Goal: Task Accomplishment & Management: Manage account settings

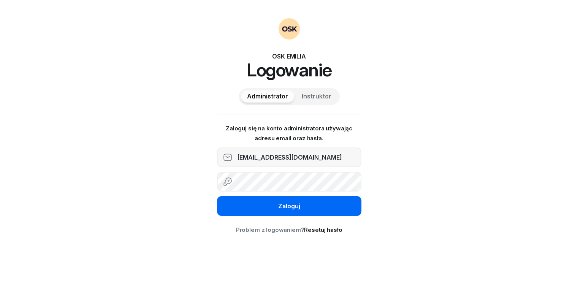
click at [270, 206] on button "Zaloguj" at bounding box center [289, 206] width 144 height 20
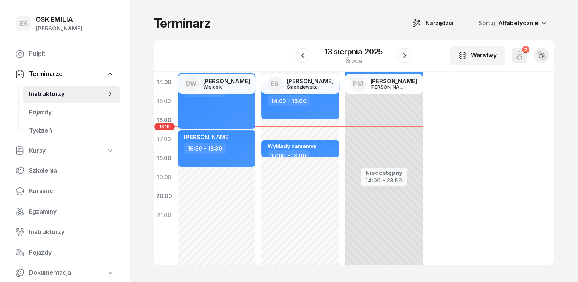
scroll to position [152, 0]
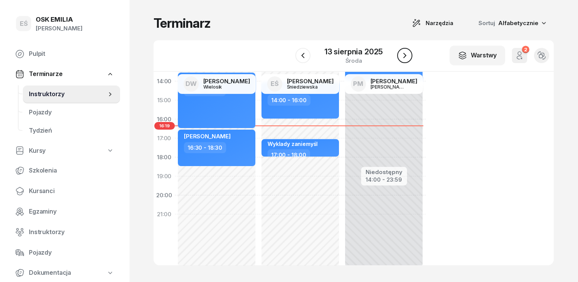
click at [406, 56] on icon "button" at bounding box center [404, 55] width 9 height 9
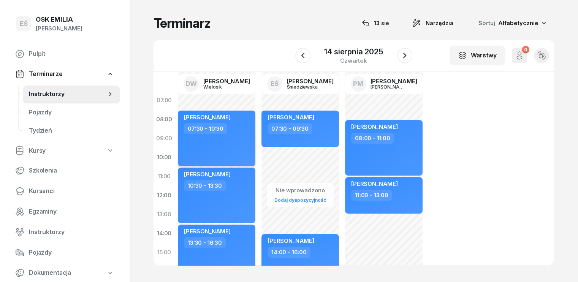
click at [227, 135] on div "[PERSON_NAME] 07:30 - 10:30" at bounding box center [217, 138] width 78 height 55
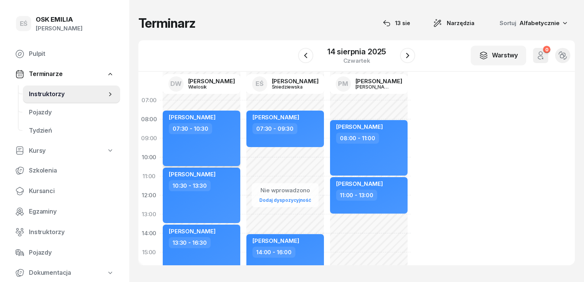
select select "07"
select select "30"
select select "10"
select select "30"
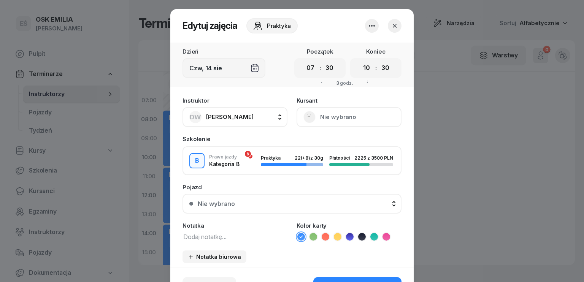
drag, startPoint x: 230, startPoint y: 234, endPoint x: 234, endPoint y: 234, distance: 4.2
click at [232, 234] on textarea at bounding box center [234, 236] width 105 height 10
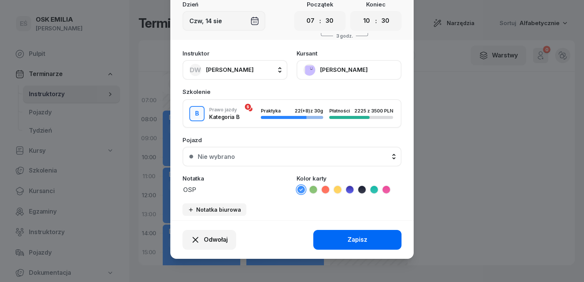
type textarea "OSP"
click at [368, 234] on button "Zapisz" at bounding box center [357, 240] width 88 height 20
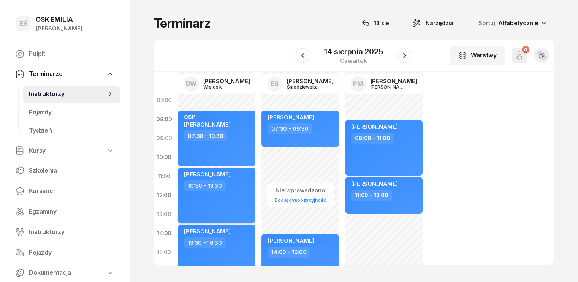
click at [221, 190] on div "10:30 - 13:30" at bounding box center [217, 185] width 67 height 11
select select "10"
select select "30"
select select "13"
select select "30"
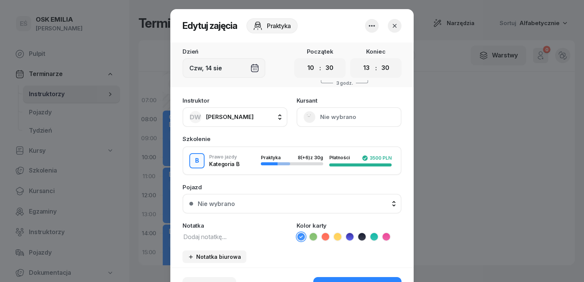
click at [212, 238] on textarea at bounding box center [234, 236] width 105 height 10
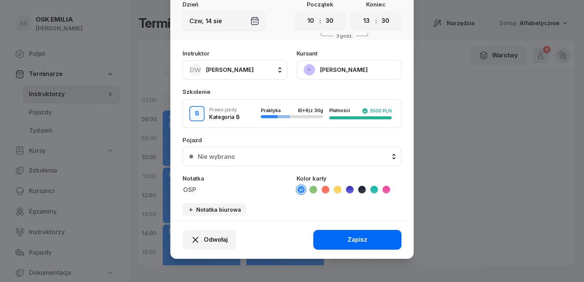
type textarea "OSP"
click at [355, 237] on div "Zapisz" at bounding box center [357, 240] width 20 height 10
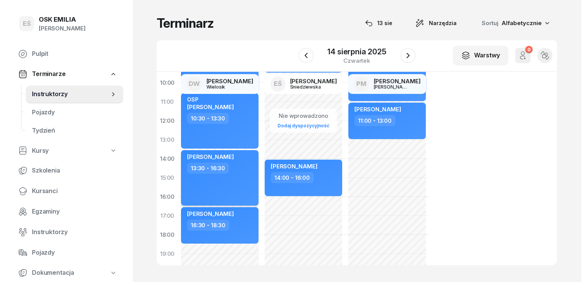
scroll to position [76, 0]
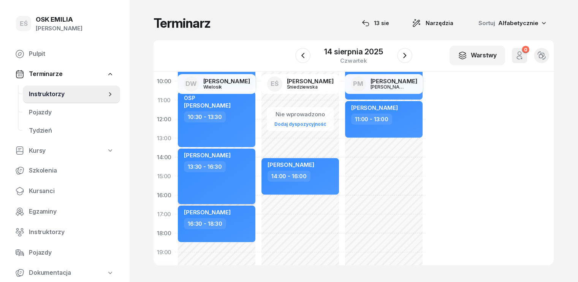
click at [214, 188] on div "[PERSON_NAME] 13:30 - 16:30" at bounding box center [217, 176] width 78 height 55
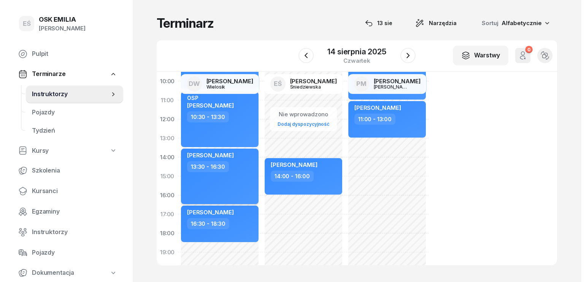
select select "13"
select select "30"
select select "16"
select select "30"
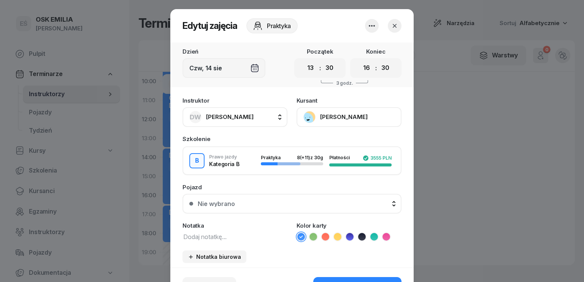
click at [214, 237] on textarea at bounding box center [234, 236] width 105 height 10
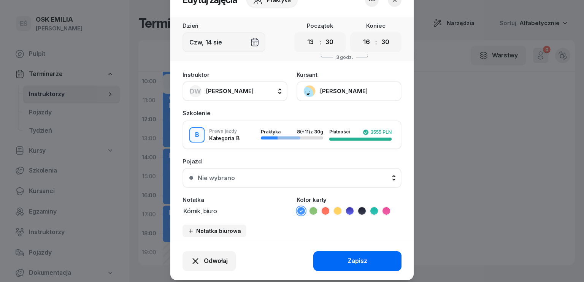
scroll to position [47, 0]
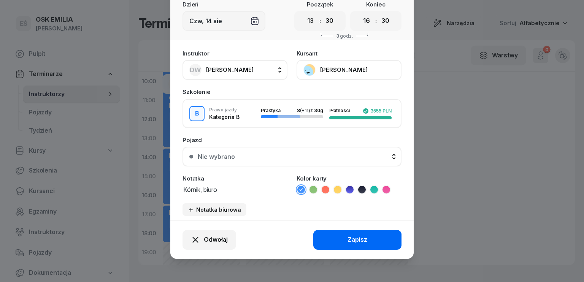
type textarea "Kórnik, biuro"
click at [347, 242] on div "Zapisz" at bounding box center [357, 240] width 20 height 10
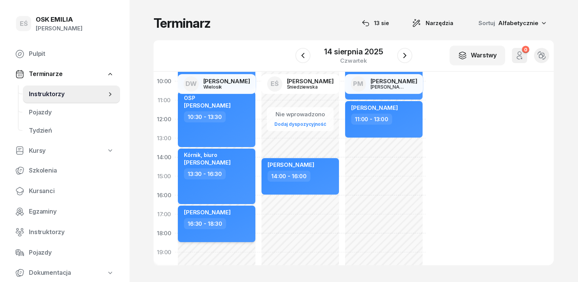
click at [219, 221] on div "16:30 - 18:30" at bounding box center [217, 223] width 67 height 11
select select "16"
select select "30"
select select "18"
select select "30"
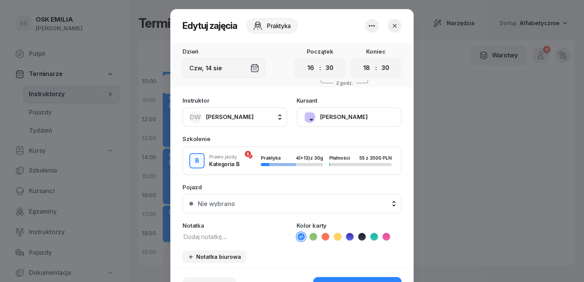
click at [234, 234] on textarea at bounding box center [234, 236] width 105 height 10
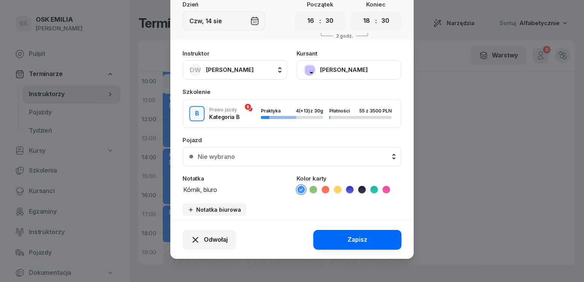
type textarea "Kórnik, biuro"
click at [365, 238] on button "Zapisz" at bounding box center [357, 240] width 88 height 20
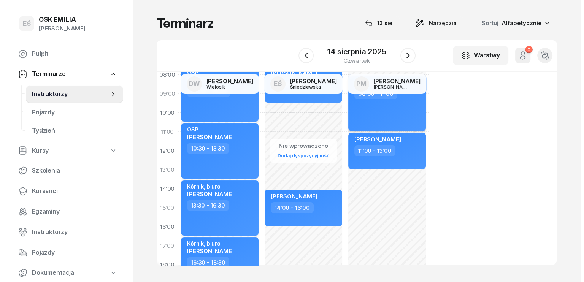
scroll to position [0, 0]
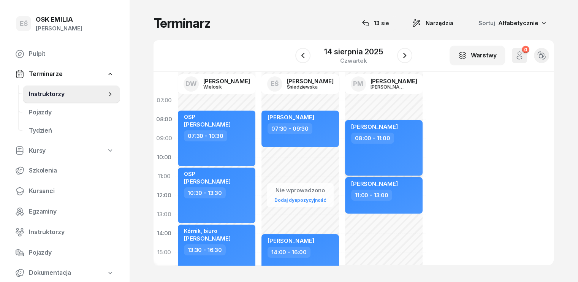
click at [392, 139] on div "08:00 - 11:00" at bounding box center [384, 138] width 67 height 11
select select "08"
select select "11"
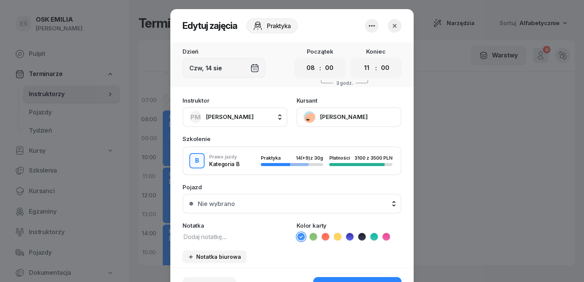
click at [231, 237] on textarea at bounding box center [234, 236] width 105 height 10
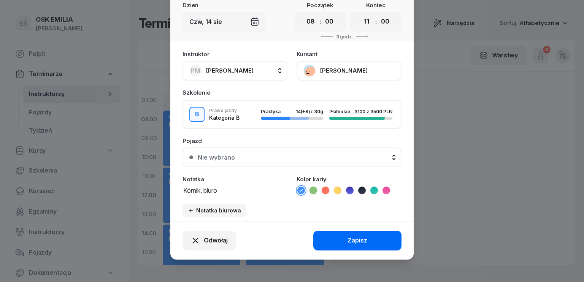
scroll to position [47, 0]
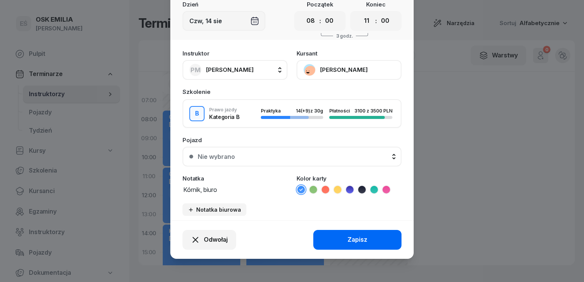
type textarea "Kórnik, biuro"
drag, startPoint x: 359, startPoint y: 234, endPoint x: 363, endPoint y: 231, distance: 5.2
click at [361, 235] on div "Zapisz" at bounding box center [357, 240] width 20 height 10
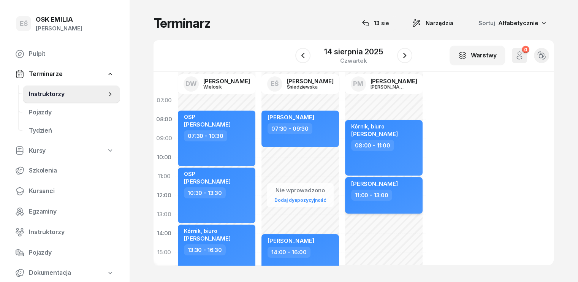
click at [386, 195] on div "11:00 - 13:00" at bounding box center [384, 195] width 67 height 11
select select "11"
select select "13"
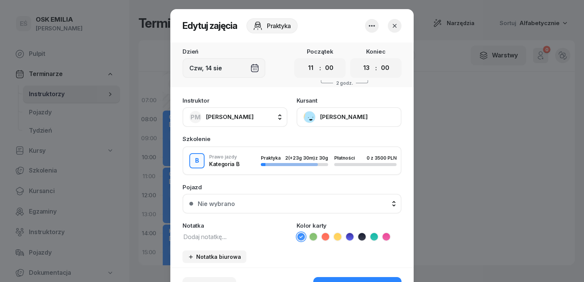
click at [218, 239] on textarea at bounding box center [234, 236] width 105 height 10
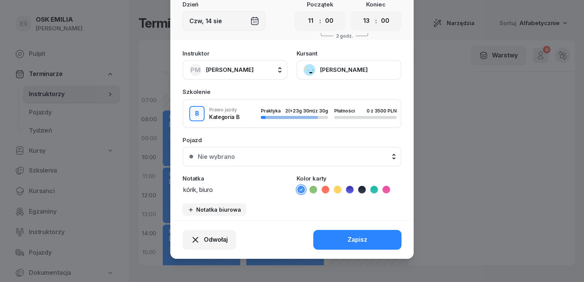
click at [186, 187] on textarea "kórik, biuro" at bounding box center [234, 189] width 105 height 10
type textarea "kórnik, biuro"
click at [352, 239] on div "Zapisz" at bounding box center [357, 240] width 20 height 10
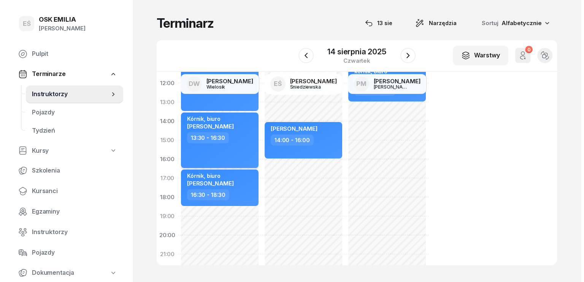
scroll to position [114, 0]
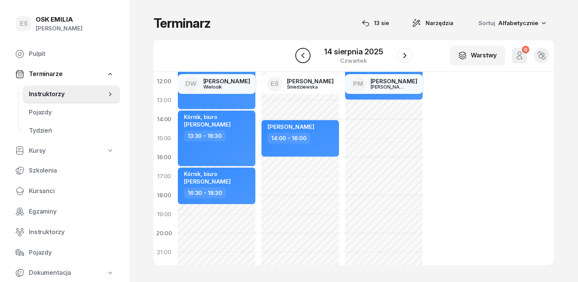
click at [307, 54] on button "button" at bounding box center [302, 55] width 15 height 15
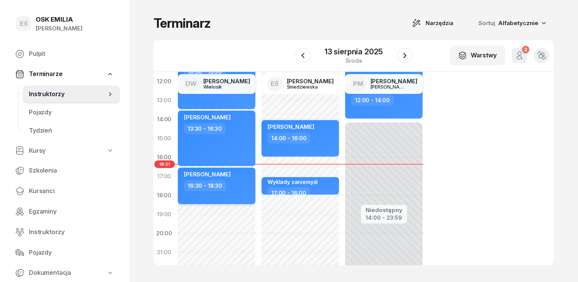
click at [219, 172] on div "[PERSON_NAME]" at bounding box center [217, 175] width 67 height 9
select select "16"
select select "30"
select select "18"
select select "30"
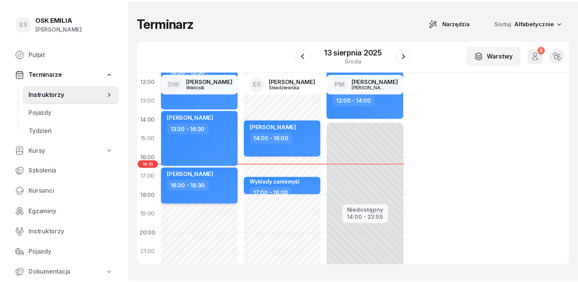
scroll to position [114, 0]
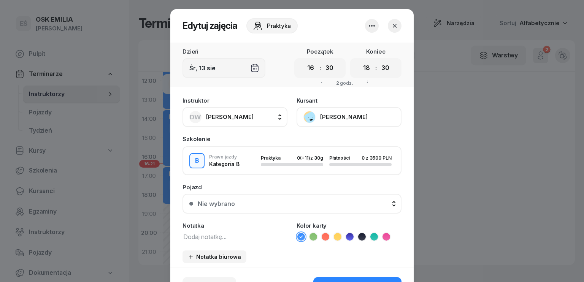
click at [324, 116] on button "[PERSON_NAME]" at bounding box center [348, 117] width 105 height 20
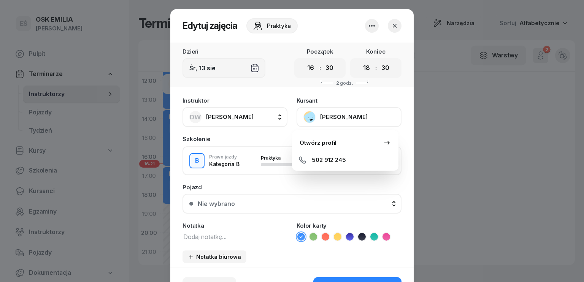
drag, startPoint x: 397, startPoint y: 24, endPoint x: 385, endPoint y: 31, distance: 13.3
click at [395, 25] on button "button" at bounding box center [395, 26] width 14 height 14
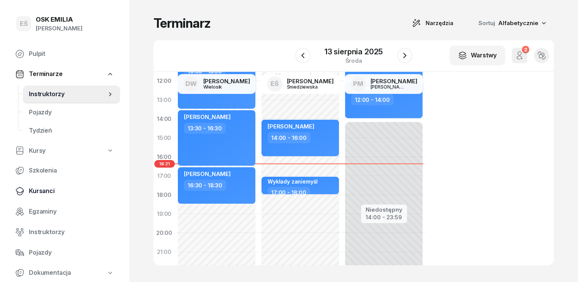
click at [52, 190] on span "Kursanci" at bounding box center [71, 191] width 85 height 10
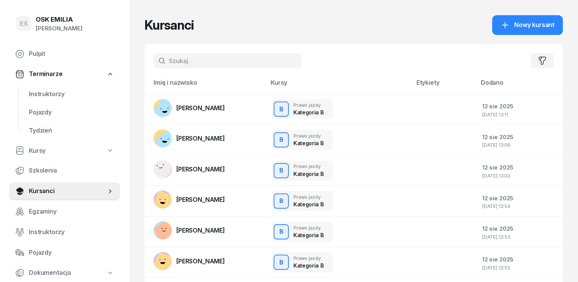
click at [193, 63] on input "text" at bounding box center [228, 60] width 148 height 15
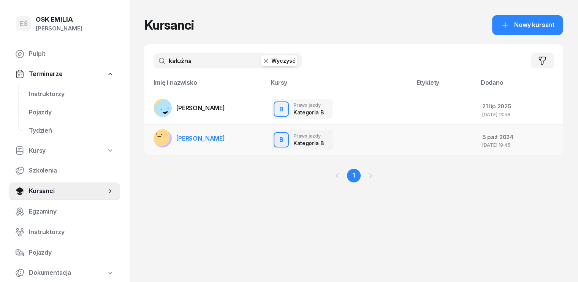
type input "kałużna"
click at [214, 138] on td "[PERSON_NAME]" at bounding box center [205, 140] width 122 height 30
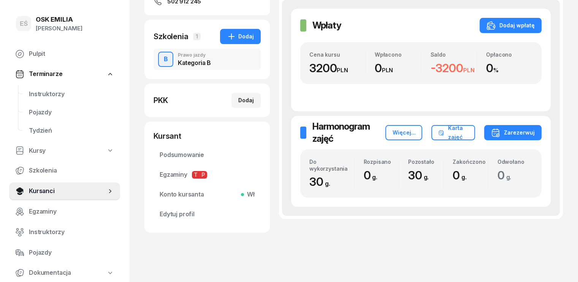
scroll to position [135, 0]
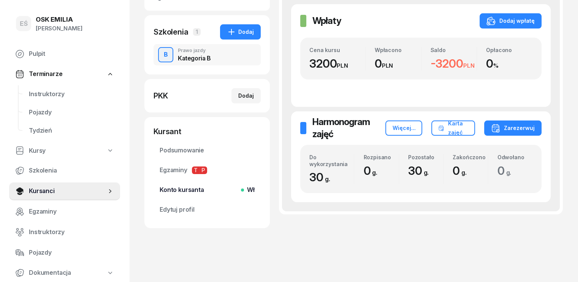
click at [167, 188] on span "Konto kursanta Wł" at bounding box center [207, 190] width 95 height 10
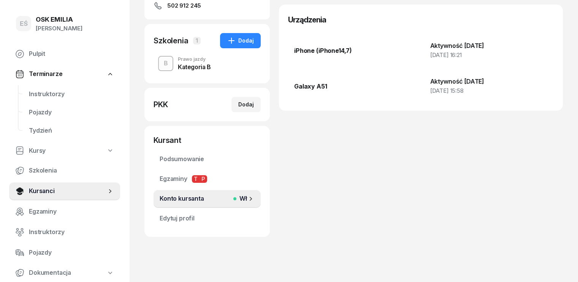
scroll to position [133, 0]
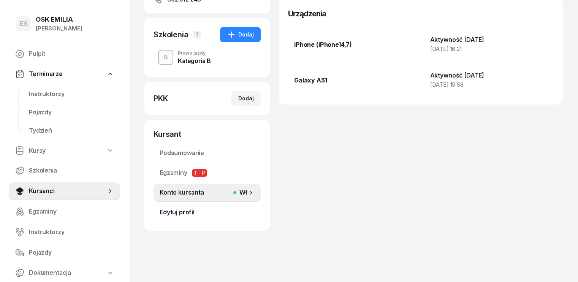
click at [177, 213] on span "Edytuj profil" at bounding box center [207, 212] width 95 height 10
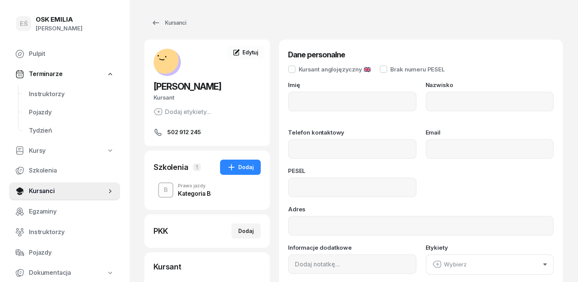
type input "EMILIA"
type input "KAŁUŻNA"
type input "502912245"
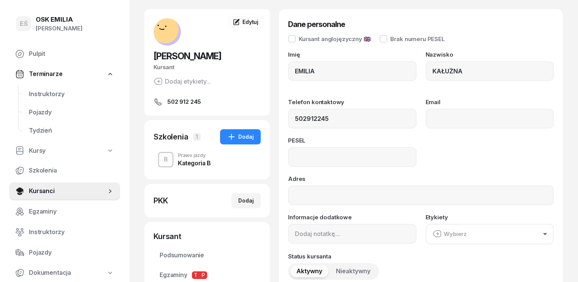
scroll to position [133, 0]
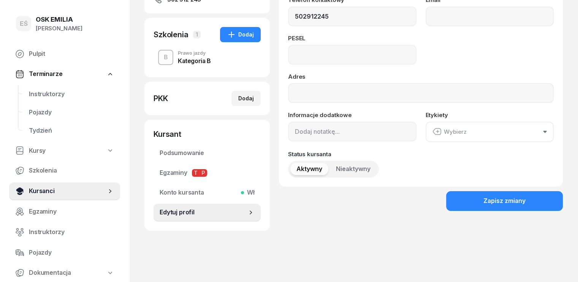
click at [47, 193] on span "Kursanci" at bounding box center [68, 191] width 78 height 10
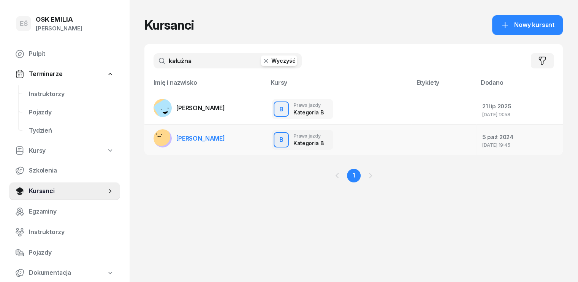
click at [204, 140] on span "[PERSON_NAME]" at bounding box center [200, 139] width 49 height 8
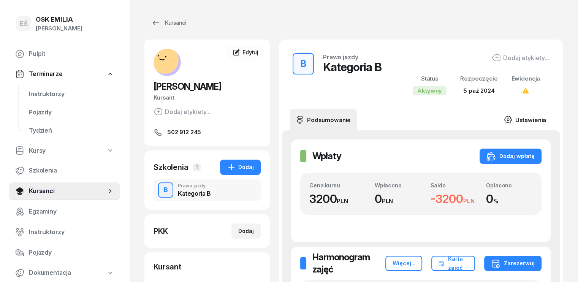
click at [542, 120] on link "Ustawienia" at bounding box center [525, 119] width 54 height 21
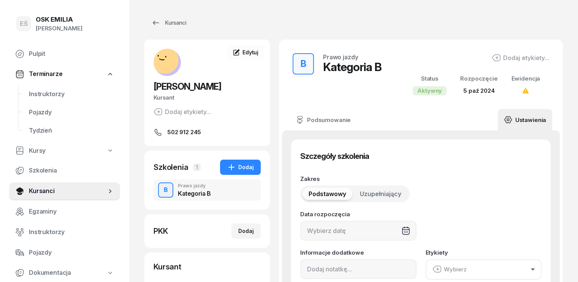
type input "[DATE]"
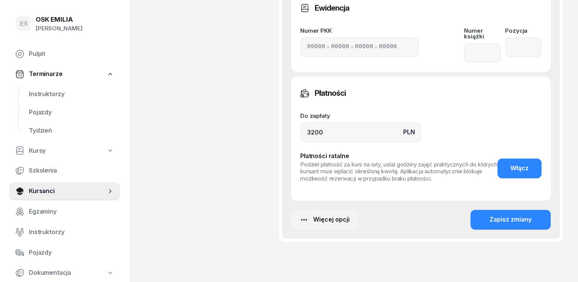
scroll to position [508, 0]
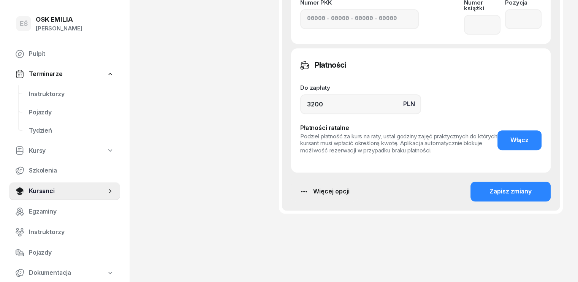
click at [323, 188] on div "Więcej opcji" at bounding box center [324, 192] width 50 height 10
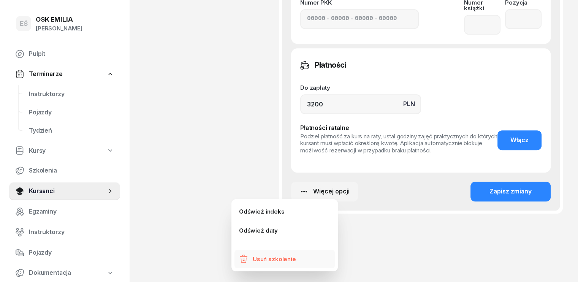
click at [275, 261] on div "Usuń szkolenie" at bounding box center [274, 259] width 43 height 10
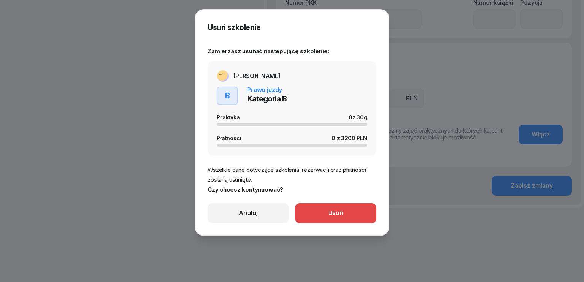
click at [327, 214] on button "Usuń" at bounding box center [335, 213] width 81 height 20
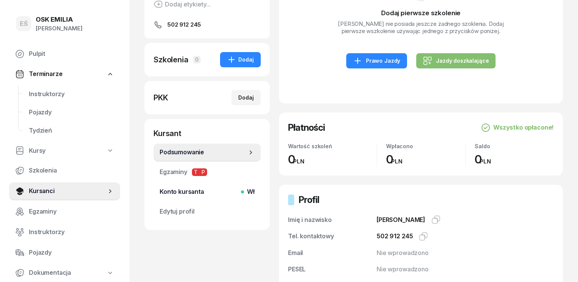
scroll to position [122, 0]
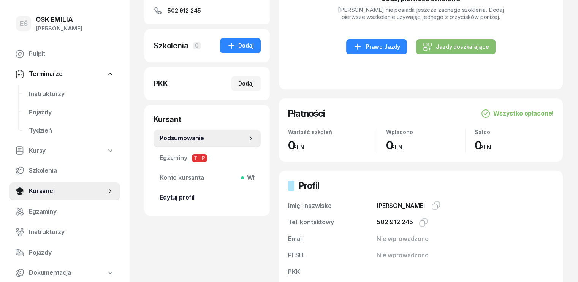
click at [176, 198] on span "Edytuj profil" at bounding box center [207, 198] width 95 height 10
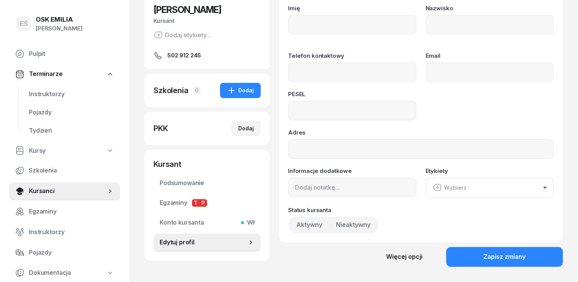
scroll to position [131, 0]
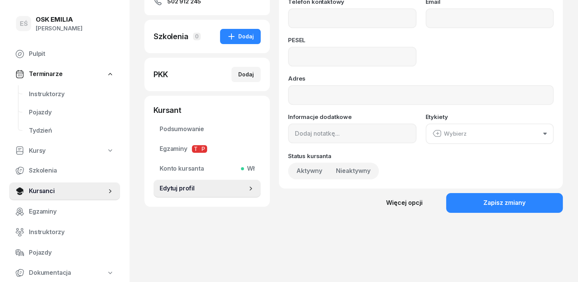
type input "EMILIA"
type input "KAŁUŻNA"
type input "502912245"
click at [423, 205] on div "Więcej opcji" at bounding box center [404, 203] width 36 height 10
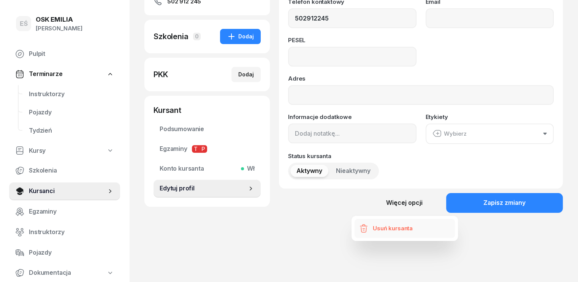
click at [391, 229] on div "Usuń kursanta" at bounding box center [393, 228] width 40 height 10
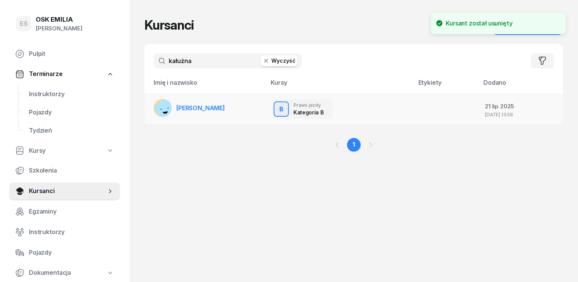
click at [184, 109] on span "[PERSON_NAME]" at bounding box center [200, 108] width 49 height 8
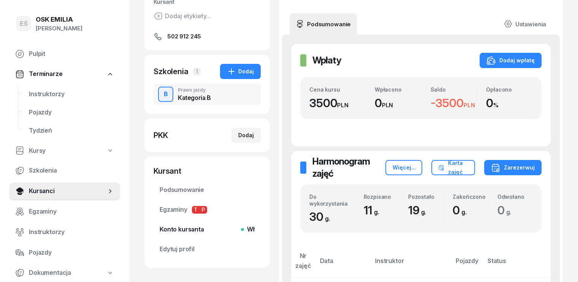
scroll to position [114, 0]
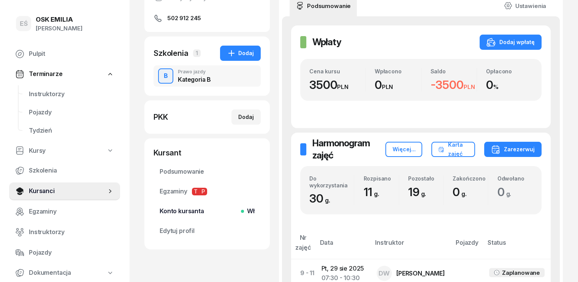
click at [176, 211] on span "Konto kursanta Wł" at bounding box center [207, 211] width 95 height 10
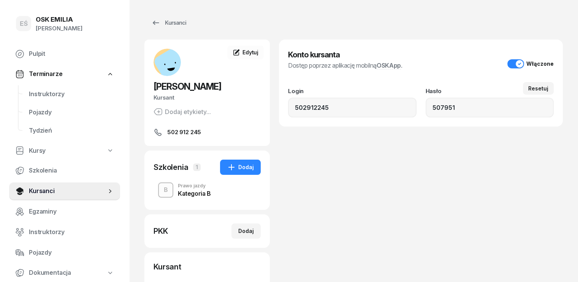
click at [359, 191] on div "Konto kursanta Dostęp poprzez aplikację mobilną OSKApp . Włączone Login 5029122…" at bounding box center [421, 202] width 284 height 324
click at [63, 190] on span "Kursanci" at bounding box center [68, 191] width 78 height 10
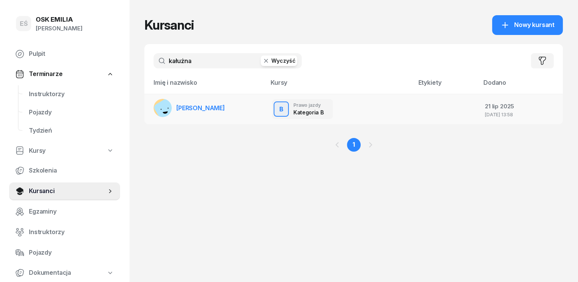
click at [176, 110] on span "[PERSON_NAME]" at bounding box center [200, 108] width 49 height 8
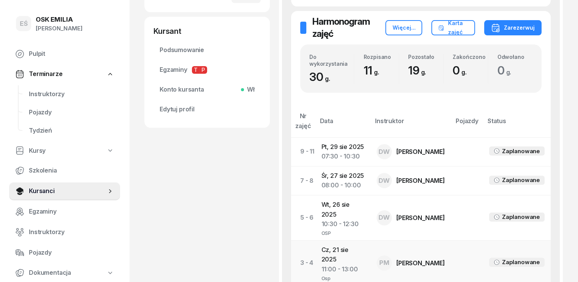
scroll to position [327, 0]
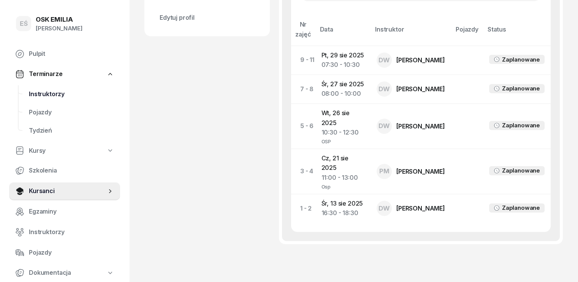
click at [60, 96] on span "Instruktorzy" at bounding box center [71, 94] width 85 height 10
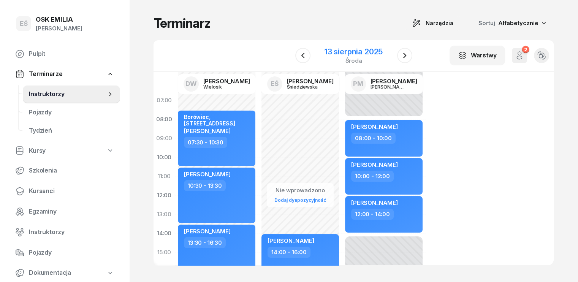
click at [375, 53] on div "13 sierpnia 2025" at bounding box center [353, 52] width 58 height 8
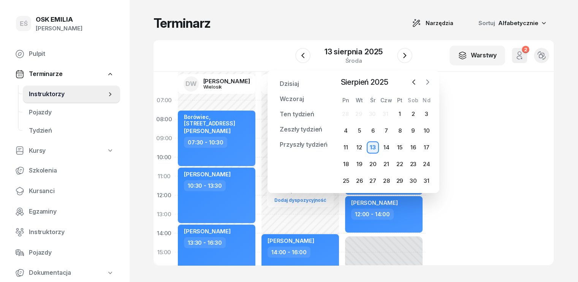
click at [429, 80] on icon "button" at bounding box center [428, 82] width 8 height 8
click at [346, 114] on div "1" at bounding box center [346, 114] width 12 height 12
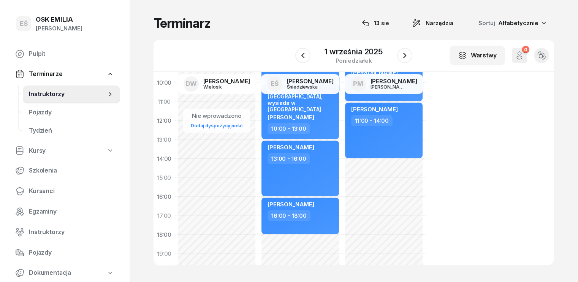
scroll to position [76, 0]
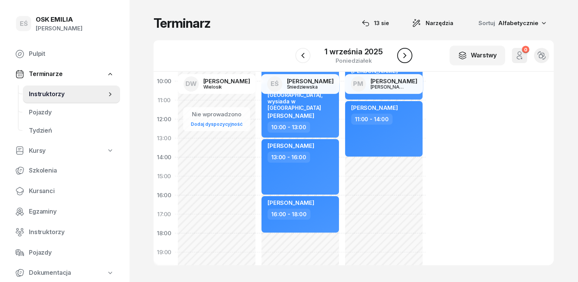
click at [408, 54] on icon "button" at bounding box center [404, 55] width 9 height 9
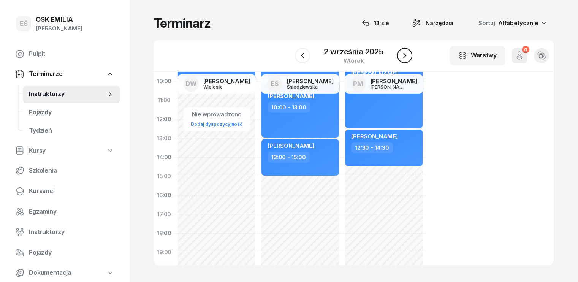
click at [407, 55] on icon "button" at bounding box center [404, 55] width 9 height 9
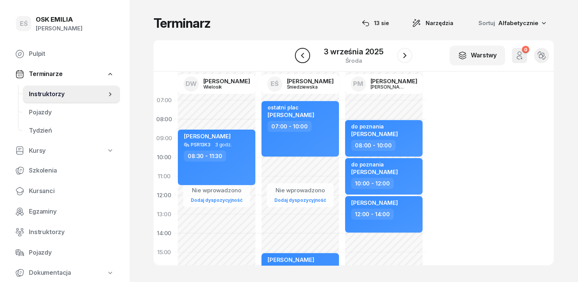
click at [304, 53] on icon "button" at bounding box center [302, 55] width 3 height 5
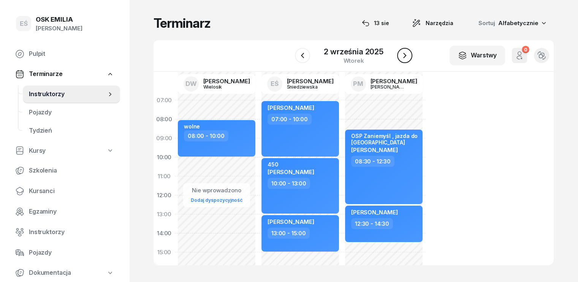
click at [406, 53] on icon "button" at bounding box center [404, 55] width 9 height 9
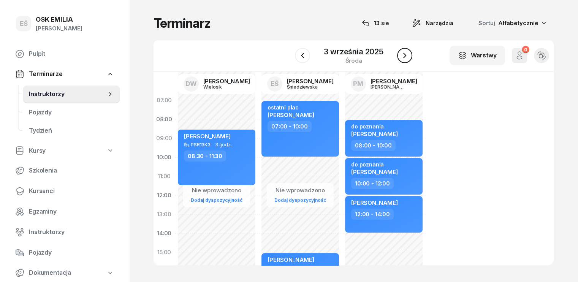
click at [406, 53] on icon "button" at bounding box center [404, 55] width 9 height 9
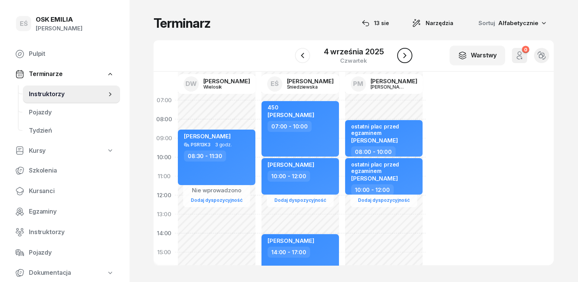
click at [405, 54] on icon "button" at bounding box center [404, 55] width 3 height 5
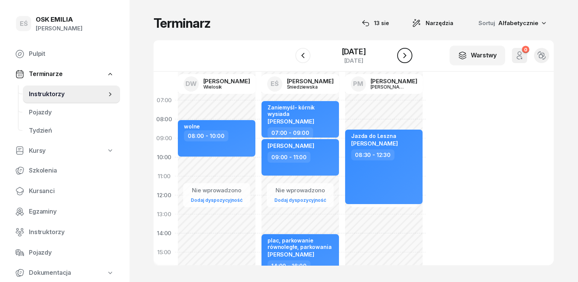
click at [406, 55] on icon "button" at bounding box center [404, 55] width 9 height 9
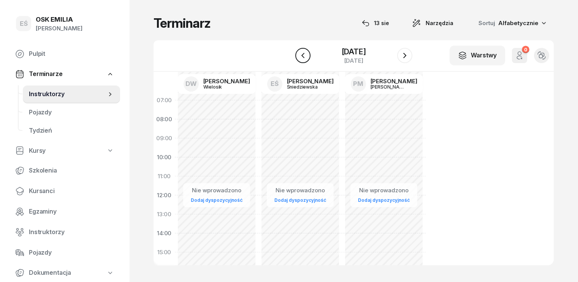
click at [300, 57] on icon "button" at bounding box center [302, 55] width 9 height 9
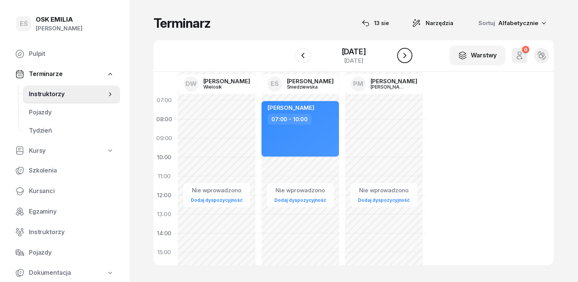
click at [404, 53] on icon "button" at bounding box center [404, 55] width 9 height 9
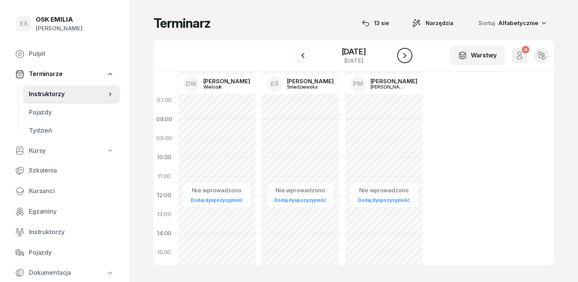
click at [407, 52] on icon "button" at bounding box center [404, 55] width 9 height 9
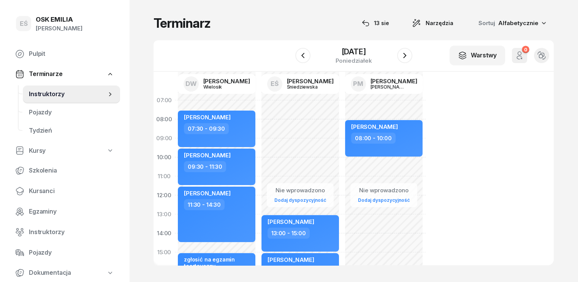
click at [342, 109] on div "Nie wprowadzono Dodaj dyspozycyjność [PERSON_NAME] 13:00 - 15:00 [PERSON_NAME] …" at bounding box center [384, 262] width 84 height 342
select select "07"
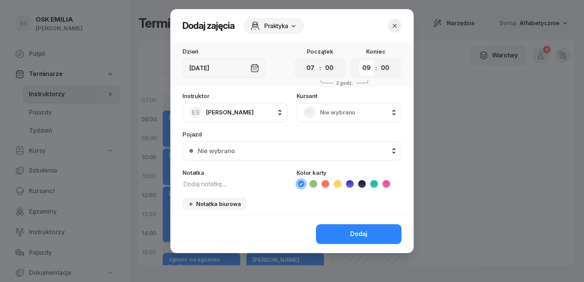
click at [372, 65] on select "00 01 02 03 04 05 06 07 08 09 10 11 12 13 14 15 16 17 18 19 20 21 22 23" at bounding box center [366, 68] width 14 height 16
select select "10"
click at [359, 60] on select "00 01 02 03 04 05 06 07 08 09 10 11 12 13 14 15 16 17 18 19 20 21 22 23" at bounding box center [366, 68] width 14 height 16
click at [340, 113] on span "Nie wybrano" at bounding box center [357, 113] width 74 height 10
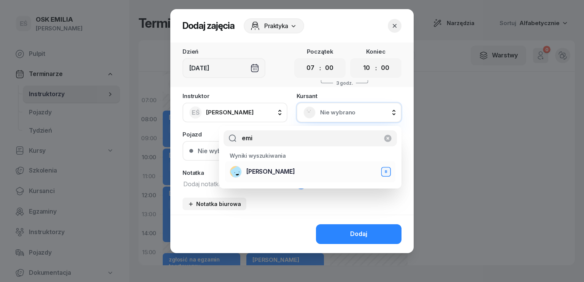
type input "emi"
click at [297, 168] on div "[PERSON_NAME] B" at bounding box center [309, 172] width 161 height 12
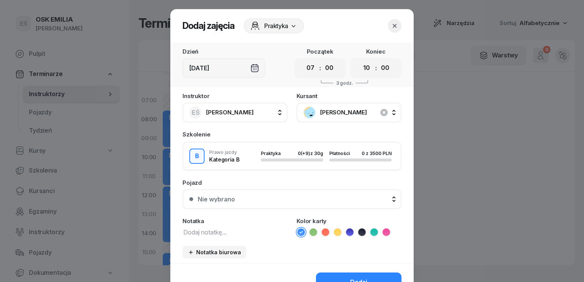
click at [220, 234] on textarea at bounding box center [234, 232] width 105 height 10
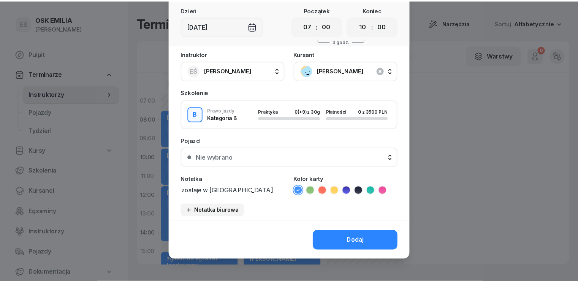
scroll to position [43, 0]
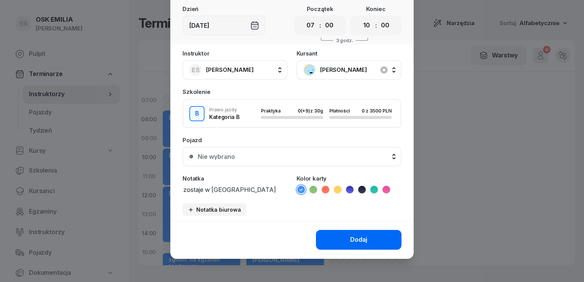
type textarea "zostaje w [GEOGRAPHIC_DATA]"
click at [351, 239] on div "Dodaj" at bounding box center [358, 240] width 17 height 10
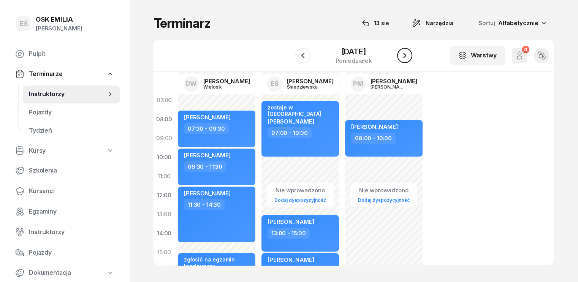
click at [406, 54] on icon "button" at bounding box center [404, 55] width 9 height 9
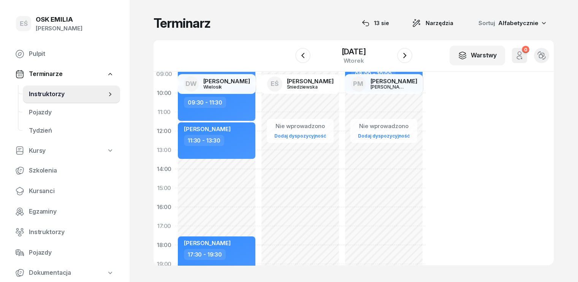
scroll to position [76, 0]
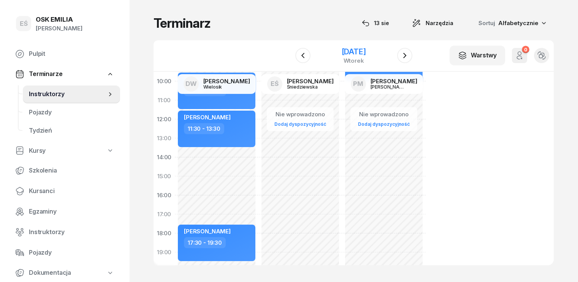
click at [341, 53] on div "[DATE]" at bounding box center [353, 52] width 24 height 8
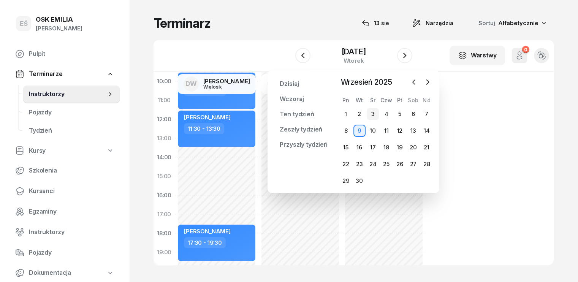
click at [369, 113] on div "3" at bounding box center [373, 114] width 12 height 12
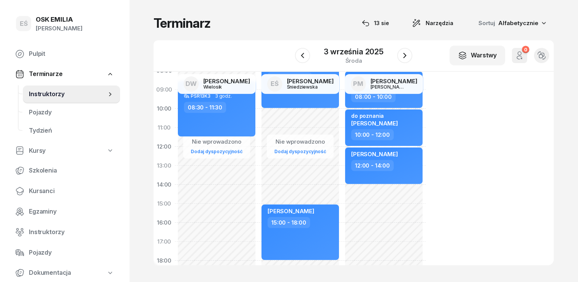
scroll to position [38, 0]
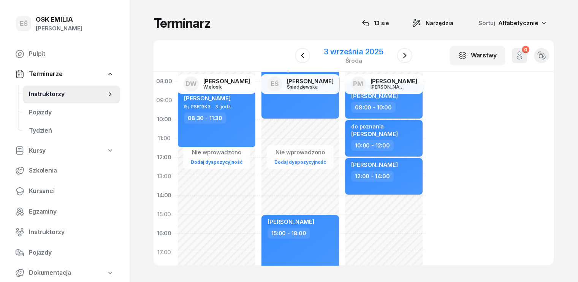
click at [361, 54] on div "3 września 2025" at bounding box center [354, 52] width 60 height 8
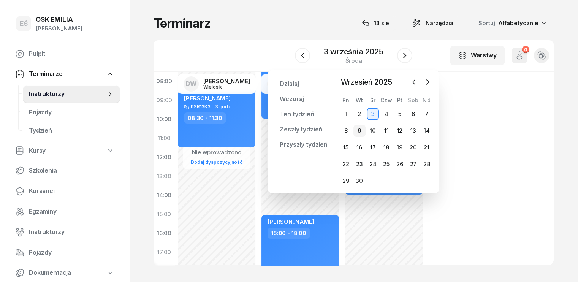
click at [359, 129] on div "9" at bounding box center [359, 131] width 12 height 12
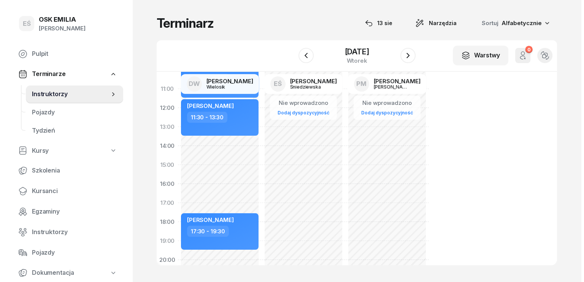
scroll to position [76, 0]
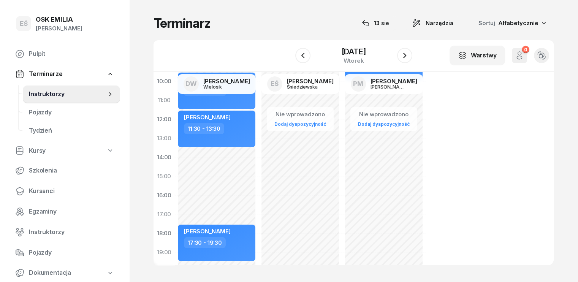
click at [258, 164] on div "Nie wprowadzono Dodaj dyspozycyjność [PERSON_NAME] 07:30 - 09:30 [PERSON_NAME] …" at bounding box center [300, 186] width 84 height 342
select select "14"
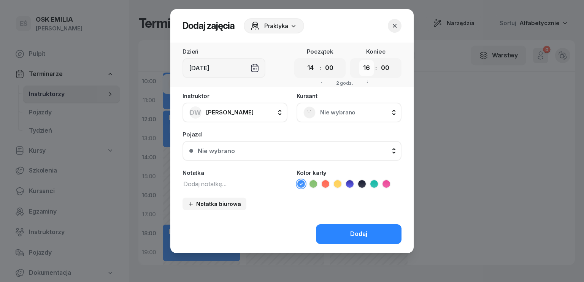
click at [363, 70] on select "00 01 02 03 04 05 06 07 08 09 10 11 12 13 14 15 16 17 18 19 20 21 22 23" at bounding box center [366, 68] width 14 height 16
select select "17"
click at [359, 60] on select "00 01 02 03 04 05 06 07 08 09 10 11 12 13 14 15 16 17 18 19 20 21 22 23" at bounding box center [366, 68] width 14 height 16
click at [362, 111] on span "Nie wybrano" at bounding box center [357, 113] width 74 height 10
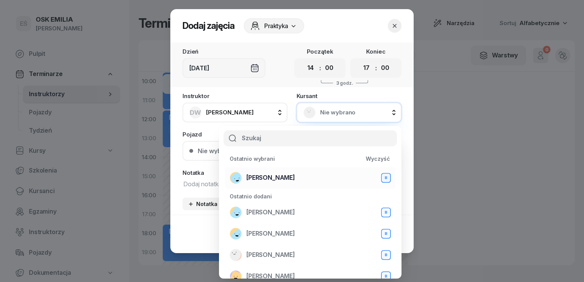
click at [287, 174] on span "[PERSON_NAME]" at bounding box center [270, 178] width 49 height 10
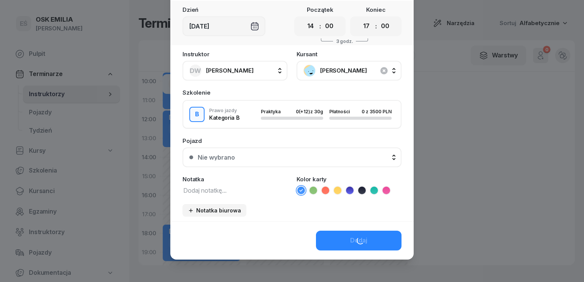
scroll to position [43, 0]
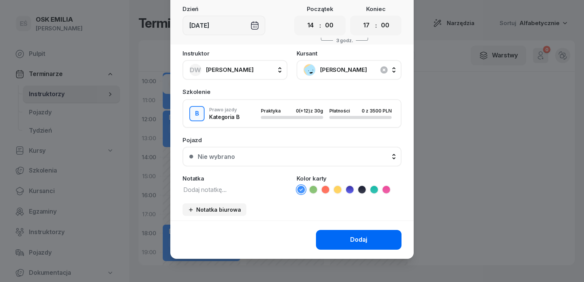
click at [345, 233] on button "Dodaj" at bounding box center [358, 240] width 85 height 20
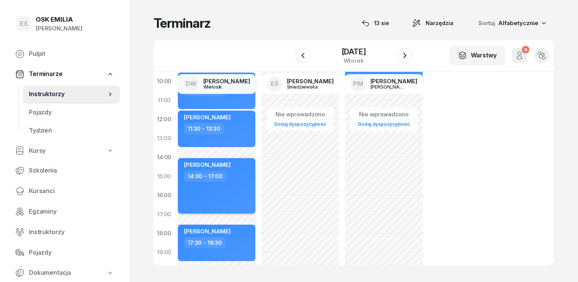
click at [217, 187] on div "[PERSON_NAME] 14:00 - 17:00" at bounding box center [217, 185] width 78 height 55
select select "14"
select select "17"
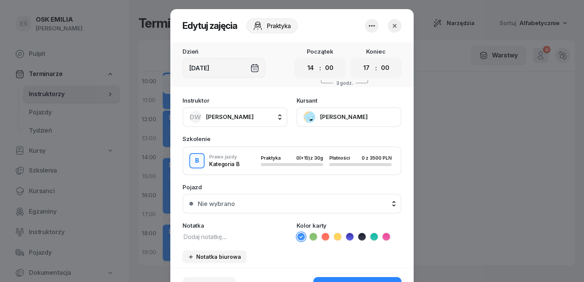
click at [227, 239] on textarea at bounding box center [234, 236] width 105 height 10
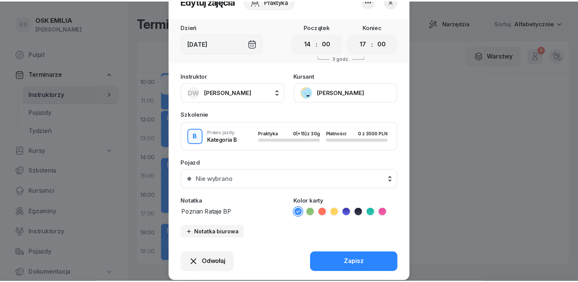
scroll to position [47, 0]
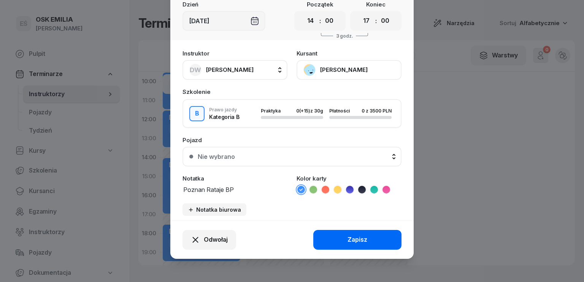
type textarea "Poznan Rataje BP"
click at [354, 239] on div "Zapisz" at bounding box center [357, 240] width 20 height 10
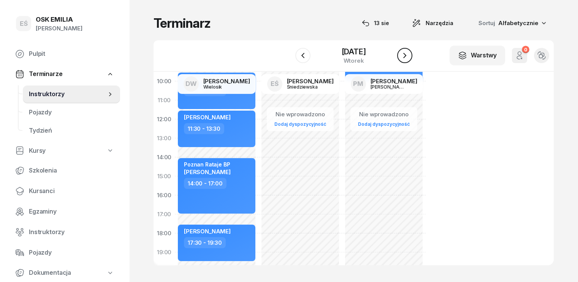
click at [403, 55] on icon "button" at bounding box center [404, 55] width 9 height 9
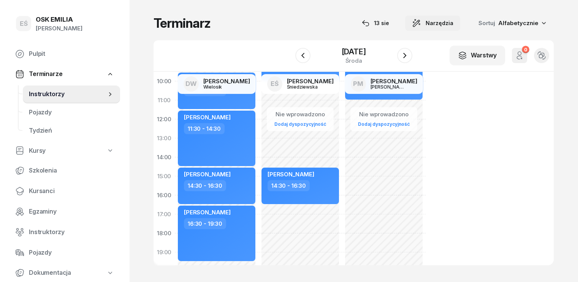
click at [443, 28] on button "Narzędzia" at bounding box center [432, 23] width 55 height 15
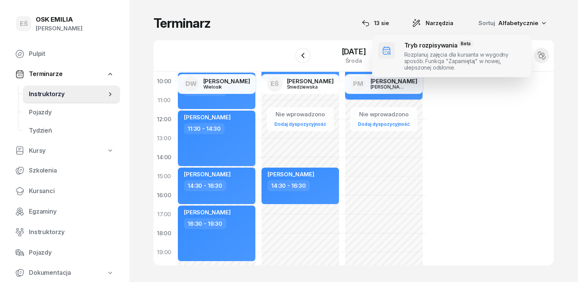
click at [433, 51] on span at bounding box center [452, 56] width 160 height 43
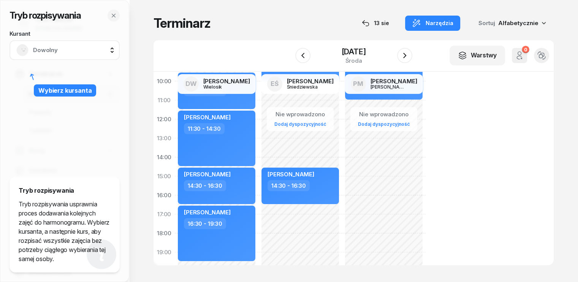
click at [72, 50] on span "Dowolny" at bounding box center [73, 50] width 80 height 10
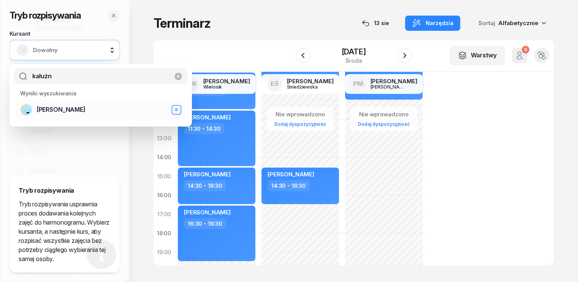
type input "kałużn"
click at [65, 108] on span "[PERSON_NAME]" at bounding box center [61, 110] width 49 height 10
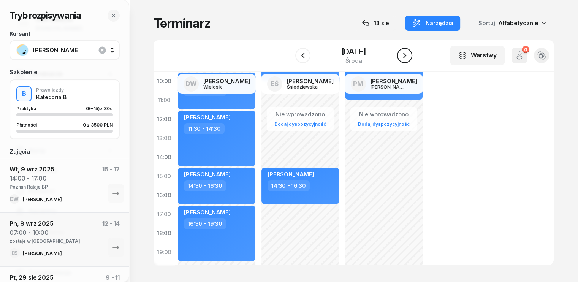
click at [408, 55] on icon "button" at bounding box center [404, 55] width 9 height 9
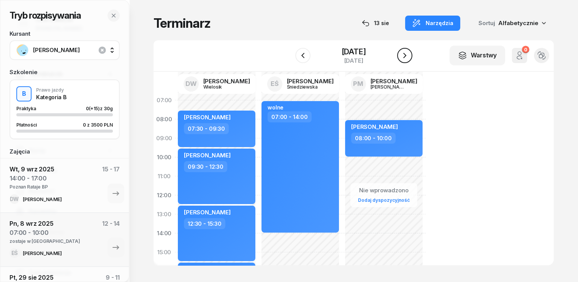
click at [408, 57] on icon "button" at bounding box center [404, 55] width 9 height 9
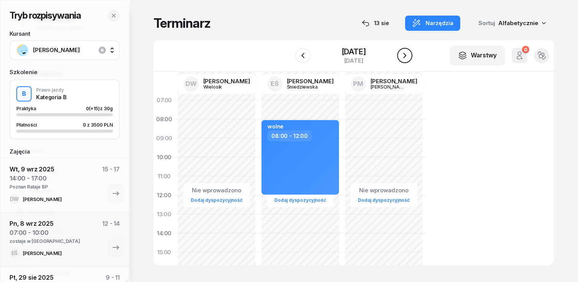
click at [408, 57] on icon "button" at bounding box center [404, 55] width 9 height 9
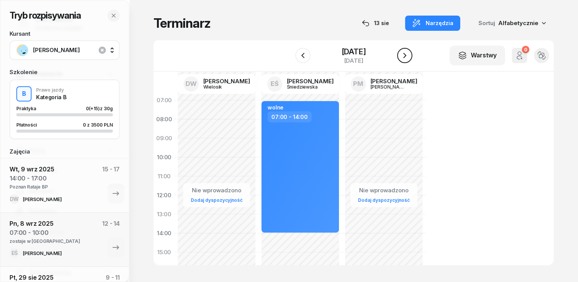
click at [408, 57] on icon "button" at bounding box center [404, 55] width 9 height 9
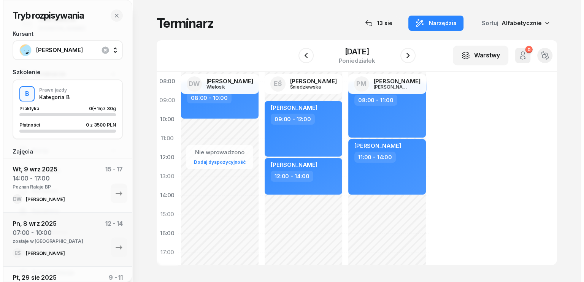
scroll to position [114, 0]
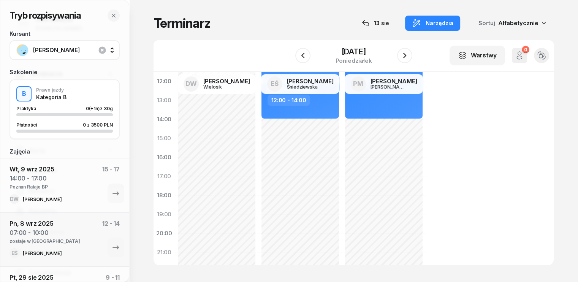
click at [342, 150] on div "Nie wprowadzono Dodaj dyspozycyjność [PERSON_NAME] 09:00 - 12:00 [PERSON_NAME] …" at bounding box center [384, 148] width 84 height 342
select select "15"
select select "17"
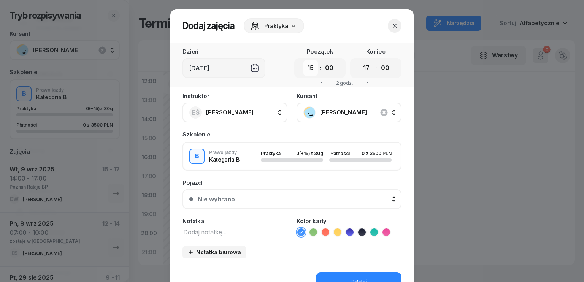
click at [311, 66] on select "00 01 02 03 04 05 06 07 08 09 10 11 12 13 14 15 16 17 18 19 20 21 22 23" at bounding box center [310, 68] width 14 height 16
select select "16"
click at [303, 60] on select "00 01 02 03 04 05 06 07 08 09 10 11 12 13 14 15 16 17 18 19 20 21 22 23" at bounding box center [310, 68] width 14 height 16
click at [365, 69] on select "00 01 02 03 04 05 06 07 08 09 10 11 12 13 14 15 16 17 18 19 20 21 22 23" at bounding box center [366, 68] width 14 height 16
select select "19"
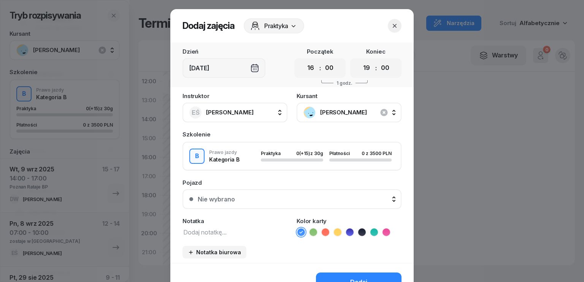
click at [359, 60] on select "00 01 02 03 04 05 06 07 08 09 10 11 12 13 14 15 16 17 18 19 20 21 22 23" at bounding box center [366, 68] width 14 height 16
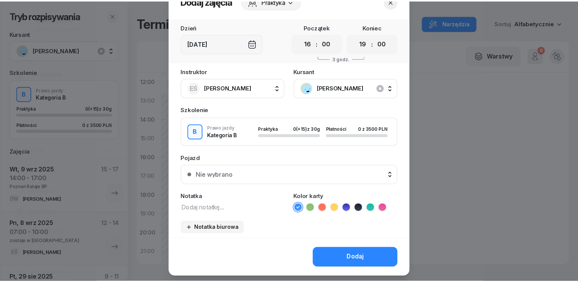
scroll to position [38, 0]
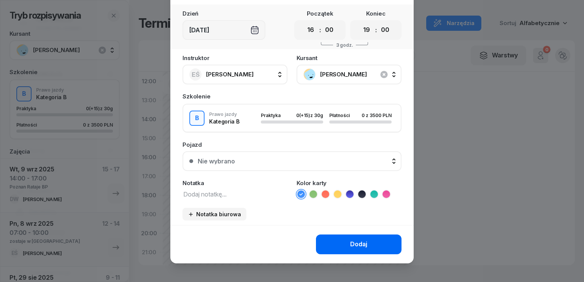
click at [337, 242] on button "Dodaj" at bounding box center [358, 244] width 85 height 20
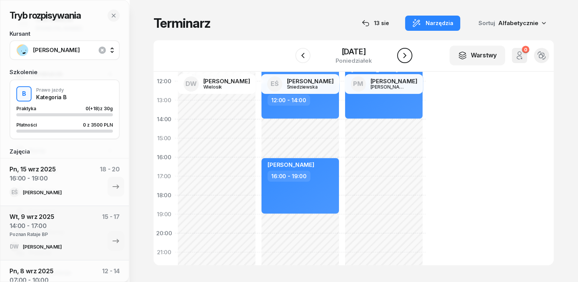
click at [409, 53] on icon "button" at bounding box center [404, 55] width 9 height 9
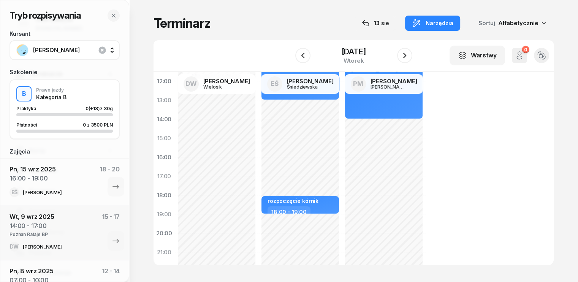
scroll to position [38, 0]
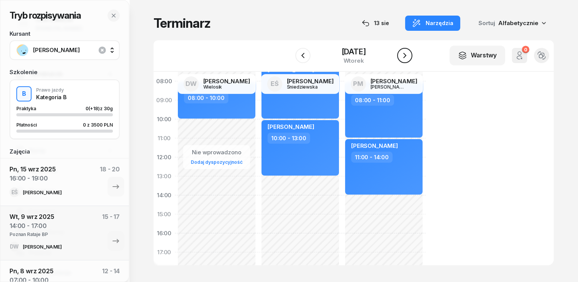
click at [404, 53] on icon "button" at bounding box center [404, 55] width 9 height 9
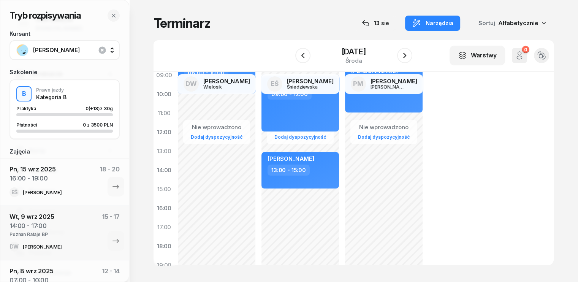
scroll to position [76, 0]
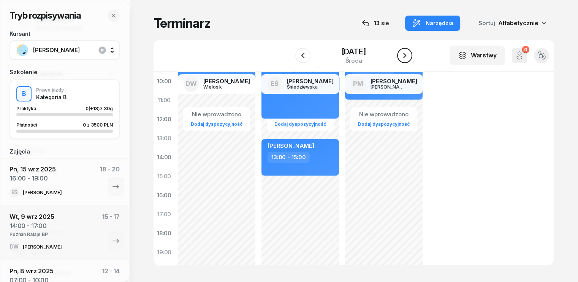
click at [405, 58] on icon "button" at bounding box center [404, 55] width 9 height 9
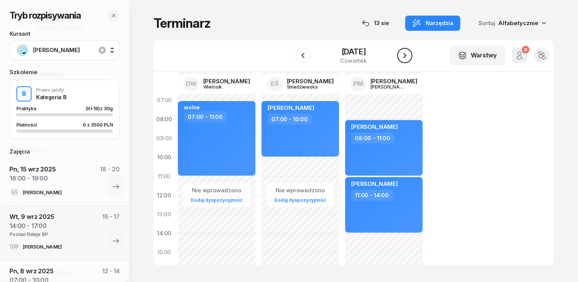
click at [407, 55] on icon "button" at bounding box center [404, 55] width 9 height 9
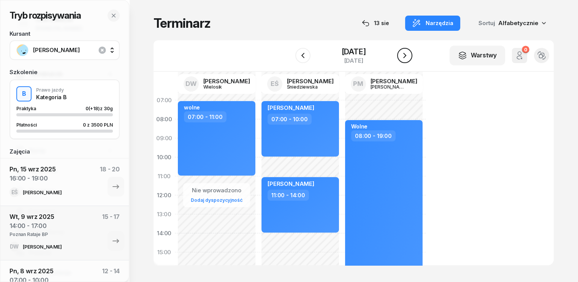
click at [407, 56] on icon "button" at bounding box center [404, 55] width 9 height 9
click at [406, 56] on icon "button" at bounding box center [404, 55] width 3 height 5
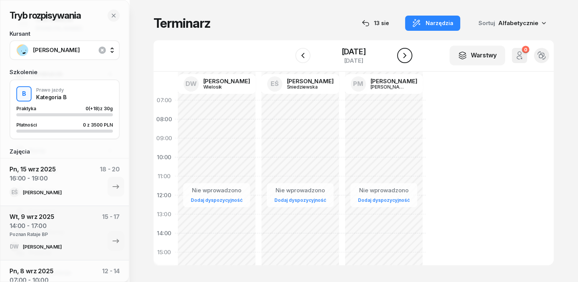
click at [407, 56] on icon "button" at bounding box center [404, 55] width 9 height 9
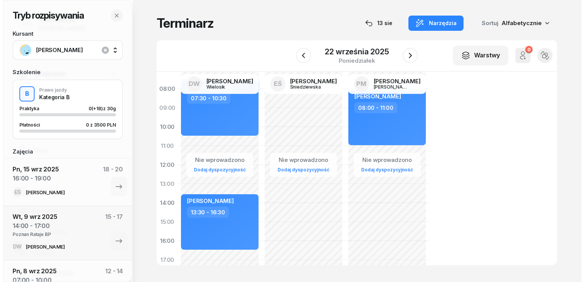
scroll to position [76, 0]
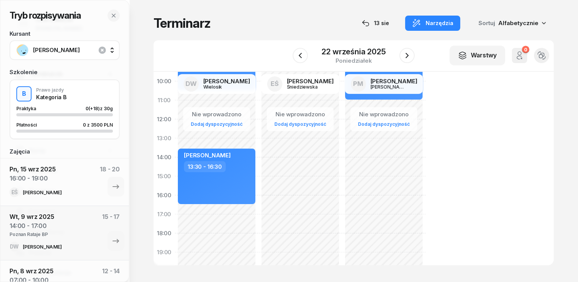
click at [258, 207] on div "Nie wprowadzono Dodaj dyspozycyjność [PERSON_NAME] 07:30 - 10:30 [PERSON_NAME] …" at bounding box center [300, 186] width 84 height 342
select select "16"
select select "30"
select select "18"
select select "30"
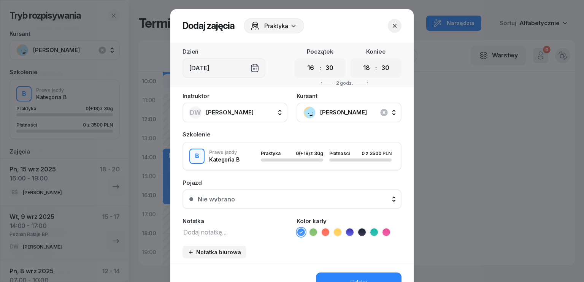
drag, startPoint x: 370, startPoint y: 71, endPoint x: 369, endPoint y: 75, distance: 3.8
click at [370, 71] on select "00 01 02 03 04 05 06 07 08 09 10 11 12 13 14 15 16 17 18 19 20 21 22 23" at bounding box center [366, 68] width 14 height 16
select select "19"
click at [359, 60] on select "00 01 02 03 04 05 06 07 08 09 10 11 12 13 14 15 16 17 18 19 20 21 22 23" at bounding box center [366, 68] width 14 height 16
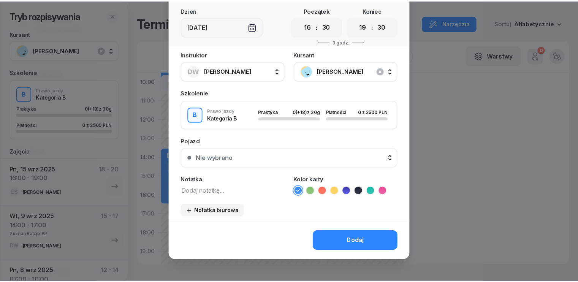
scroll to position [43, 0]
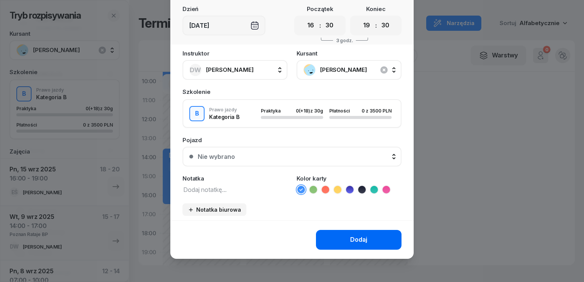
click at [339, 237] on button "Dodaj" at bounding box center [358, 240] width 85 height 20
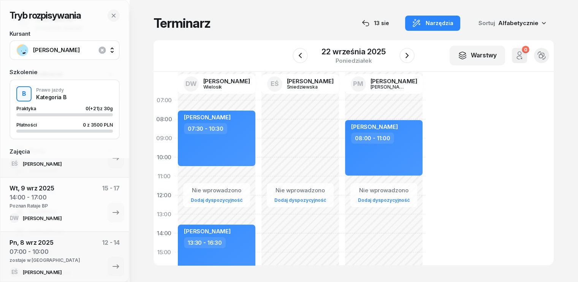
scroll to position [0, 0]
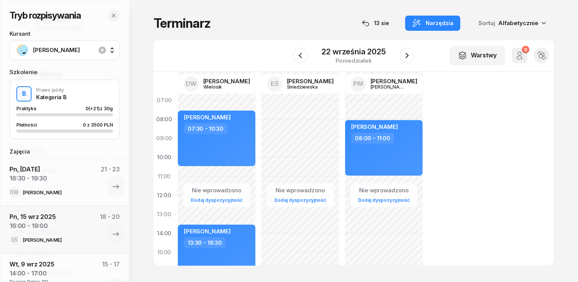
click at [274, 28] on div "Terminarz [DATE] Narzędzia Sortuj Alfabetycznie" at bounding box center [354, 23] width 400 height 16
click at [346, 48] on div "22 września 2025" at bounding box center [353, 52] width 64 height 8
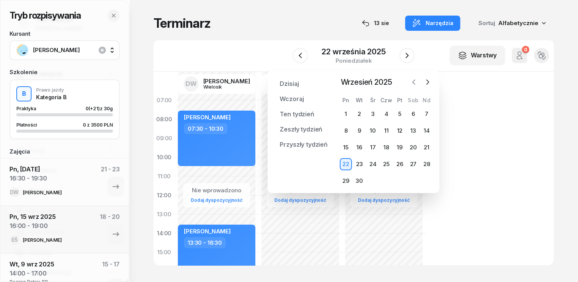
click at [416, 79] on icon "button" at bounding box center [414, 82] width 8 height 8
click at [386, 147] on div "14" at bounding box center [386, 147] width 12 height 12
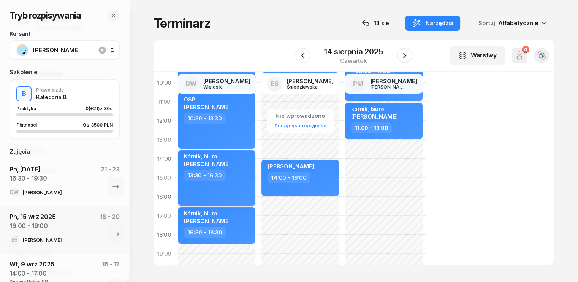
scroll to position [76, 0]
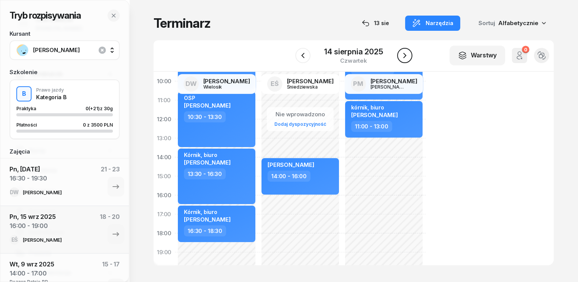
click at [403, 58] on icon "button" at bounding box center [404, 55] width 9 height 9
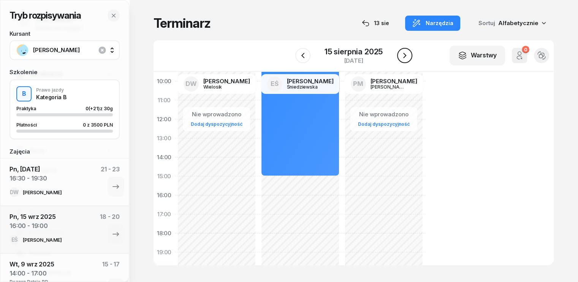
click at [406, 54] on icon "button" at bounding box center [404, 55] width 9 height 9
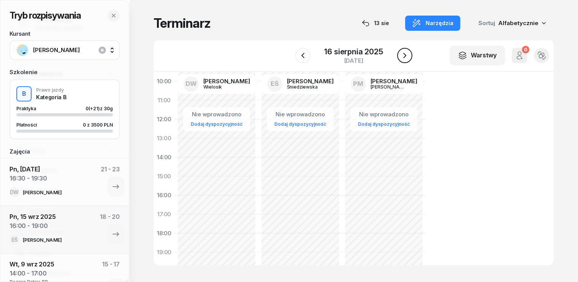
click at [406, 54] on icon "button" at bounding box center [404, 55] width 9 height 9
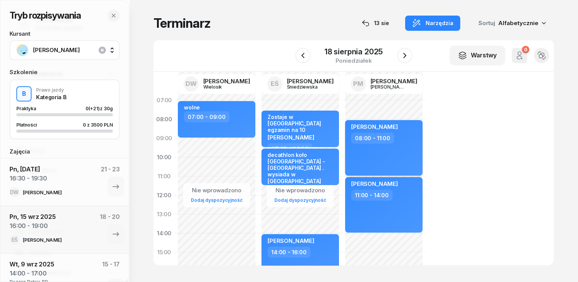
click at [391, 152] on div "[PERSON_NAME] 08:00 - 11:00" at bounding box center [384, 147] width 78 height 55
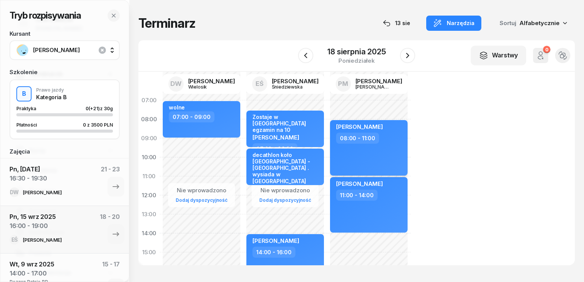
select select "08"
select select "11"
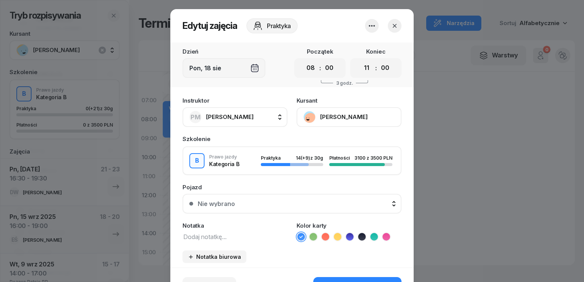
click at [232, 239] on textarea at bounding box center [234, 236] width 105 height 10
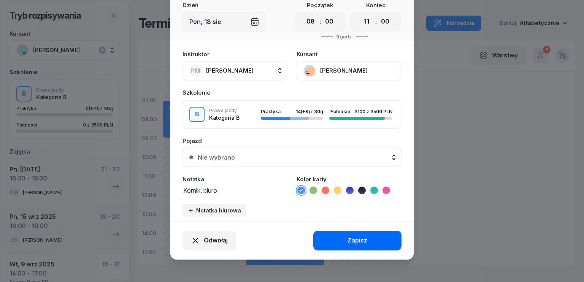
scroll to position [47, 0]
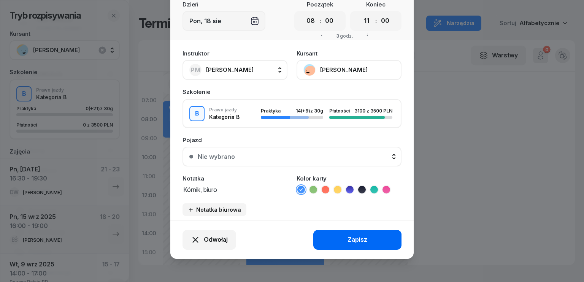
type textarea "Kórnik, biuro"
click at [370, 242] on button "Zapisz" at bounding box center [357, 240] width 88 height 20
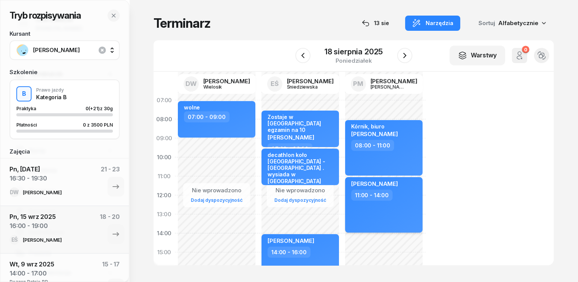
click at [392, 195] on div "11:00 - 14:00" at bounding box center [384, 195] width 67 height 11
select select "11"
select select "14"
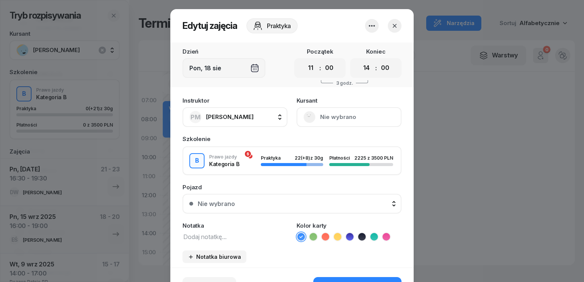
click at [243, 189] on div "Pojazd" at bounding box center [291, 187] width 219 height 6
click at [218, 231] on textarea at bounding box center [234, 236] width 105 height 10
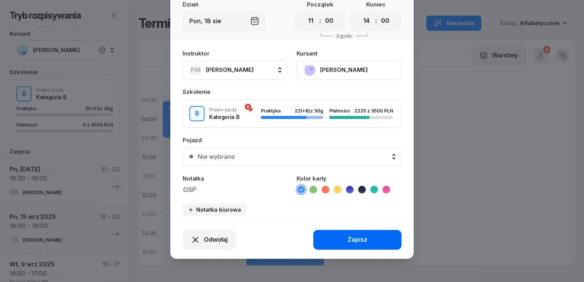
type textarea "OSP"
click at [350, 241] on div "Zapisz" at bounding box center [357, 240] width 20 height 10
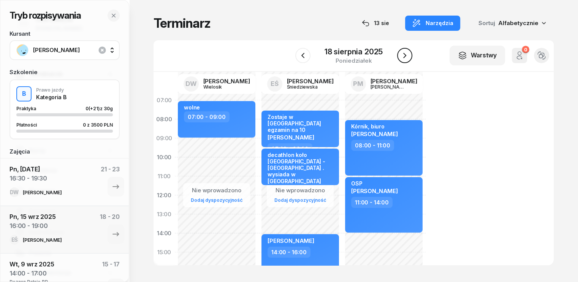
click at [406, 52] on icon "button" at bounding box center [404, 55] width 9 height 9
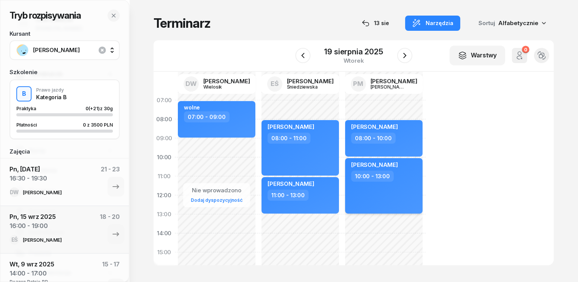
click at [394, 168] on div "[PERSON_NAME]" at bounding box center [384, 165] width 67 height 9
select select "10"
select select "13"
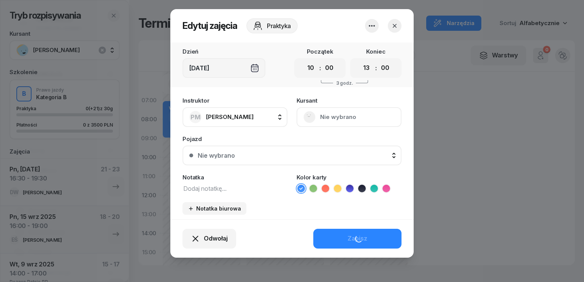
click at [225, 191] on textarea at bounding box center [234, 188] width 105 height 10
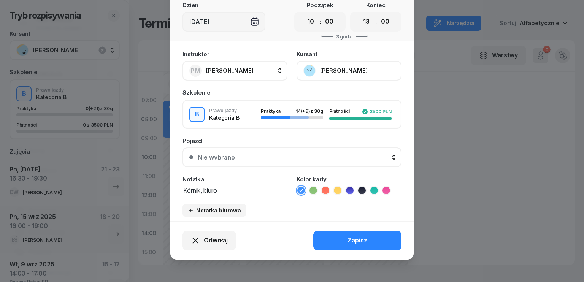
scroll to position [47, 0]
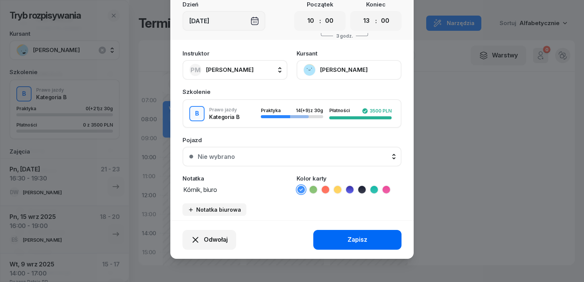
type textarea "Kórnik, biuro"
click at [361, 241] on div "Zapisz" at bounding box center [357, 240] width 20 height 10
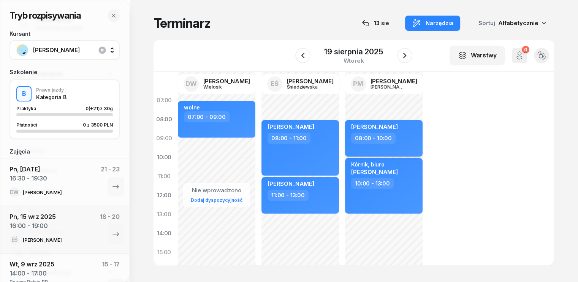
click at [392, 126] on div "[PERSON_NAME]" at bounding box center [384, 127] width 67 height 9
select select "08"
select select "10"
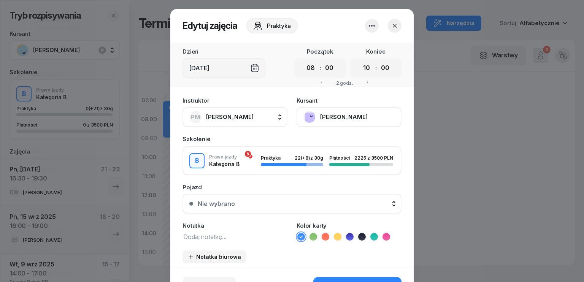
click at [229, 234] on textarea at bounding box center [234, 236] width 105 height 10
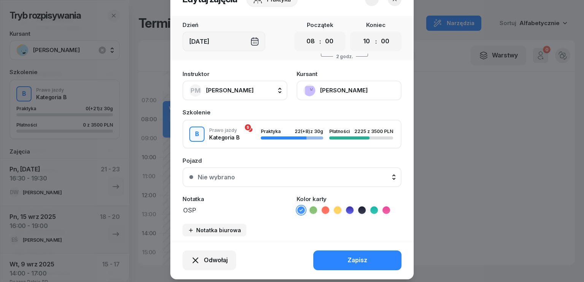
scroll to position [38, 0]
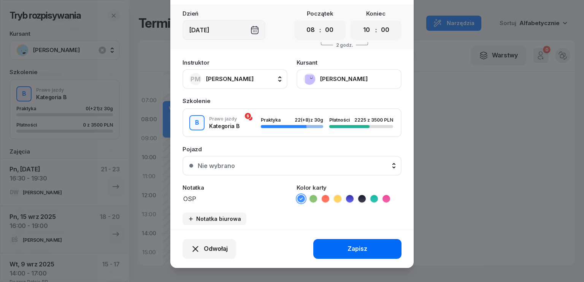
type textarea "OSP"
click at [356, 247] on div "Zapisz" at bounding box center [357, 249] width 20 height 10
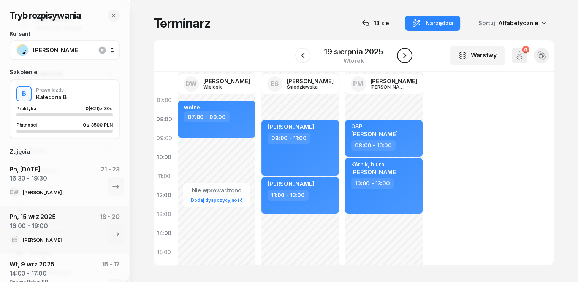
click at [410, 51] on button "button" at bounding box center [404, 55] width 15 height 15
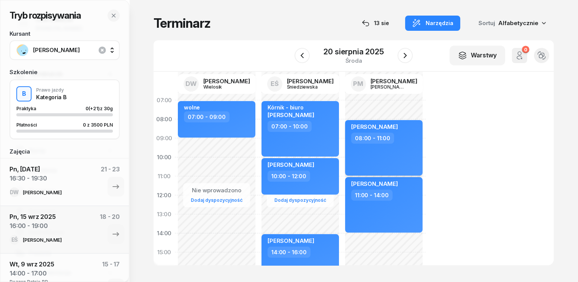
click at [388, 146] on div "[PERSON_NAME] 08:00 - 11:00" at bounding box center [384, 147] width 78 height 55
select select "08"
select select "11"
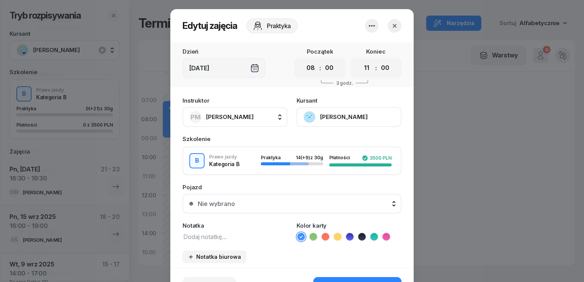
click at [220, 239] on textarea at bounding box center [234, 236] width 105 height 10
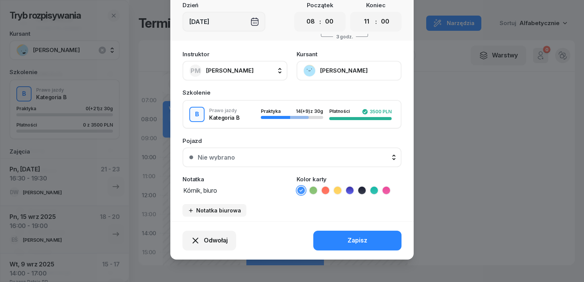
scroll to position [47, 0]
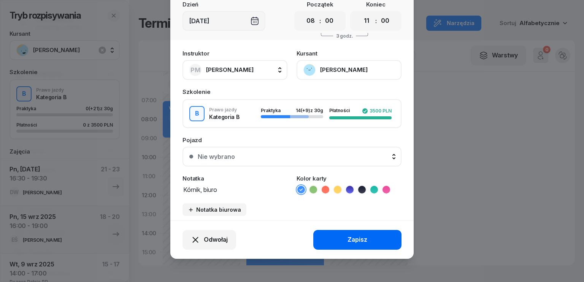
type textarea "Kórnik, biuro"
click at [366, 240] on button "Zapisz" at bounding box center [357, 240] width 88 height 20
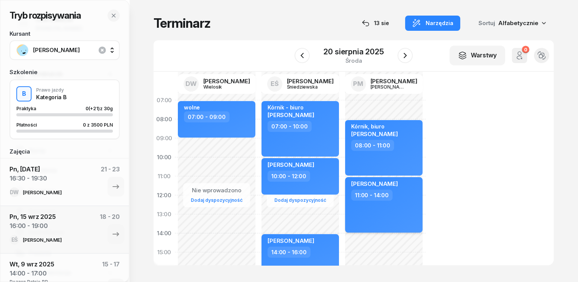
click at [381, 197] on div "11:00 - 14:00" at bounding box center [384, 195] width 67 height 11
select select "11"
select select "14"
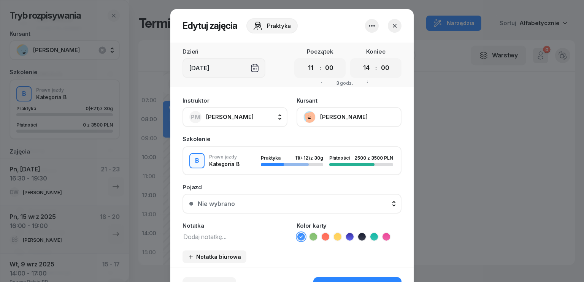
click at [229, 234] on textarea at bounding box center [234, 236] width 105 height 10
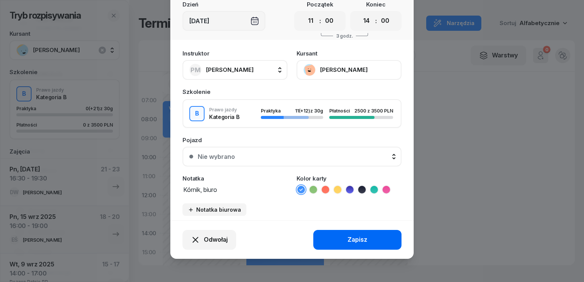
type textarea "Kórnik, biuro"
click at [351, 240] on div "Zapisz" at bounding box center [357, 240] width 20 height 10
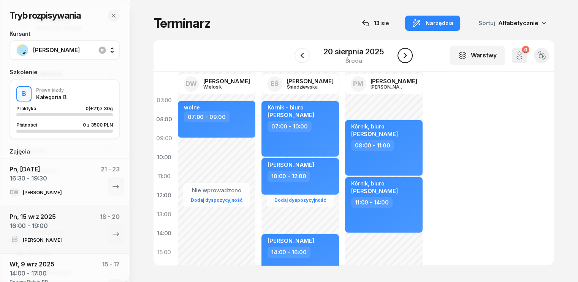
click at [406, 53] on icon "button" at bounding box center [404, 55] width 9 height 9
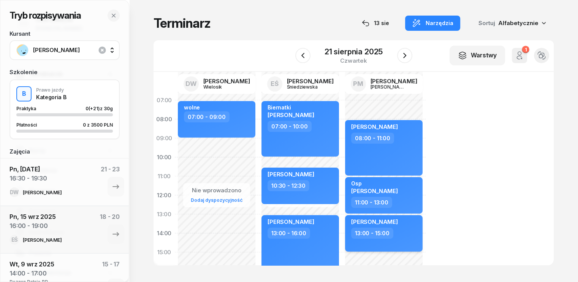
click at [394, 225] on div "[PERSON_NAME]" at bounding box center [384, 222] width 67 height 9
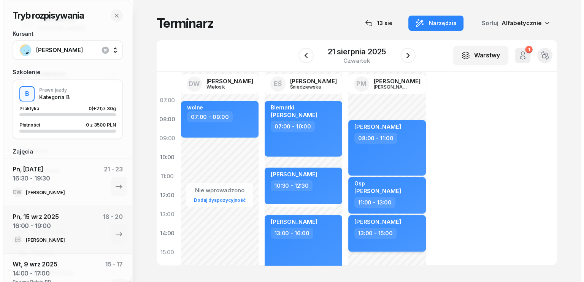
select select "13"
select select "15"
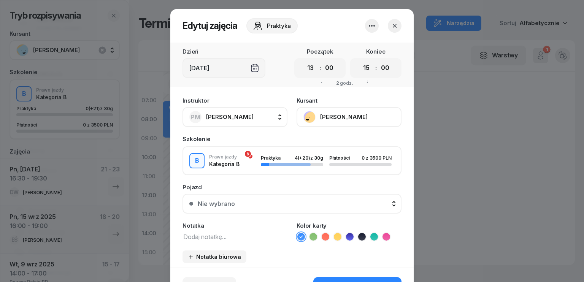
click at [224, 234] on textarea at bounding box center [234, 236] width 105 height 10
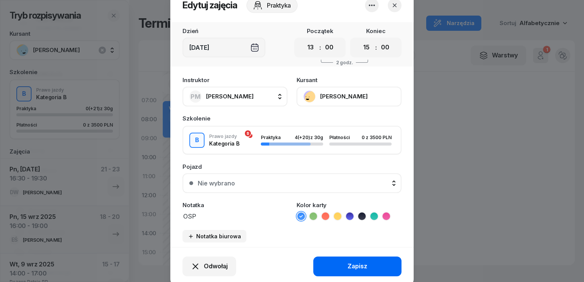
scroll to position [38, 0]
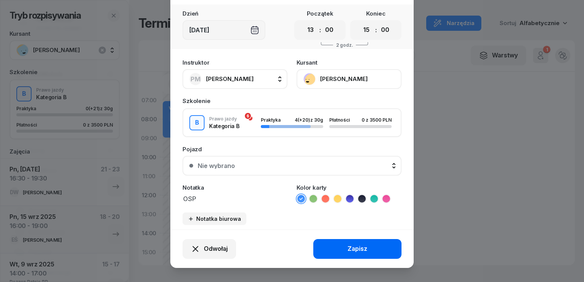
type textarea "OSP"
drag, startPoint x: 361, startPoint y: 250, endPoint x: 362, endPoint y: 244, distance: 5.6
click at [361, 249] on div "Zapisz" at bounding box center [357, 249] width 20 height 10
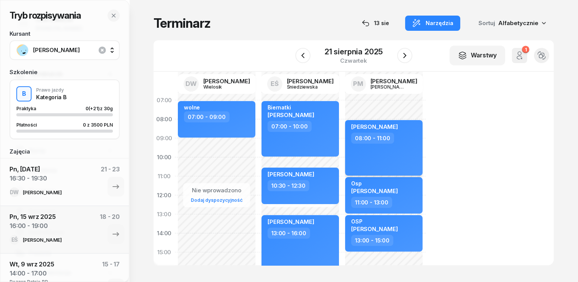
click at [402, 151] on div "[PERSON_NAME] 08:00 - 11:00" at bounding box center [384, 147] width 78 height 55
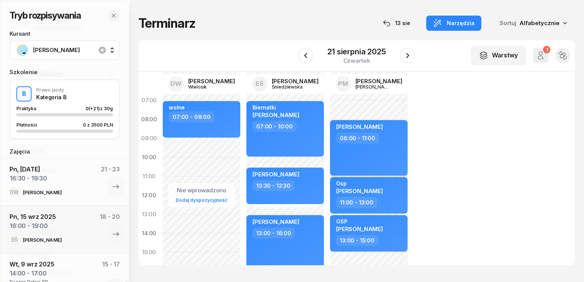
select select "08"
select select "11"
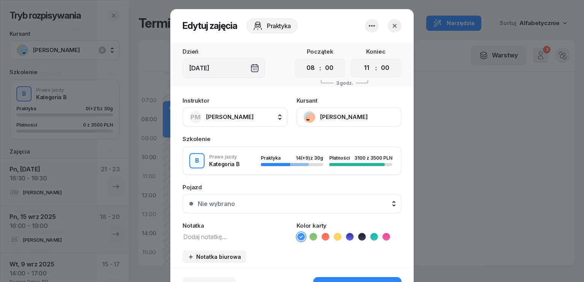
click at [225, 243] on div "Instruktor PM [PERSON_NAME] DW [PERSON_NAME] EŚ [PERSON_NAME] PM [PERSON_NAME] …" at bounding box center [291, 180] width 243 height 174
click at [231, 239] on textarea at bounding box center [234, 236] width 105 height 10
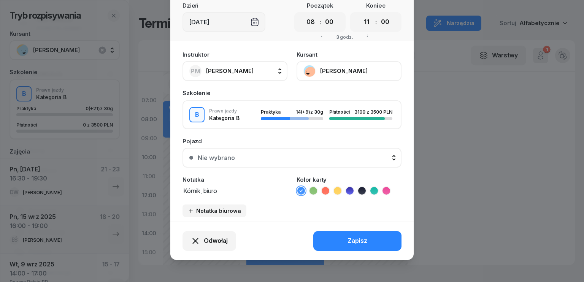
scroll to position [47, 0]
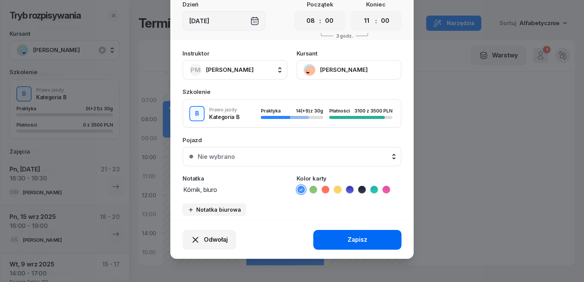
type textarea "Kórnik, biuro"
click at [381, 241] on button "Zapisz" at bounding box center [357, 240] width 88 height 20
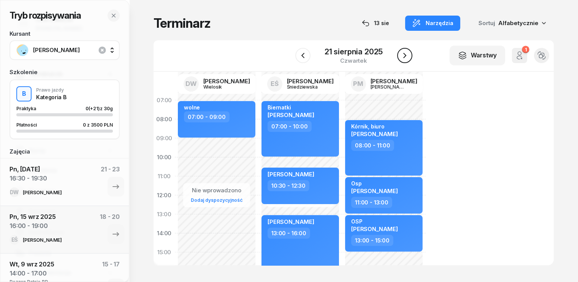
click at [403, 59] on icon "button" at bounding box center [404, 55] width 9 height 9
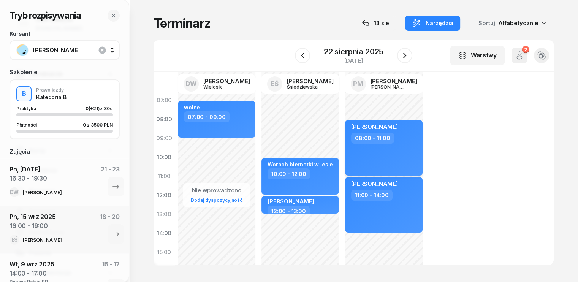
click at [400, 149] on div "[PERSON_NAME] 08:00 - 11:00" at bounding box center [384, 147] width 78 height 55
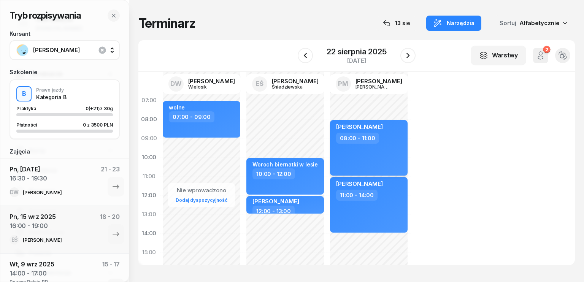
select select "08"
select select "11"
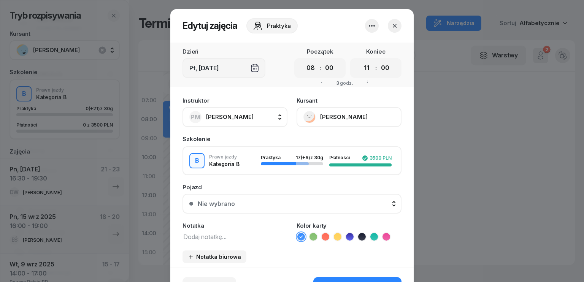
click at [237, 238] on textarea at bounding box center [234, 236] width 105 height 10
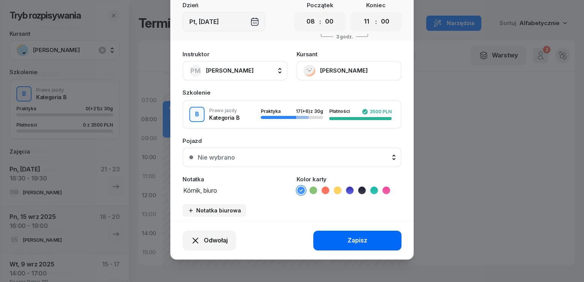
scroll to position [47, 0]
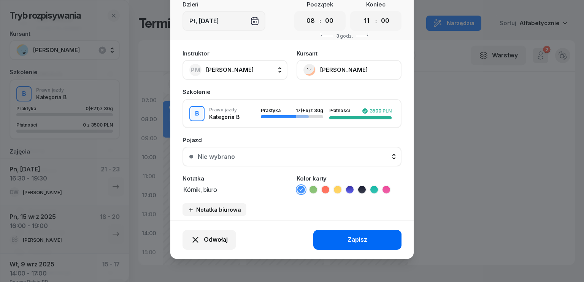
type textarea "Kórnik, biuro"
click at [388, 239] on button "Zapisz" at bounding box center [357, 240] width 88 height 20
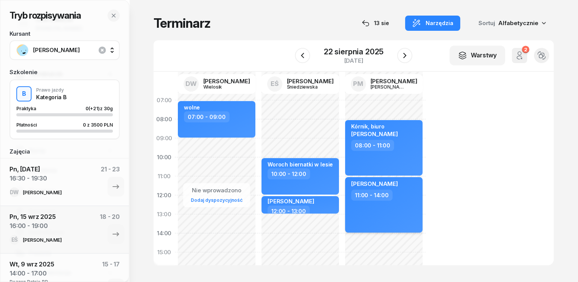
click at [398, 194] on div "11:00 - 14:00" at bounding box center [384, 195] width 67 height 11
select select "11"
select select "14"
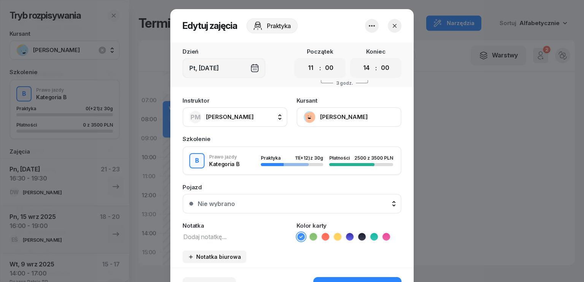
click at [233, 236] on textarea at bounding box center [234, 236] width 105 height 10
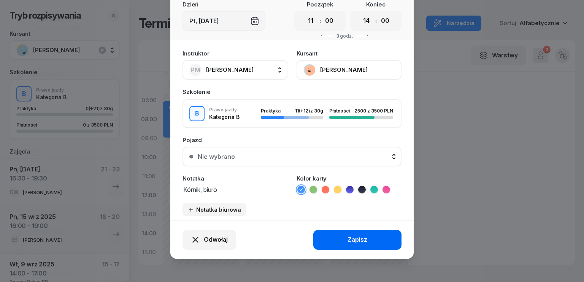
type textarea "Kórnik, biuro"
click at [372, 231] on button "Zapisz" at bounding box center [357, 240] width 88 height 20
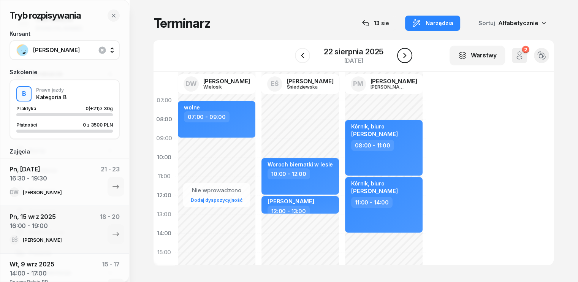
click at [410, 53] on button "button" at bounding box center [404, 55] width 15 height 15
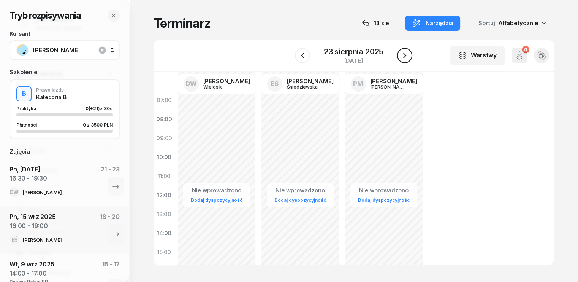
click at [410, 53] on button "button" at bounding box center [404, 55] width 15 height 15
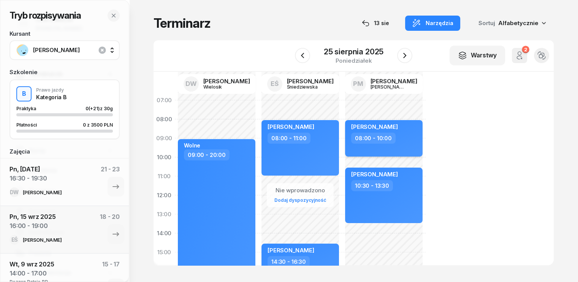
click at [394, 139] on div "08:00 - 10:00" at bounding box center [384, 138] width 67 height 11
select select "08"
select select "10"
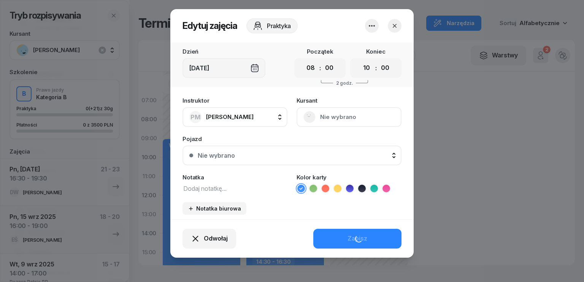
click at [247, 189] on textarea at bounding box center [234, 188] width 105 height 10
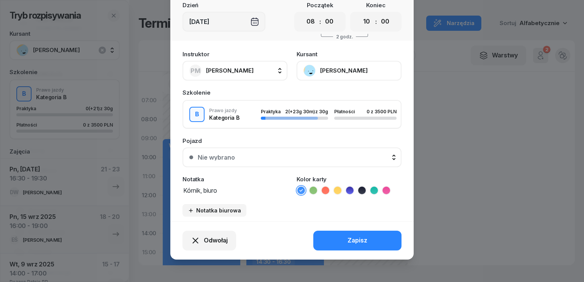
scroll to position [47, 0]
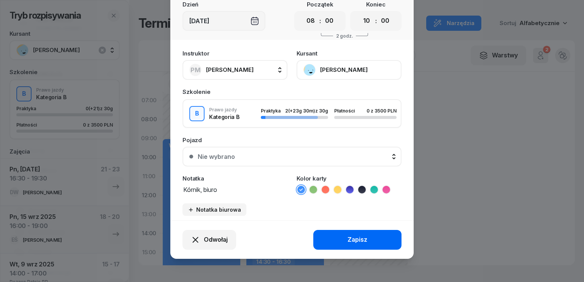
type textarea "Kórnik, biuro"
click at [368, 240] on button "Zapisz" at bounding box center [357, 240] width 88 height 20
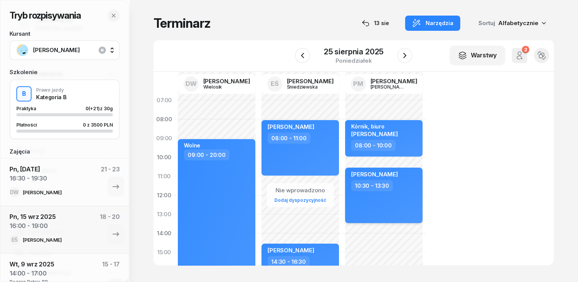
click at [394, 184] on div "10:30 - 13:30" at bounding box center [384, 185] width 67 height 11
select select "10"
select select "30"
select select "13"
select select "30"
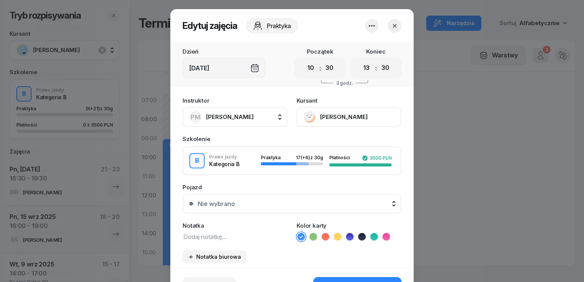
click at [211, 235] on textarea at bounding box center [234, 236] width 105 height 10
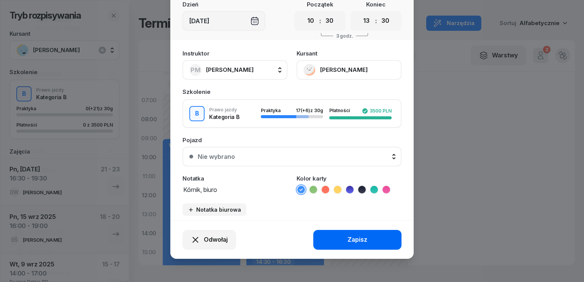
type textarea "Kórnik, biuro"
click at [342, 239] on button "Zapisz" at bounding box center [357, 240] width 88 height 20
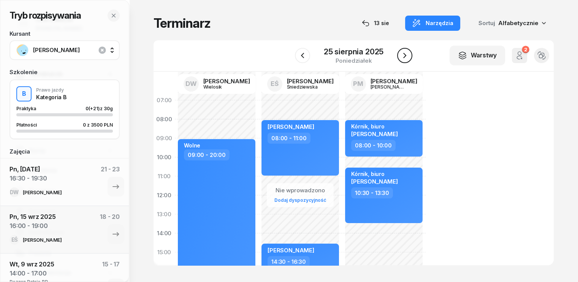
click at [404, 59] on icon "button" at bounding box center [404, 55] width 9 height 9
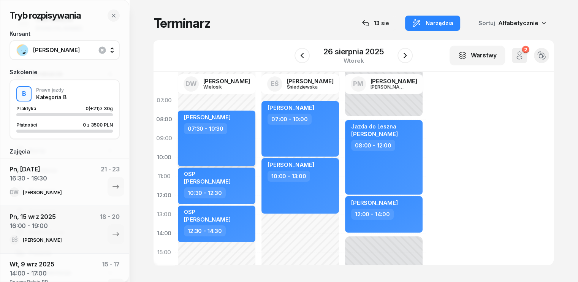
click at [206, 147] on div "[PERSON_NAME] 07:30 - 10:30" at bounding box center [217, 138] width 78 height 55
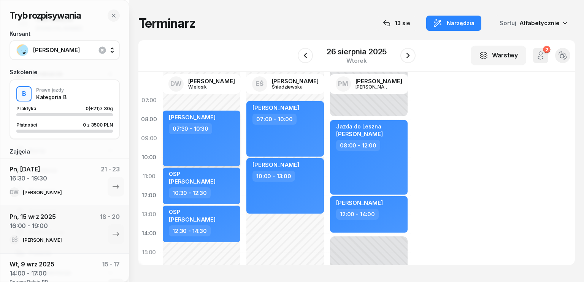
select select "07"
select select "30"
select select "10"
select select "30"
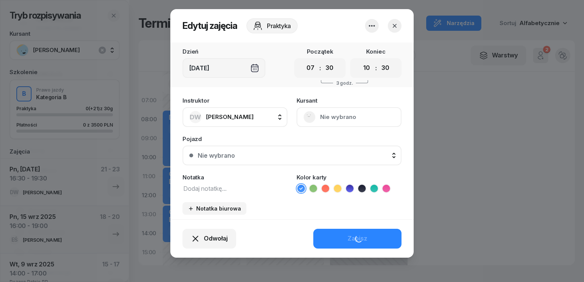
drag, startPoint x: 229, startPoint y: 190, endPoint x: 223, endPoint y: 179, distance: 12.6
click at [230, 190] on textarea at bounding box center [234, 188] width 105 height 10
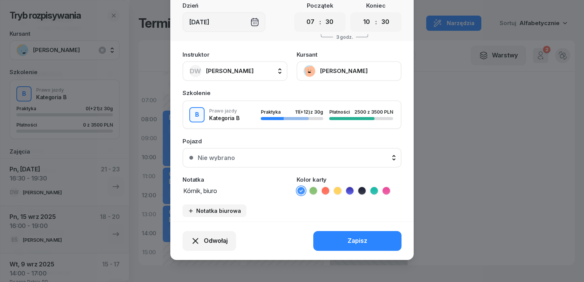
scroll to position [47, 0]
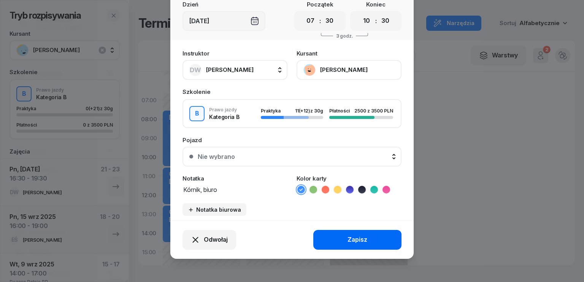
type textarea "Kórnik, biuro"
click at [358, 240] on div "Zapisz" at bounding box center [357, 240] width 20 height 10
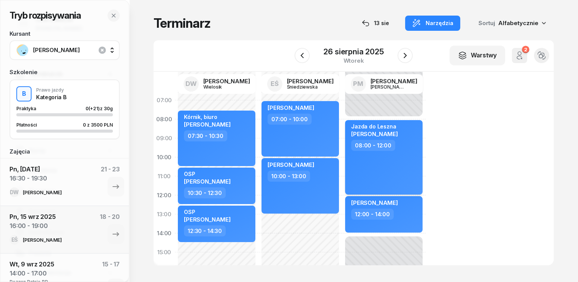
click at [388, 148] on div "08:00 - 12:00" at bounding box center [384, 145] width 67 height 11
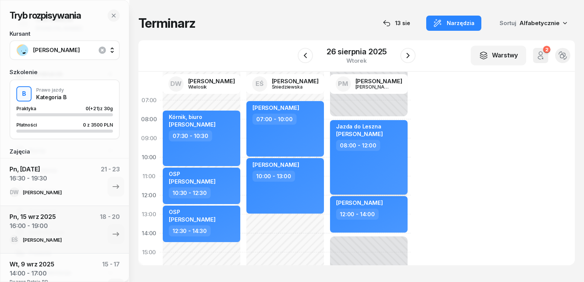
select select "08"
select select "12"
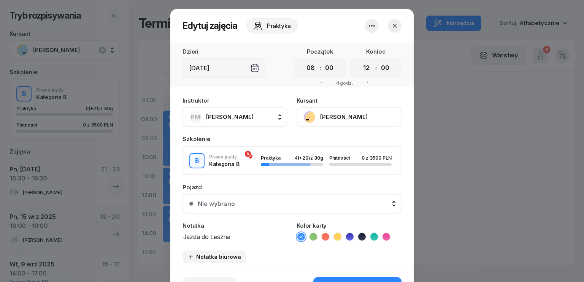
click at [236, 237] on textarea "Jazda do Leszna" at bounding box center [234, 236] width 105 height 10
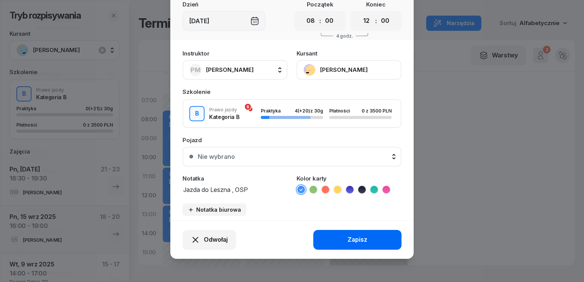
type textarea "Jazda do Leszna , OSP"
click at [358, 231] on button "Zapisz" at bounding box center [357, 240] width 88 height 20
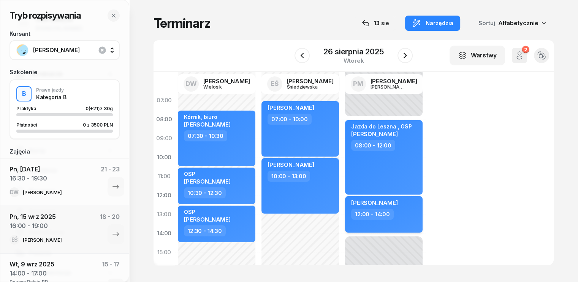
click at [393, 208] on div "[PERSON_NAME]" at bounding box center [384, 203] width 67 height 9
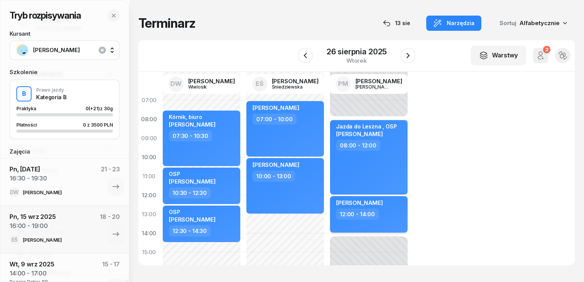
select select "12"
select select "14"
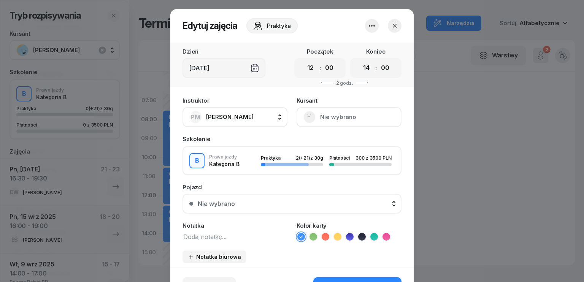
click at [225, 237] on textarea at bounding box center [234, 236] width 105 height 10
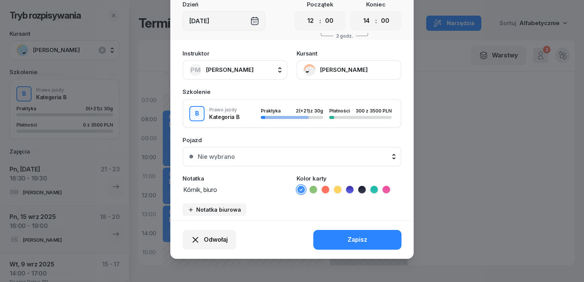
type textarea "Kórnik, biuro"
click at [346, 247] on button "Zapisz" at bounding box center [357, 240] width 88 height 20
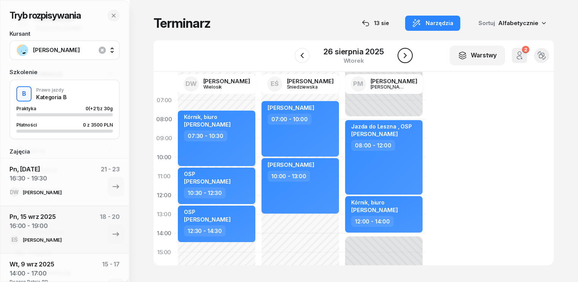
click at [406, 54] on icon "button" at bounding box center [404, 55] width 9 height 9
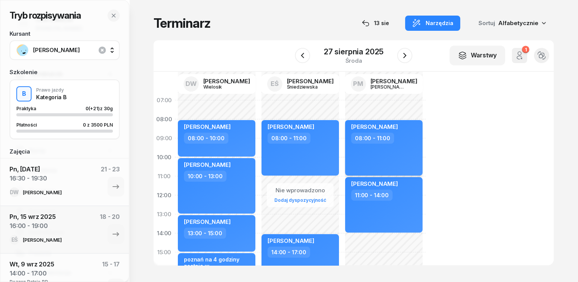
click at [395, 141] on div "08:00 - 11:00" at bounding box center [384, 138] width 67 height 11
select select "08"
select select "11"
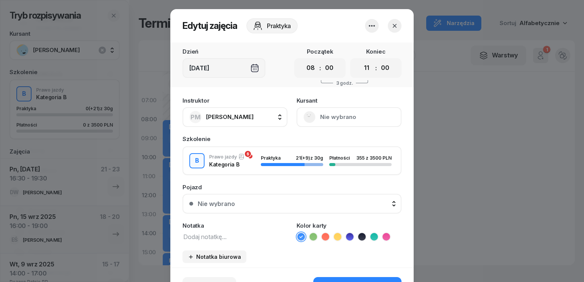
click at [255, 190] on div "Pojazd Nie wybrano Nie wybrano Kia RIO 1 PSR13K3 KIA RIO 2 PSR4150 E KIA RIO 3 …" at bounding box center [291, 198] width 219 height 29
click at [228, 234] on textarea at bounding box center [234, 236] width 105 height 10
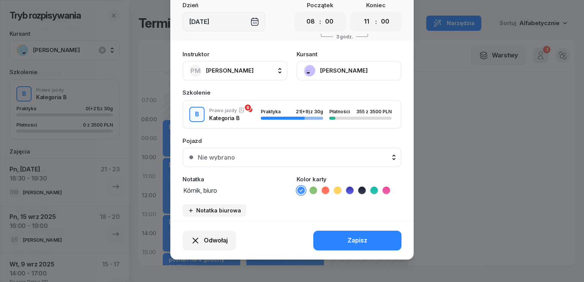
scroll to position [47, 0]
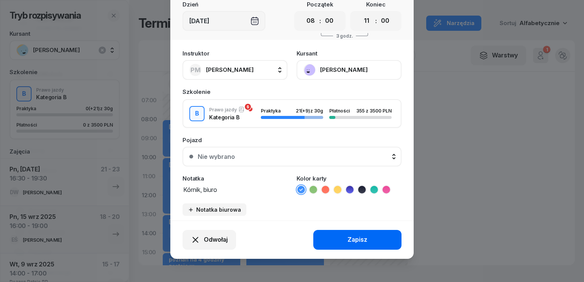
type textarea "Kórnik, biuro"
click at [340, 241] on button "Zapisz" at bounding box center [357, 240] width 88 height 20
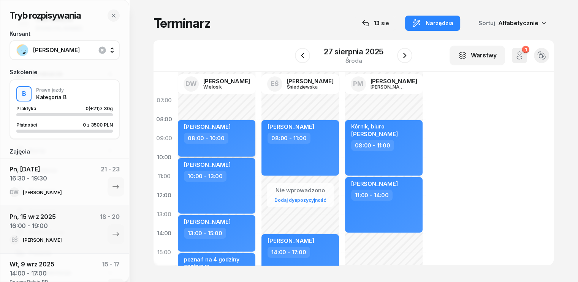
click at [222, 137] on div "08:00 - 10:00" at bounding box center [217, 138] width 67 height 11
select select "08"
select select "10"
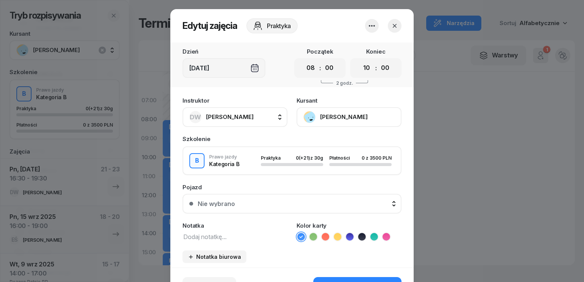
click at [199, 237] on textarea at bounding box center [234, 236] width 105 height 10
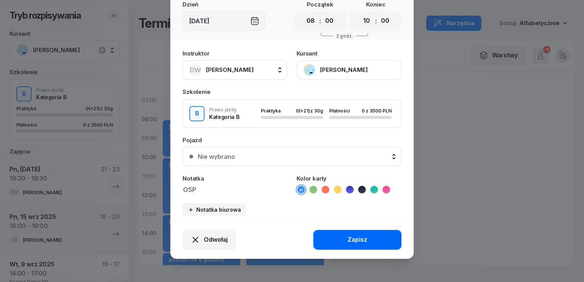
type textarea "OSP"
click at [374, 238] on button "Zapisz" at bounding box center [357, 240] width 88 height 20
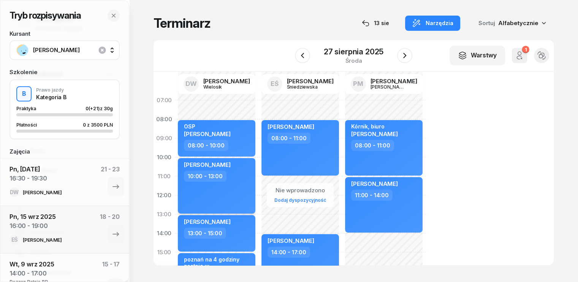
click at [229, 179] on div "10:00 - 13:00" at bounding box center [217, 176] width 67 height 11
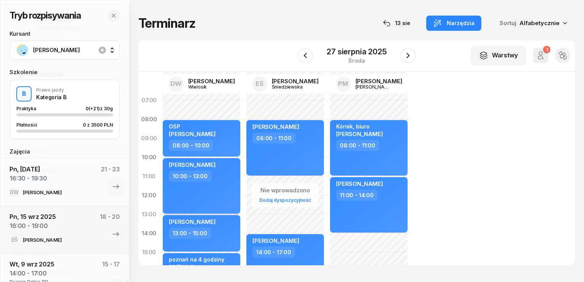
select select "10"
select select "13"
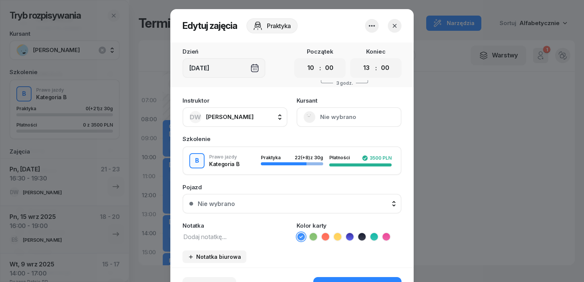
click at [220, 234] on textarea at bounding box center [234, 236] width 105 height 10
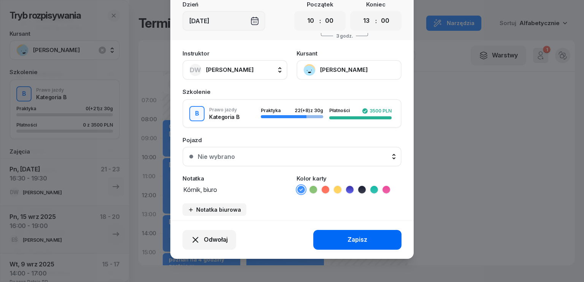
type textarea "Kórnik, biuro"
click at [372, 239] on button "Zapisz" at bounding box center [357, 240] width 88 height 20
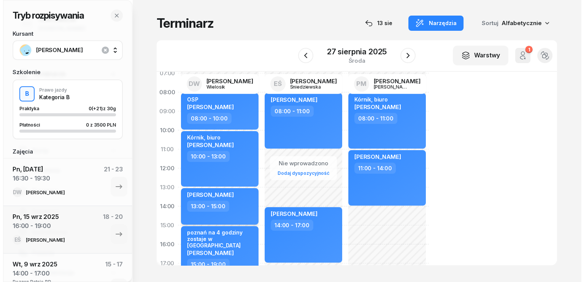
scroll to position [38, 0]
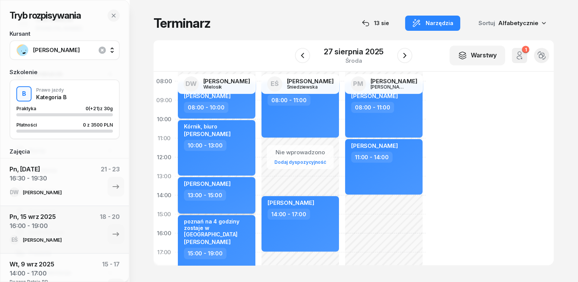
click at [230, 191] on div "13:00 - 15:00" at bounding box center [217, 195] width 67 height 11
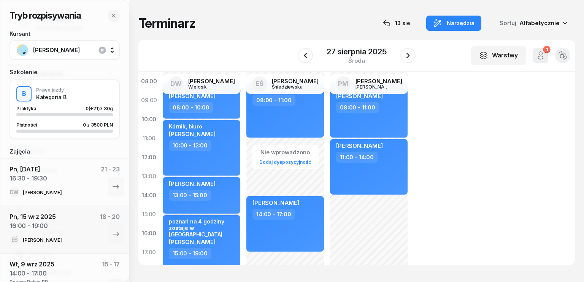
select select "13"
select select "15"
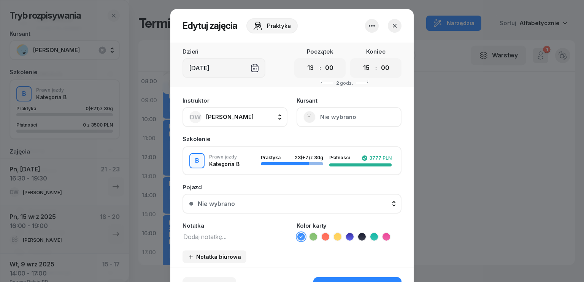
click at [224, 237] on textarea at bounding box center [234, 236] width 105 height 10
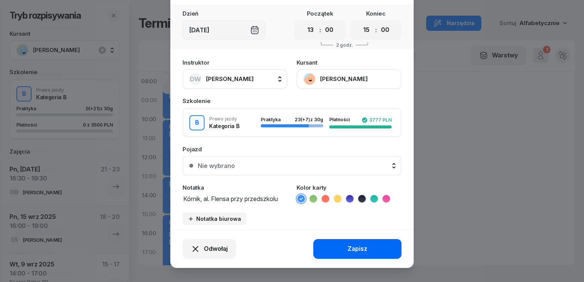
type textarea "Kórnik, al. Flensa przy przedszkolu"
click at [343, 248] on button "Zapisz" at bounding box center [357, 249] width 88 height 20
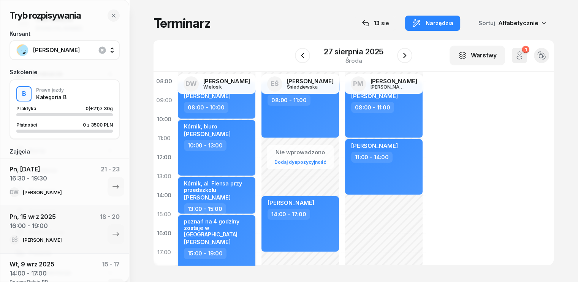
click at [229, 229] on div "poznań na 4 godziny zostaje w [GEOGRAPHIC_DATA]" at bounding box center [217, 228] width 67 height 20
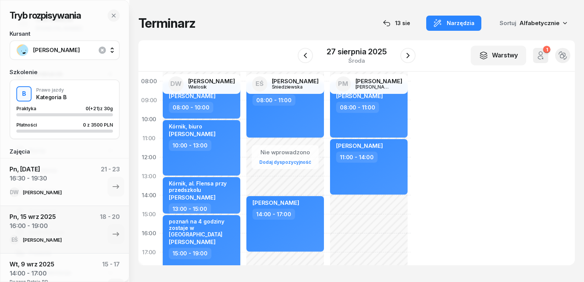
select select "15"
select select "19"
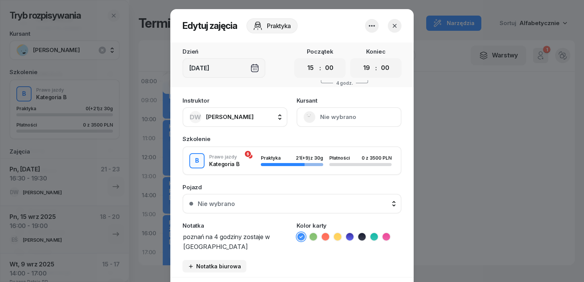
click at [225, 250] on textarea "poznań na 4 godziny zostaje w [GEOGRAPHIC_DATA]" at bounding box center [234, 240] width 105 height 19
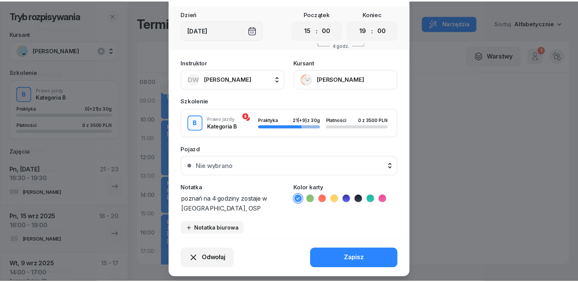
scroll to position [57, 0]
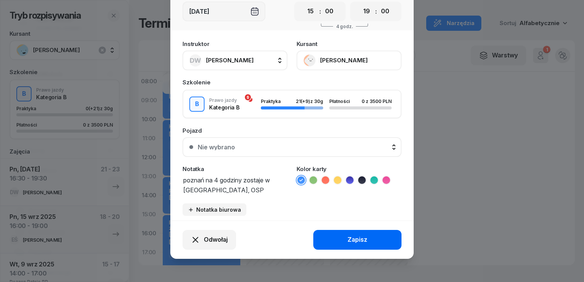
type textarea "poznań na 4 godziny zostaje w [GEOGRAPHIC_DATA], OSP"
click at [350, 237] on div "Zapisz" at bounding box center [357, 240] width 20 height 10
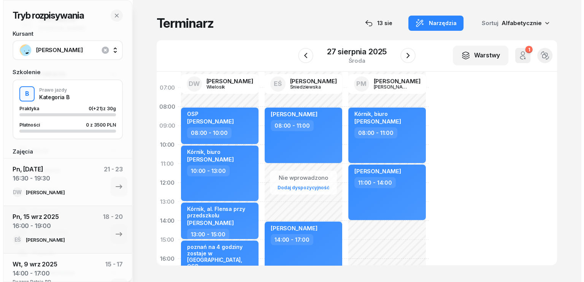
scroll to position [0, 0]
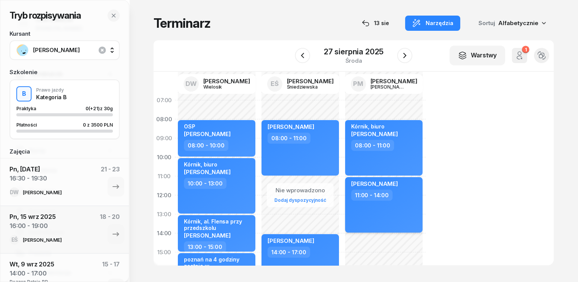
click at [396, 187] on div "[PERSON_NAME]" at bounding box center [384, 184] width 67 height 9
select select "11"
select select "14"
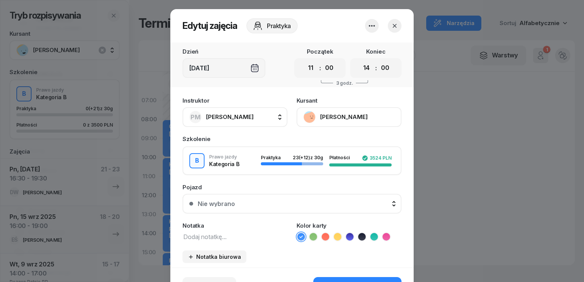
click at [221, 232] on textarea at bounding box center [234, 236] width 105 height 10
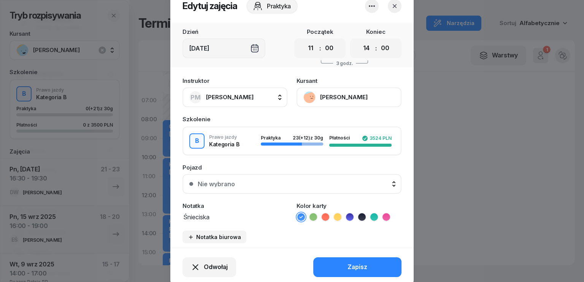
scroll to position [47, 0]
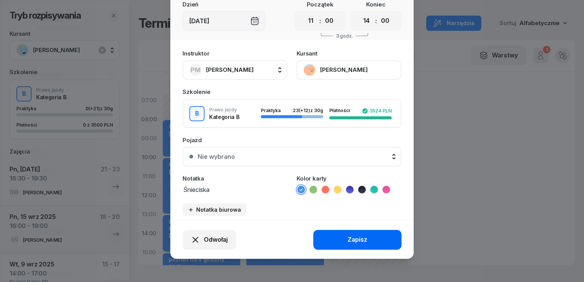
type textarea "Śnieciska"
click at [330, 238] on button "Zapisz" at bounding box center [357, 240] width 88 height 20
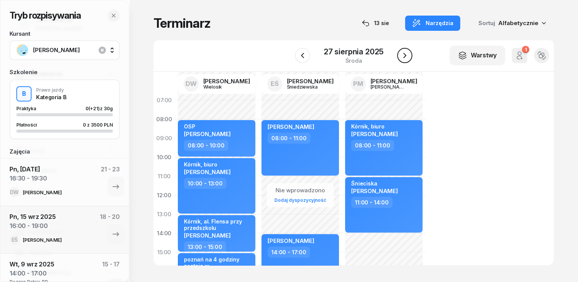
click at [408, 60] on button "button" at bounding box center [404, 55] width 15 height 15
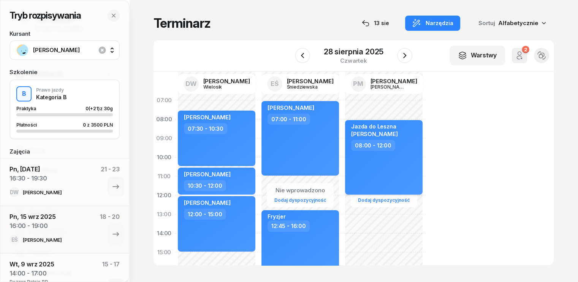
click at [384, 171] on div "Jazda do Leszna [PERSON_NAME] 08:00 - 12:00" at bounding box center [384, 157] width 78 height 74
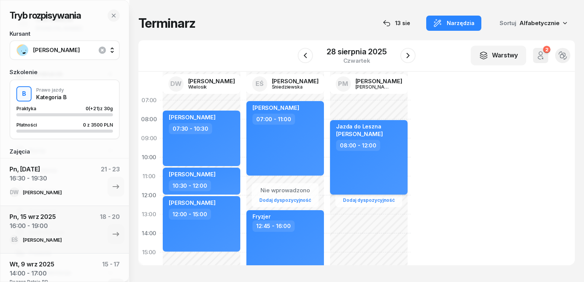
select select "08"
select select "12"
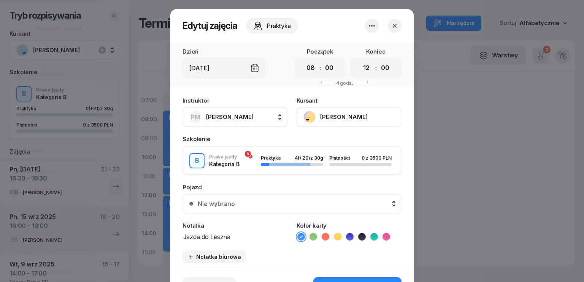
click at [254, 236] on textarea "Jazda do Leszna" at bounding box center [234, 236] width 105 height 10
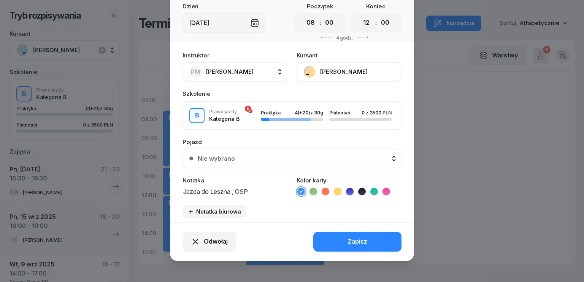
scroll to position [47, 0]
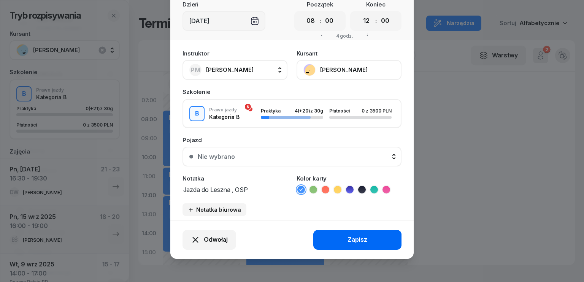
type textarea "Jazda do Leszna , OSP"
click at [379, 237] on button "Zapisz" at bounding box center [357, 240] width 88 height 20
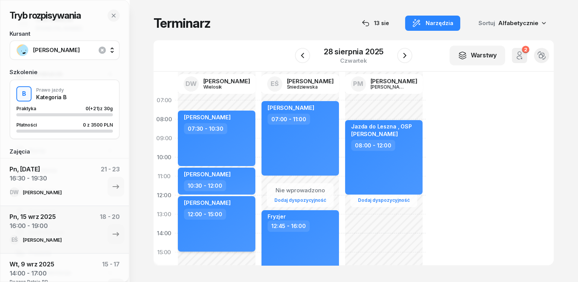
click at [225, 215] on div "12:00 - 15:00" at bounding box center [217, 214] width 67 height 11
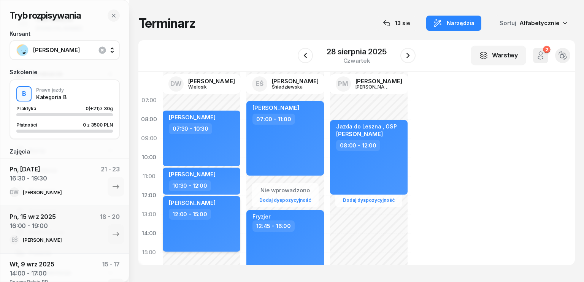
select select "12"
select select "15"
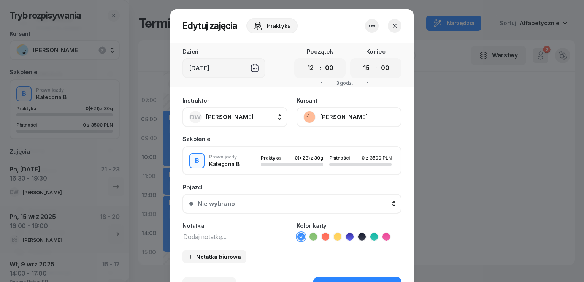
drag, startPoint x: 222, startPoint y: 238, endPoint x: 222, endPoint y: 233, distance: 5.7
click at [223, 238] on textarea at bounding box center [234, 236] width 105 height 10
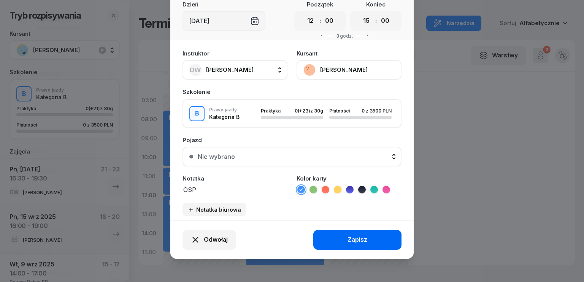
type textarea "OSP"
click at [354, 237] on div "Zapisz" at bounding box center [357, 240] width 20 height 10
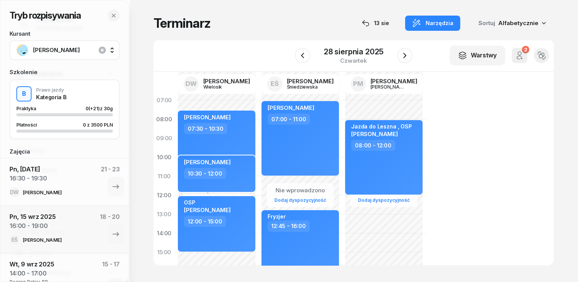
click at [229, 179] on div "[PERSON_NAME] 10:30 - 12:00" at bounding box center [217, 173] width 78 height 36
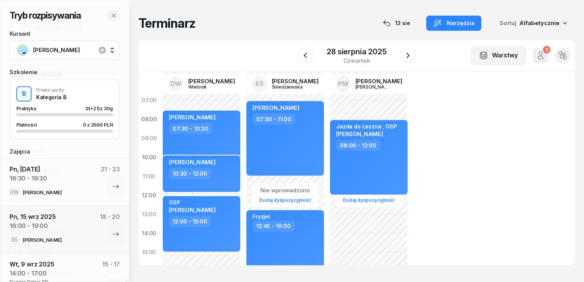
select select "10"
select select "30"
select select "12"
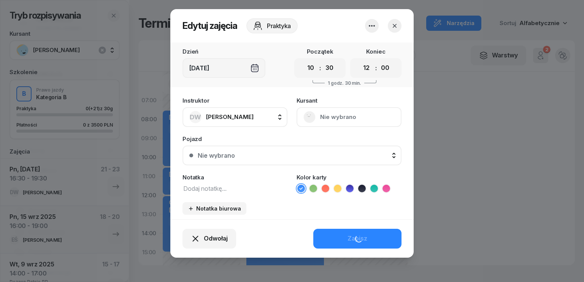
click at [229, 191] on textarea at bounding box center [234, 188] width 105 height 10
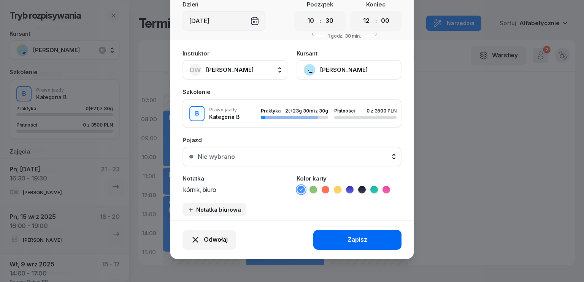
type textarea "kórnik, biuro"
drag, startPoint x: 359, startPoint y: 239, endPoint x: 351, endPoint y: 241, distance: 8.8
click at [360, 241] on div "Zapisz" at bounding box center [357, 240] width 20 height 10
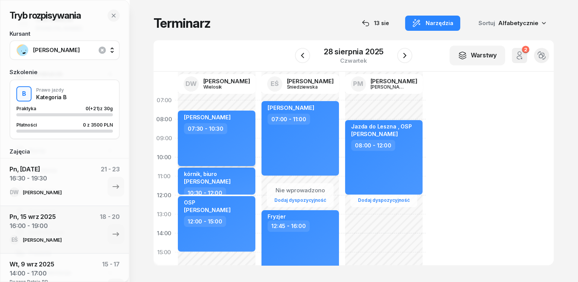
click at [224, 141] on div "[PERSON_NAME] 07:30 - 10:30" at bounding box center [217, 138] width 78 height 55
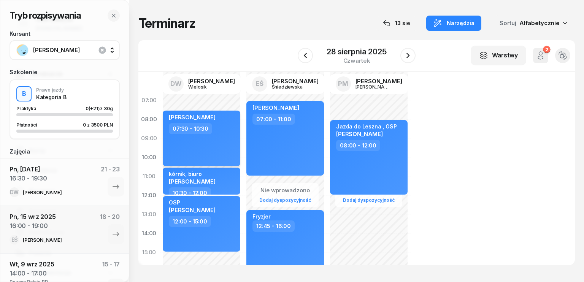
select select "07"
select select "30"
select select "10"
select select "30"
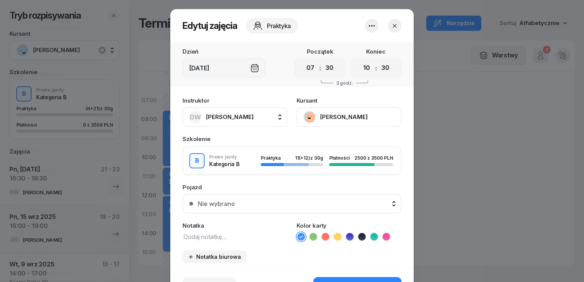
click at [217, 234] on textarea at bounding box center [234, 236] width 105 height 10
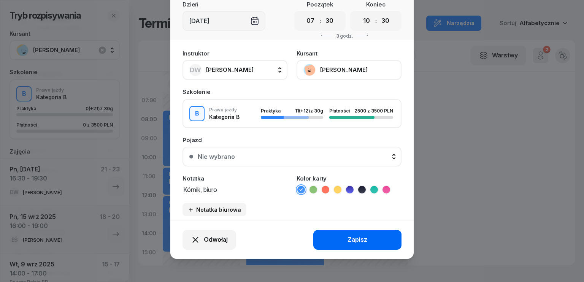
type textarea "Kórnik, biuro"
click at [366, 238] on button "Zapisz" at bounding box center [357, 240] width 88 height 20
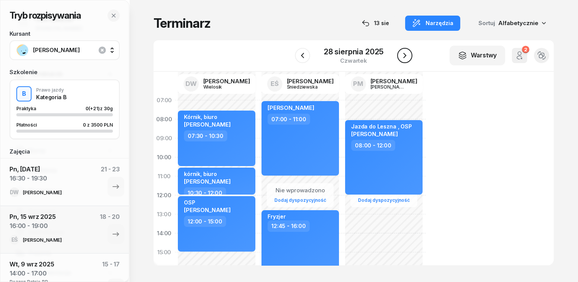
click at [404, 56] on icon "button" at bounding box center [404, 55] width 9 height 9
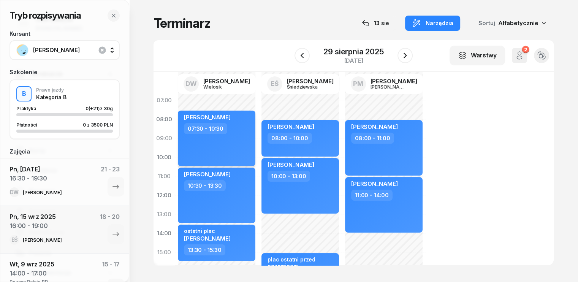
click at [226, 139] on div "[PERSON_NAME] 07:30 - 10:30" at bounding box center [217, 138] width 78 height 55
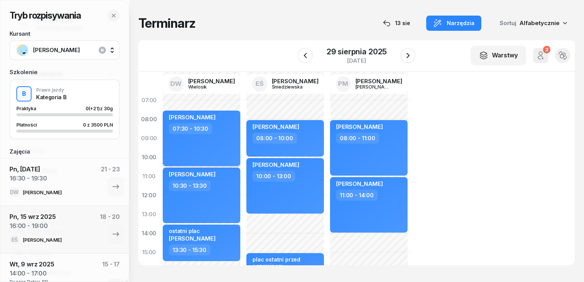
select select "07"
select select "30"
select select "10"
select select "30"
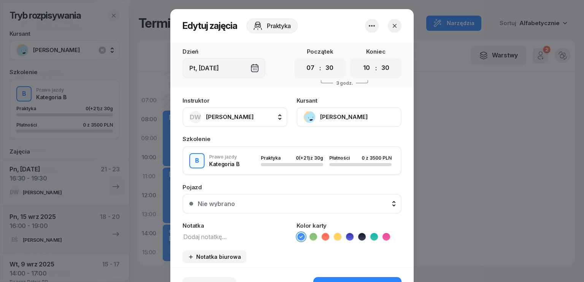
click at [216, 234] on textarea at bounding box center [234, 236] width 105 height 10
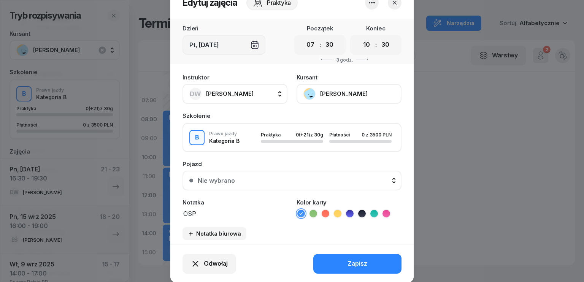
scroll to position [47, 0]
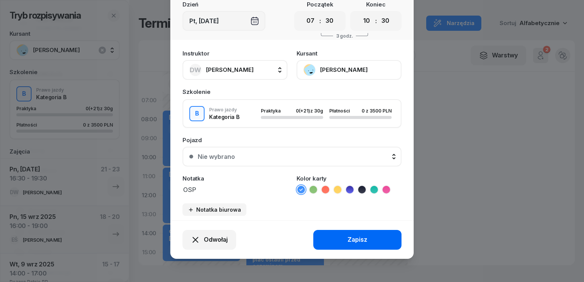
type textarea "OSP"
click at [361, 236] on div "Zapisz" at bounding box center [357, 240] width 20 height 10
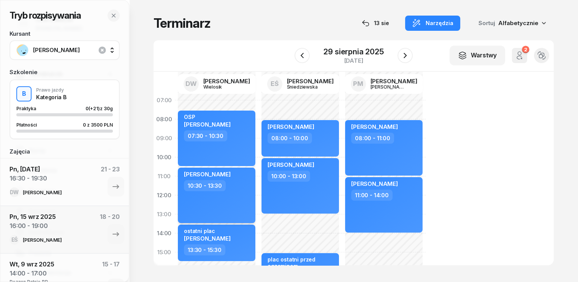
click at [223, 185] on div "10:30 - 13:30" at bounding box center [217, 185] width 67 height 11
select select "10"
select select "30"
select select "13"
select select "30"
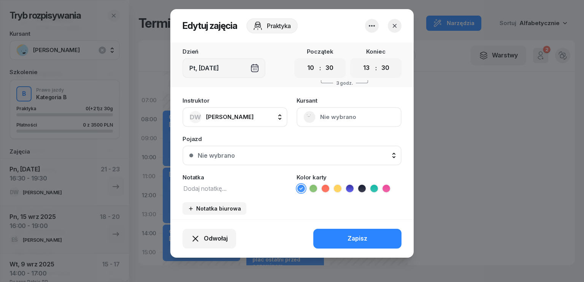
click at [218, 188] on textarea at bounding box center [234, 188] width 105 height 10
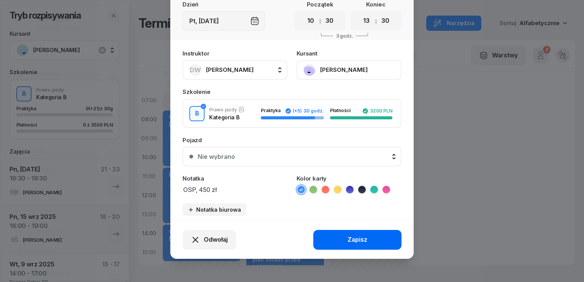
type textarea "OSP, 450 zł"
click at [355, 237] on div "Zapisz" at bounding box center [357, 240] width 20 height 10
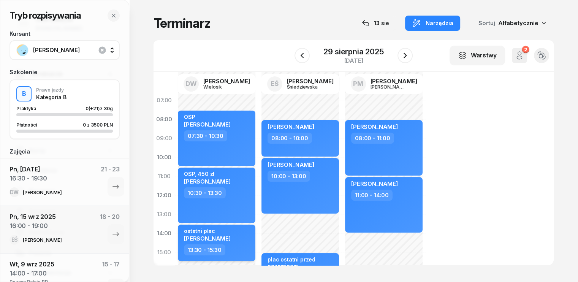
click at [231, 229] on div "ostatni plac [PERSON_NAME]" at bounding box center [217, 236] width 67 height 17
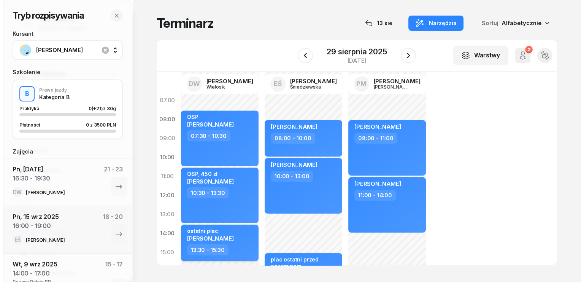
scroll to position [0, 0]
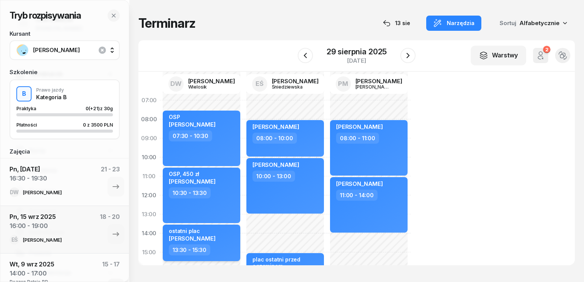
select select "13"
select select "30"
select select "15"
select select "30"
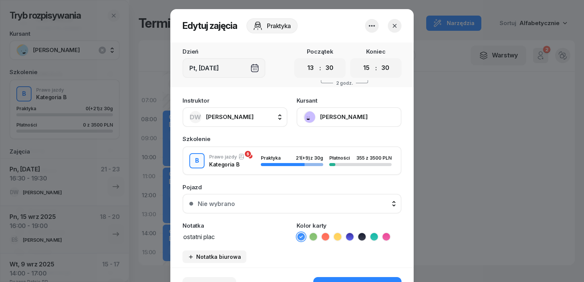
click at [236, 234] on textarea "ostatni plac" at bounding box center [234, 236] width 105 height 10
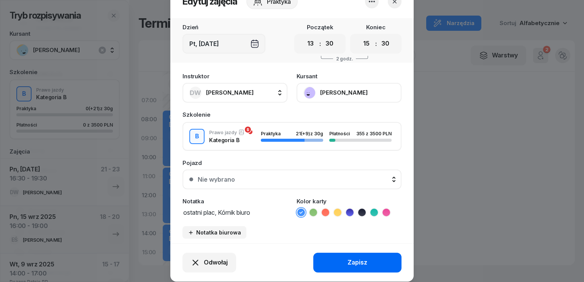
scroll to position [47, 0]
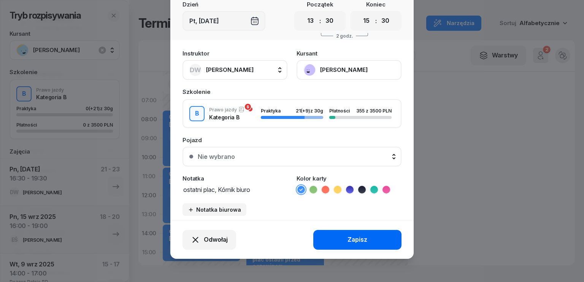
type textarea "ostatni plac, Kórnik biuro"
click at [389, 234] on button "Zapisz" at bounding box center [357, 240] width 88 height 20
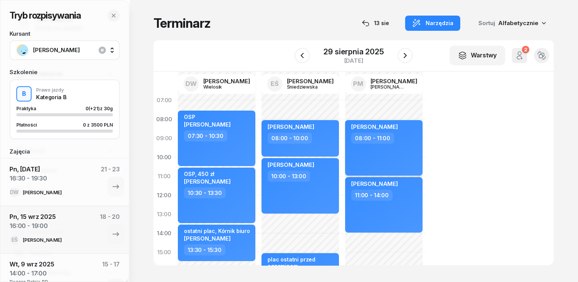
click at [396, 146] on div "[PERSON_NAME] 08:00 - 11:00" at bounding box center [384, 147] width 78 height 55
select select "08"
select select "11"
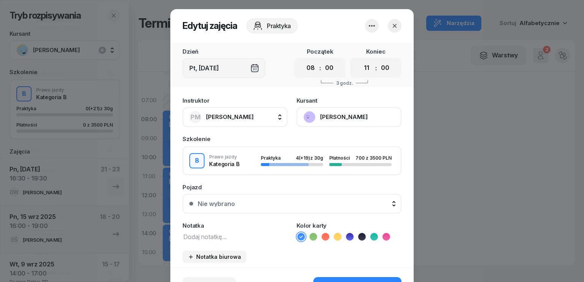
click at [231, 234] on textarea at bounding box center [234, 236] width 105 height 10
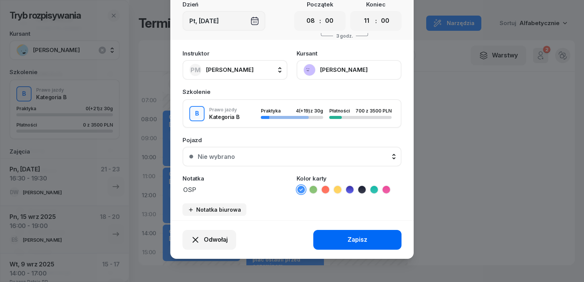
type textarea "OSP"
click at [354, 235] on div "Zapisz" at bounding box center [357, 240] width 20 height 10
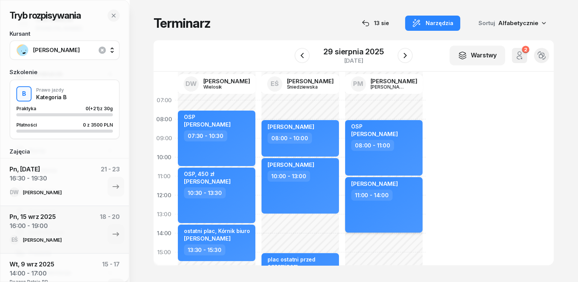
click at [384, 212] on div "[PERSON_NAME] 11:00 - 14:00" at bounding box center [384, 204] width 78 height 55
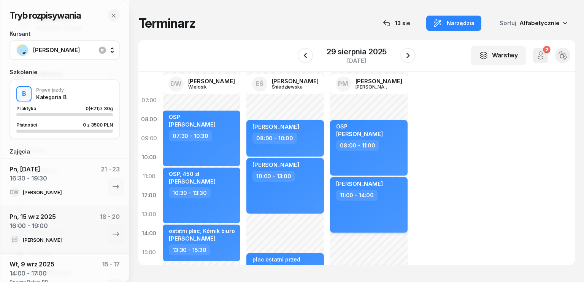
select select "11"
select select "14"
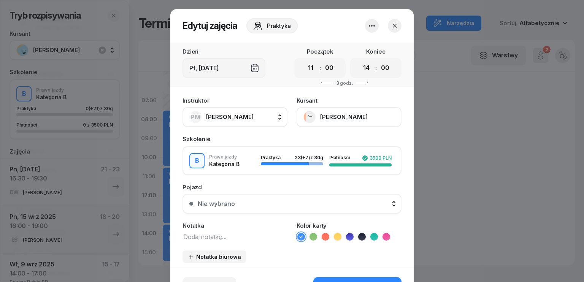
click at [226, 235] on textarea at bounding box center [234, 236] width 105 height 10
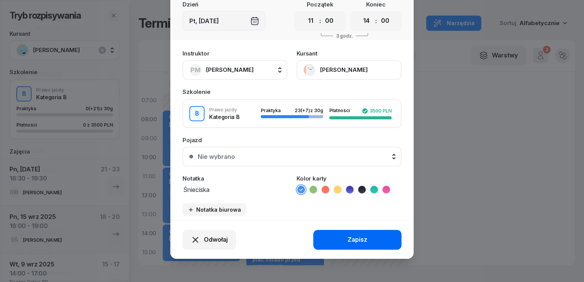
type textarea "Śnieciska"
click at [347, 239] on div "Zapisz" at bounding box center [357, 240] width 20 height 10
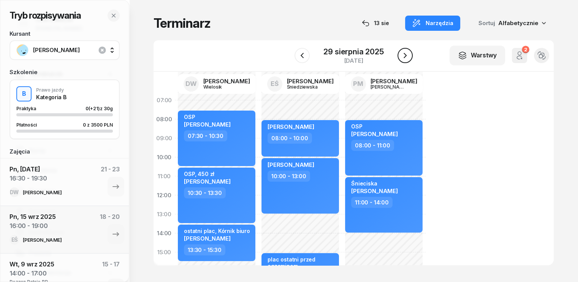
click at [410, 55] on button "button" at bounding box center [404, 55] width 15 height 15
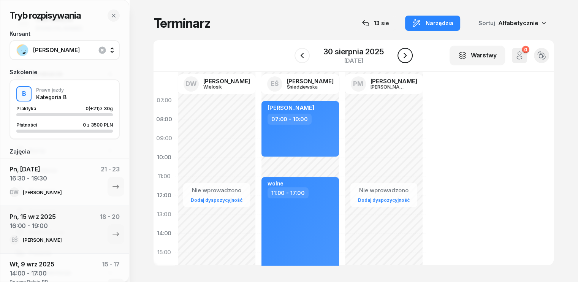
click at [406, 55] on icon "button" at bounding box center [405, 55] width 3 height 5
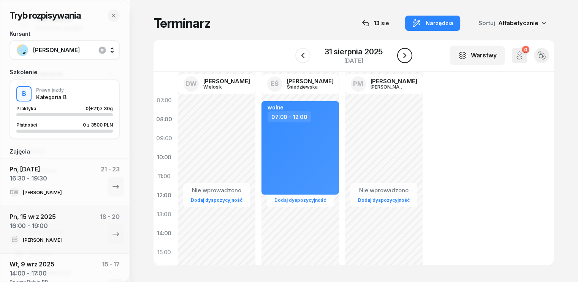
click at [406, 55] on icon "button" at bounding box center [404, 55] width 3 height 5
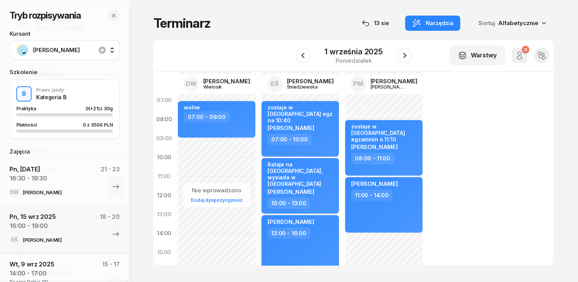
click at [310, 226] on div "[PERSON_NAME]" at bounding box center [300, 222] width 67 height 9
select select "13"
select select "16"
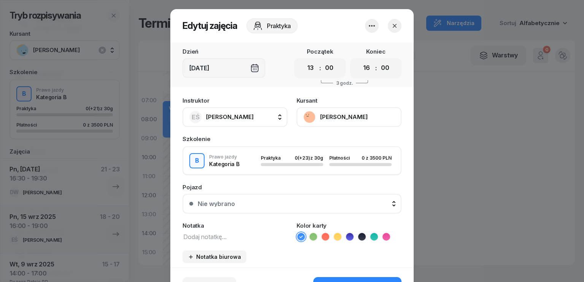
click at [394, 27] on icon "button" at bounding box center [395, 26] width 8 height 8
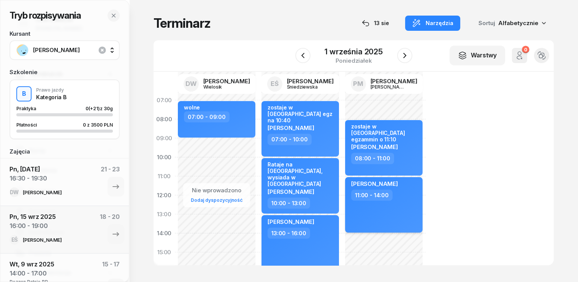
click at [395, 196] on div "11:00 - 14:00" at bounding box center [384, 195] width 67 height 11
select select "11"
select select "14"
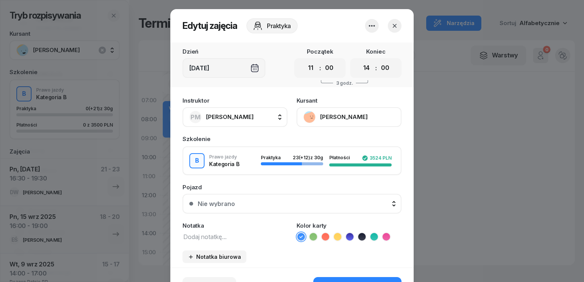
click at [395, 23] on icon "button" at bounding box center [395, 26] width 8 height 8
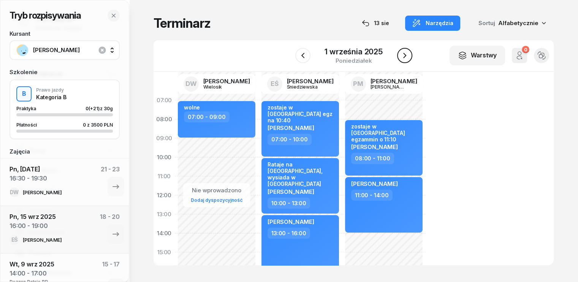
click at [409, 56] on button "button" at bounding box center [404, 55] width 15 height 15
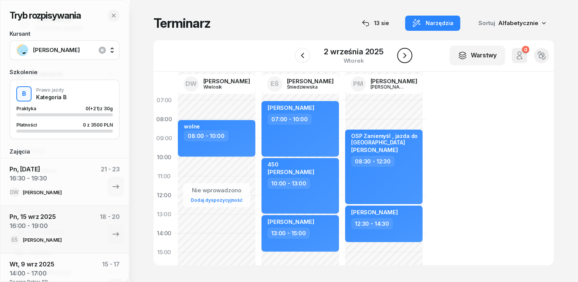
click at [404, 55] on icon "button" at bounding box center [404, 55] width 9 height 9
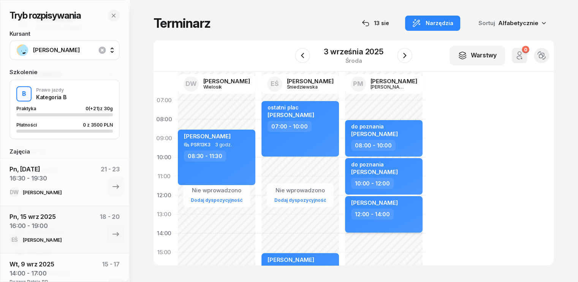
click at [404, 209] on div "[PERSON_NAME] 12:00 - 14:00" at bounding box center [384, 214] width 78 height 36
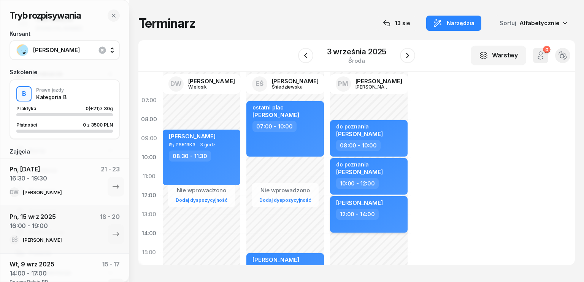
select select "12"
select select "14"
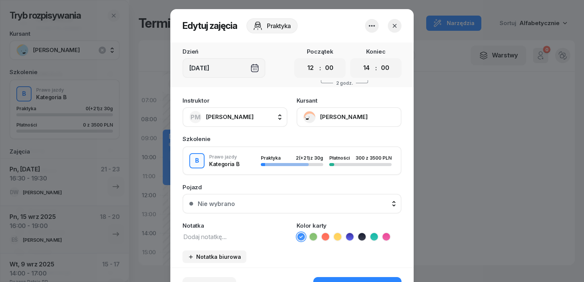
click at [234, 236] on textarea at bounding box center [234, 236] width 105 height 10
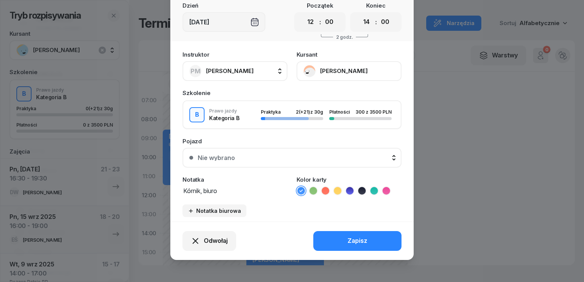
scroll to position [47, 0]
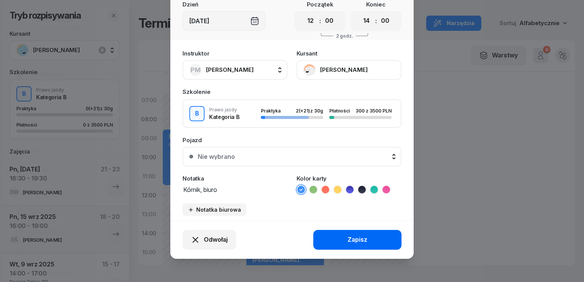
type textarea "Kórnik, biuro"
click at [344, 235] on button "Zapisz" at bounding box center [357, 240] width 88 height 20
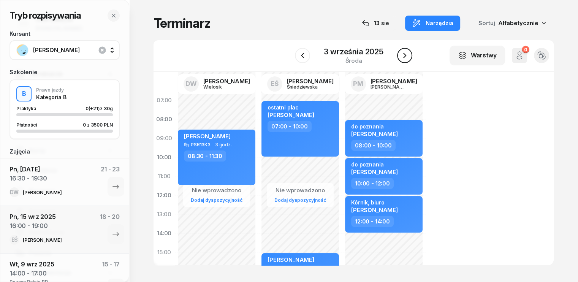
click at [407, 53] on icon "button" at bounding box center [404, 55] width 9 height 9
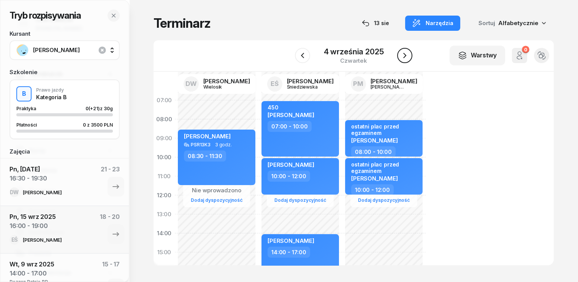
click at [406, 53] on icon "button" at bounding box center [404, 55] width 9 height 9
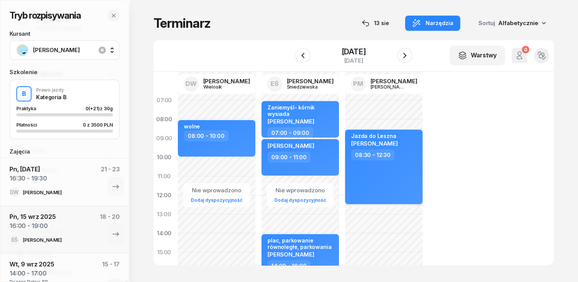
click at [398, 142] on div "Jazda do Leszna [PERSON_NAME]" at bounding box center [384, 141] width 67 height 17
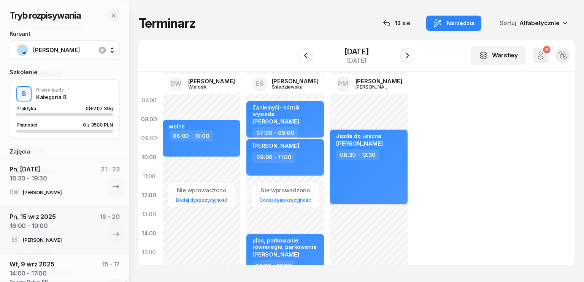
select select "08"
select select "30"
select select "12"
select select "30"
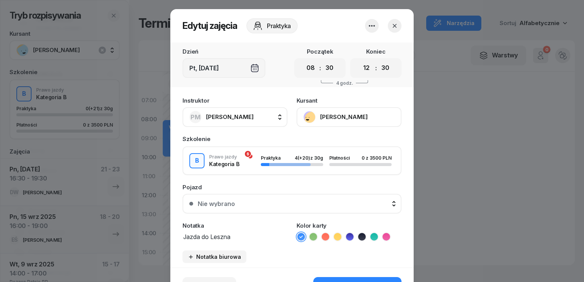
click at [233, 240] on textarea "Jazda do Leszna" at bounding box center [234, 236] width 105 height 10
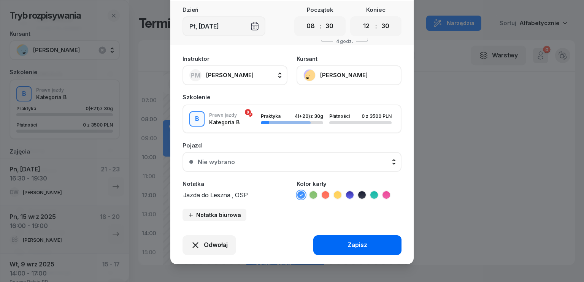
scroll to position [47, 0]
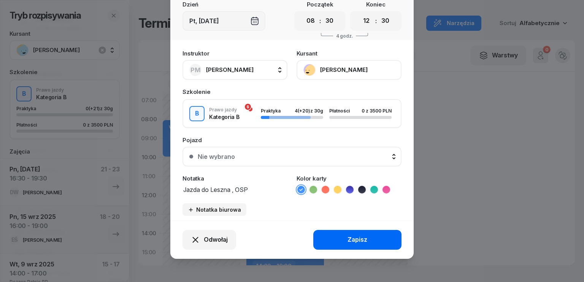
type textarea "Jazda do Leszna , OSP"
click at [357, 238] on div "Zapisz" at bounding box center [357, 240] width 20 height 10
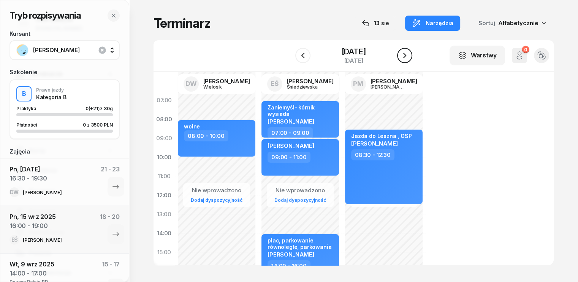
click at [406, 58] on icon "button" at bounding box center [404, 55] width 9 height 9
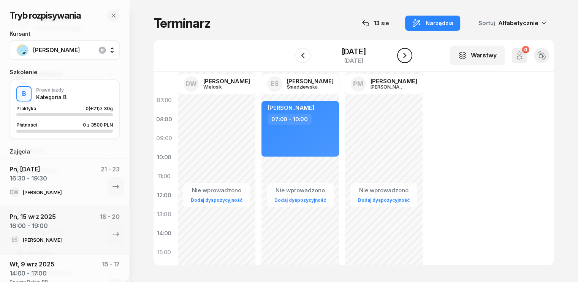
click at [406, 59] on icon "button" at bounding box center [404, 55] width 9 height 9
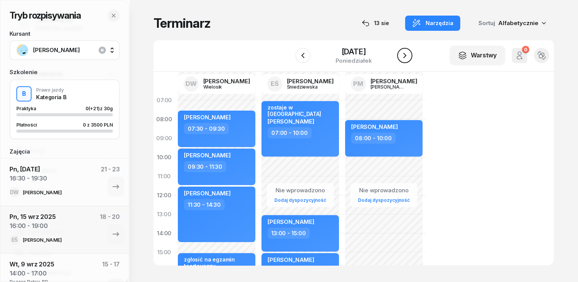
click at [406, 59] on icon "button" at bounding box center [404, 55] width 9 height 9
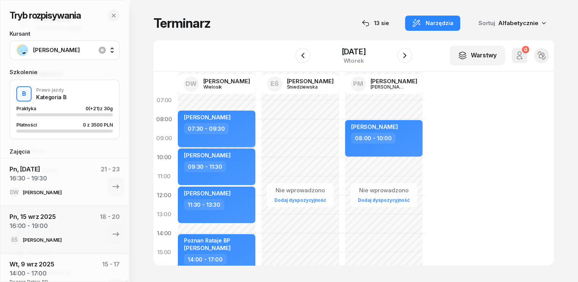
click at [226, 122] on div "[PERSON_NAME]" at bounding box center [217, 118] width 67 height 9
select select "07"
select select "30"
select select "09"
select select "30"
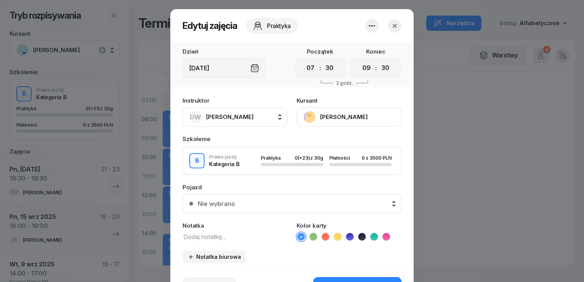
click at [222, 235] on textarea at bounding box center [234, 236] width 105 height 10
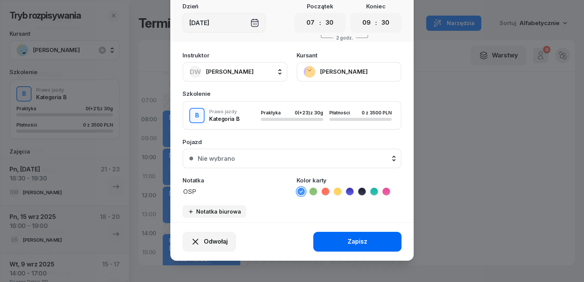
scroll to position [47, 0]
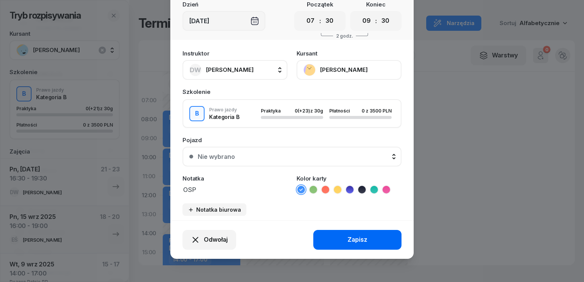
type textarea "OSP"
click at [337, 240] on button "Zapisz" at bounding box center [357, 240] width 88 height 20
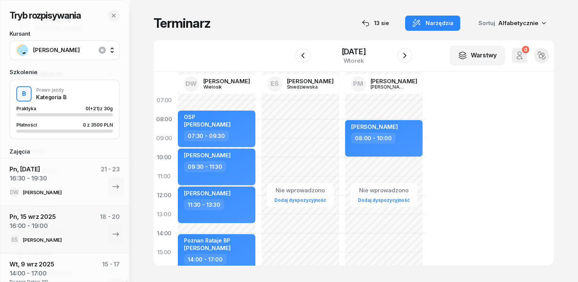
click at [232, 162] on div "09:30 - 11:30" at bounding box center [217, 166] width 67 height 11
select select "09"
select select "30"
select select "11"
select select "30"
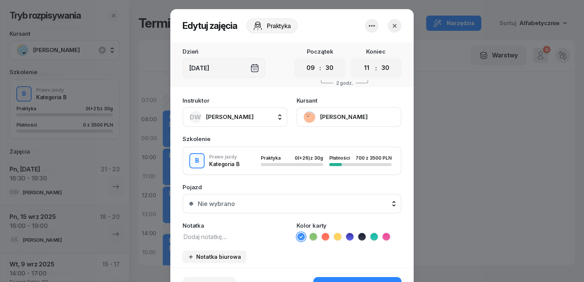
click at [218, 236] on textarea at bounding box center [234, 236] width 105 height 10
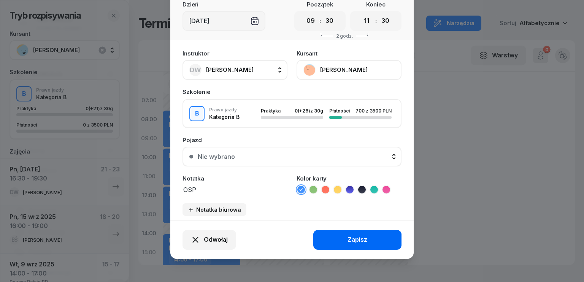
type textarea "OSP"
click at [347, 239] on div "Zapisz" at bounding box center [357, 240] width 20 height 10
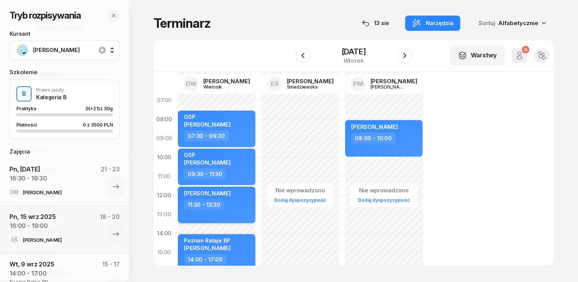
click at [231, 203] on div "11:30 - 13:30" at bounding box center [217, 204] width 67 height 11
select select "11"
select select "30"
select select "13"
select select "30"
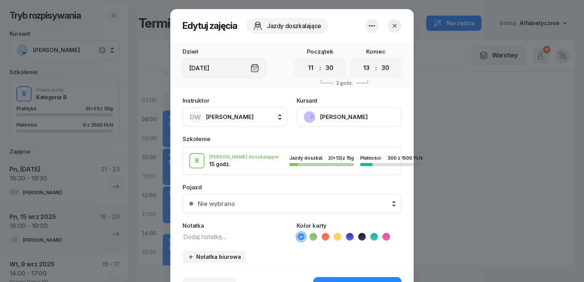
click at [225, 236] on textarea at bounding box center [234, 236] width 105 height 10
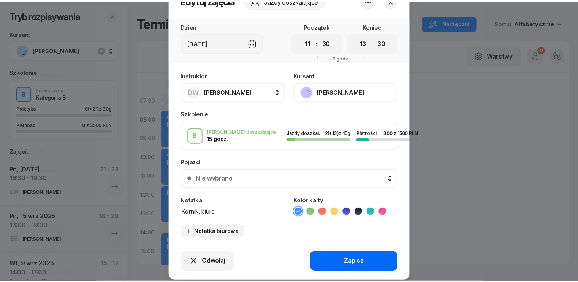
scroll to position [38, 0]
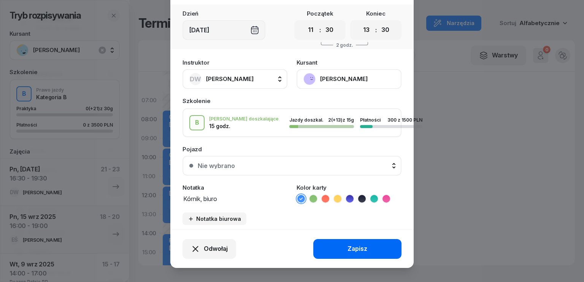
type textarea "Kórnik, biuro"
click at [363, 250] on div "Zapisz" at bounding box center [357, 249] width 20 height 10
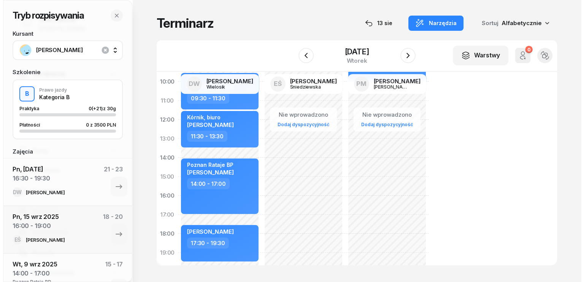
scroll to position [76, 0]
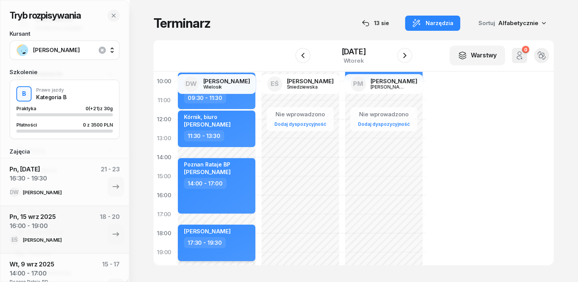
click at [222, 238] on div "17:30 - 19:30" at bounding box center [217, 242] width 67 height 11
select select "17"
select select "30"
select select "19"
select select "30"
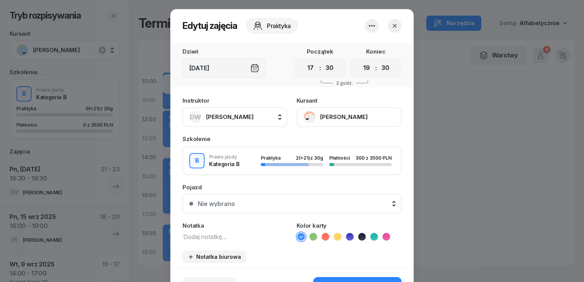
click at [223, 235] on textarea at bounding box center [234, 236] width 105 height 10
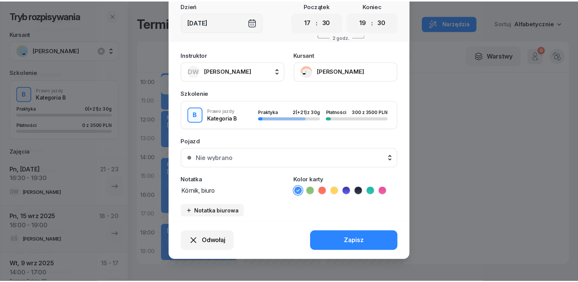
scroll to position [47, 0]
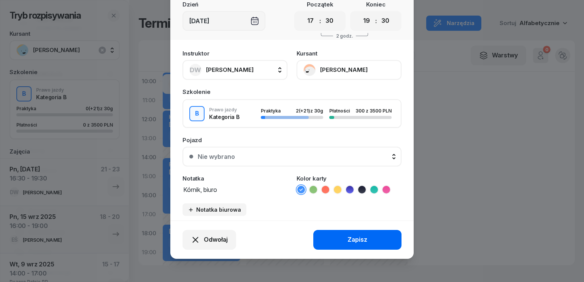
type textarea "Kórnik, biuro"
click at [348, 237] on div "Zapisz" at bounding box center [357, 240] width 20 height 10
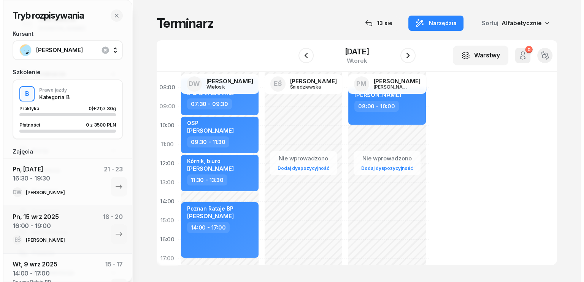
scroll to position [0, 0]
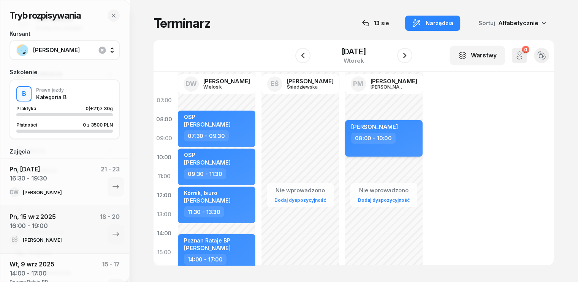
click at [396, 133] on div "08:00 - 10:00" at bounding box center [384, 138] width 67 height 11
select select "08"
select select "10"
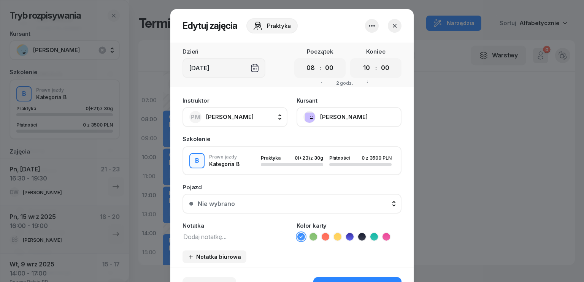
click at [219, 234] on textarea at bounding box center [234, 236] width 105 height 10
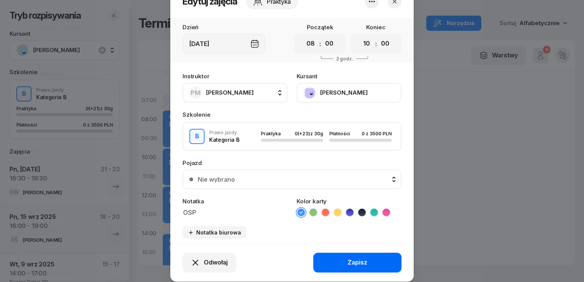
scroll to position [47, 0]
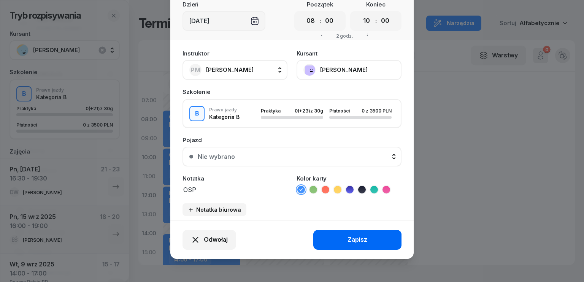
type textarea "OSP"
click at [356, 236] on div "Zapisz" at bounding box center [357, 240] width 20 height 10
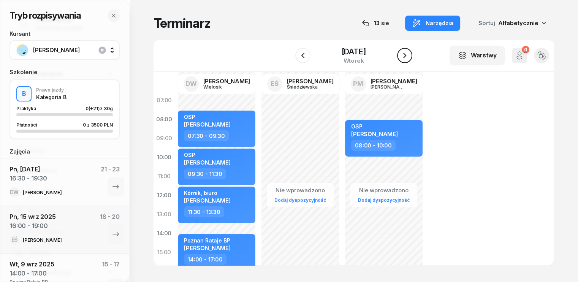
click at [404, 54] on icon "button" at bounding box center [404, 55] width 3 height 5
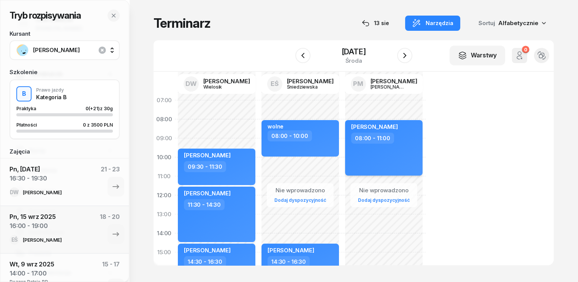
click at [389, 147] on div "[PERSON_NAME] 08:00 - 11:00" at bounding box center [384, 147] width 78 height 55
select select "08"
select select "11"
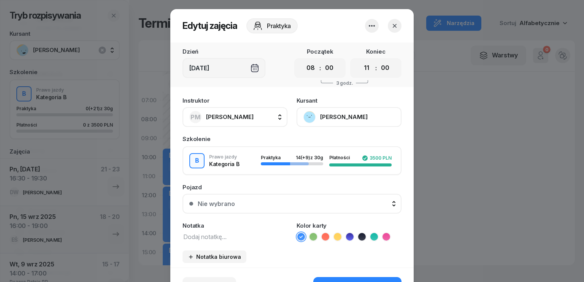
click at [207, 240] on textarea at bounding box center [234, 236] width 105 height 10
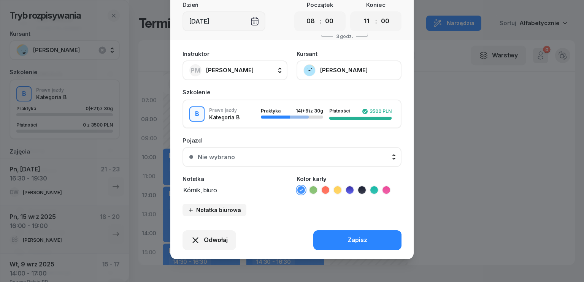
scroll to position [47, 0]
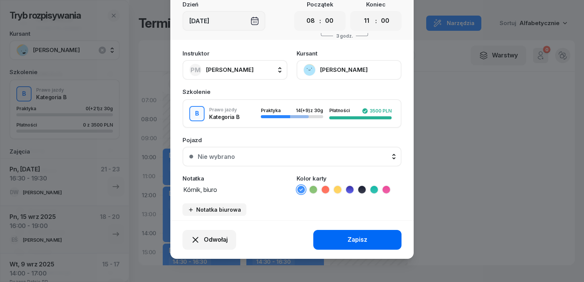
type textarea "Kórnik, biuro"
click at [352, 244] on button "Zapisz" at bounding box center [357, 240] width 88 height 20
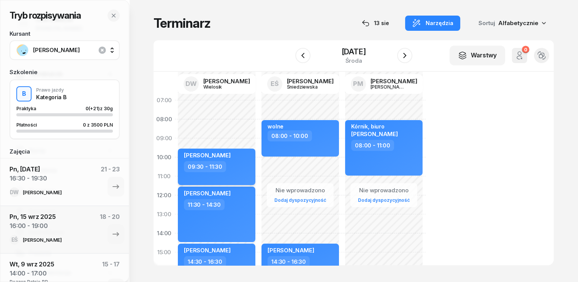
click at [225, 168] on div "09:30 - 11:30" at bounding box center [217, 166] width 67 height 11
select select "09"
select select "30"
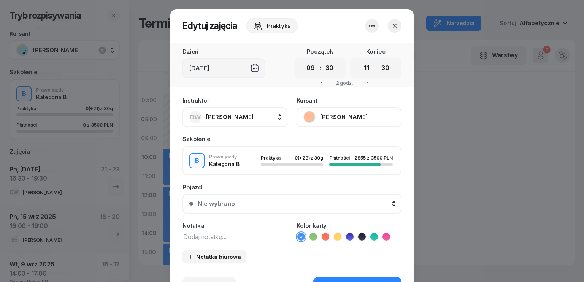
click at [220, 243] on div "Instruktor DW [PERSON_NAME] DW [PERSON_NAME] EŚ [PERSON_NAME] PM [PERSON_NAME] …" at bounding box center [291, 180] width 243 height 174
click at [226, 239] on textarea at bounding box center [234, 236] width 105 height 10
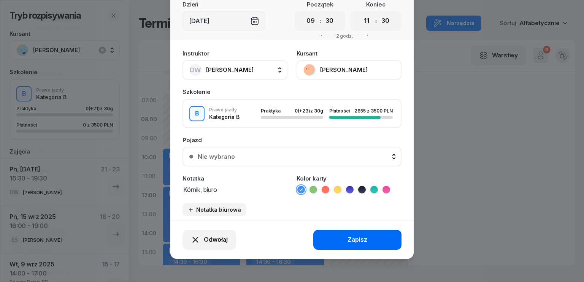
click at [356, 239] on div "Zapisz" at bounding box center [357, 240] width 20 height 10
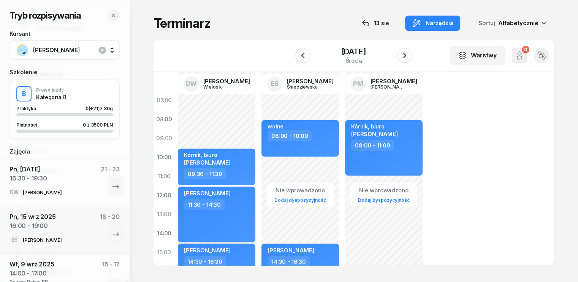
click at [227, 220] on div "[PERSON_NAME] 11:30 - 14:30" at bounding box center [217, 214] width 78 height 55
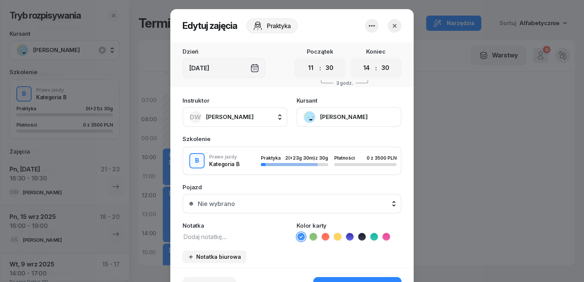
click at [223, 229] on div "Notatka" at bounding box center [234, 232] width 105 height 19
click at [220, 238] on textarea at bounding box center [234, 236] width 105 height 10
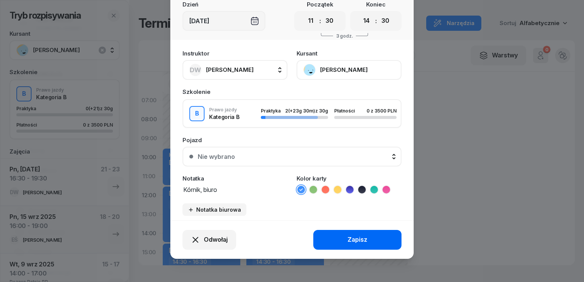
click at [356, 236] on div "Zapisz" at bounding box center [357, 240] width 20 height 10
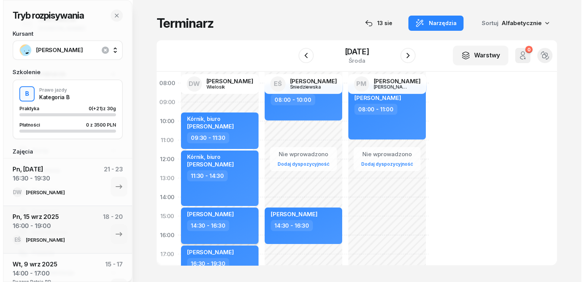
scroll to position [76, 0]
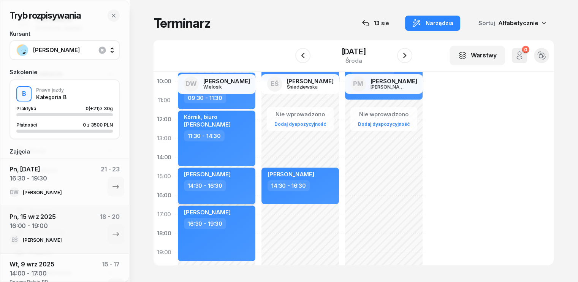
click at [215, 188] on div "14:30 - 16:30" at bounding box center [217, 185] width 67 height 11
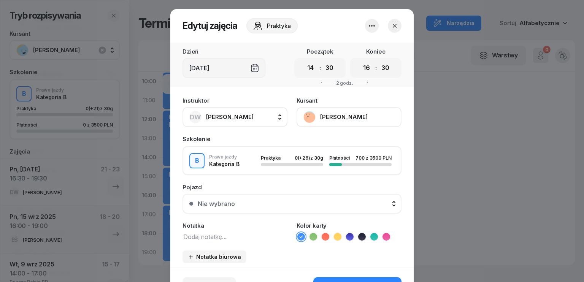
click at [210, 238] on textarea at bounding box center [234, 236] width 105 height 10
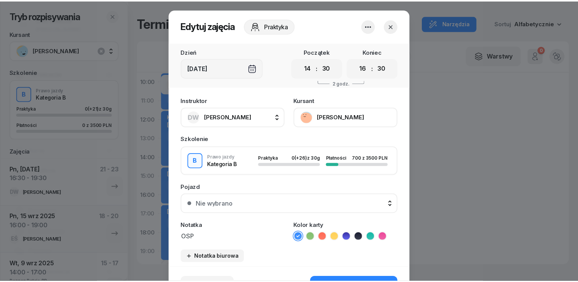
scroll to position [47, 0]
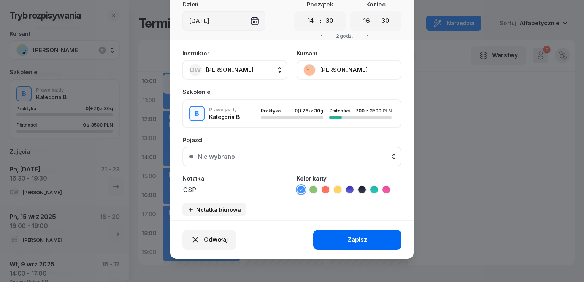
click at [378, 240] on button "Zapisz" at bounding box center [357, 240] width 88 height 20
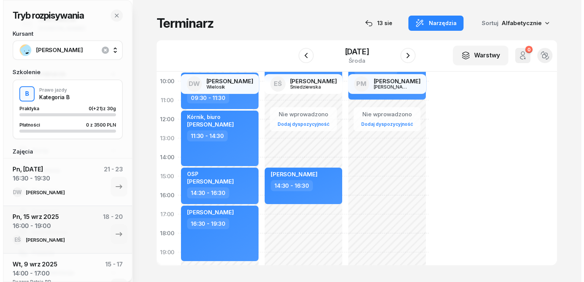
scroll to position [114, 0]
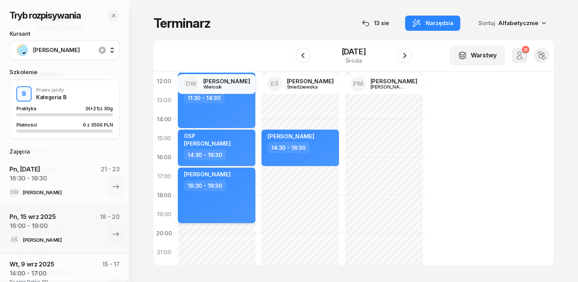
click at [229, 206] on div "[PERSON_NAME] 16:30 - 19:30" at bounding box center [217, 195] width 78 height 55
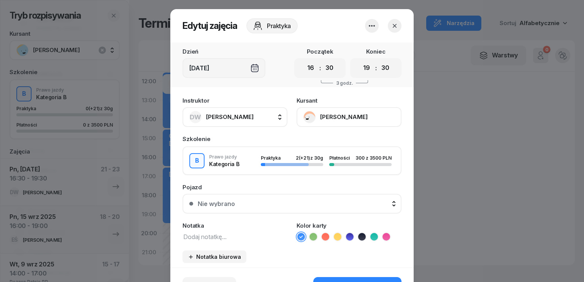
click at [218, 239] on textarea at bounding box center [234, 236] width 105 height 10
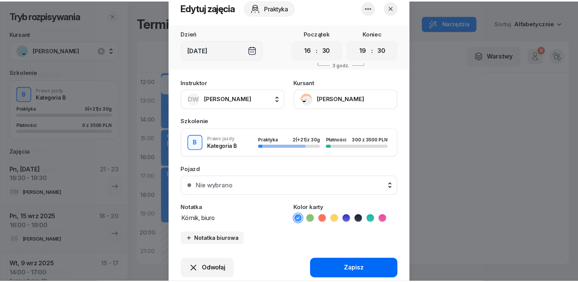
scroll to position [47, 0]
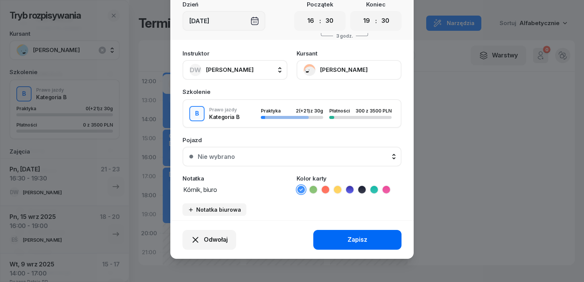
click at [375, 246] on button "Zapisz" at bounding box center [357, 240] width 88 height 20
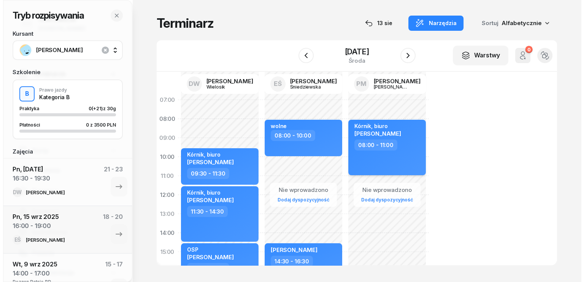
scroll to position [0, 0]
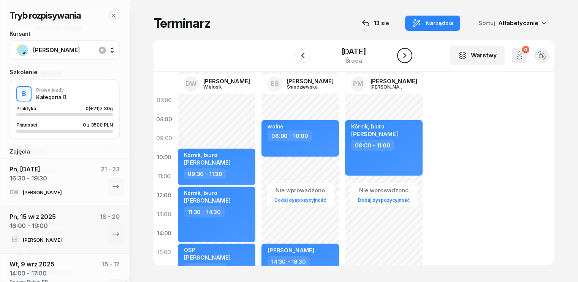
click at [409, 57] on icon "button" at bounding box center [404, 55] width 9 height 9
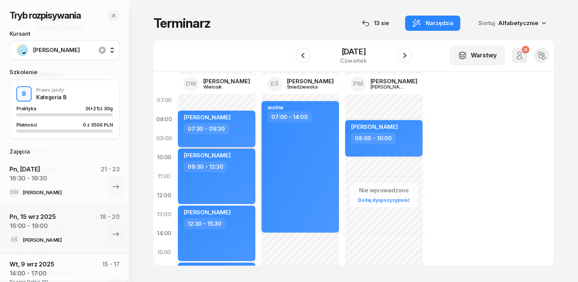
click at [227, 131] on div "07:30 - 09:30" at bounding box center [217, 128] width 67 height 11
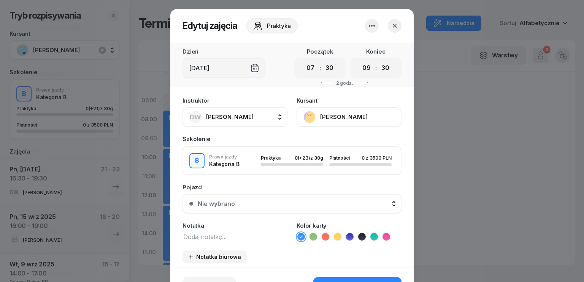
click at [210, 233] on textarea at bounding box center [234, 236] width 105 height 10
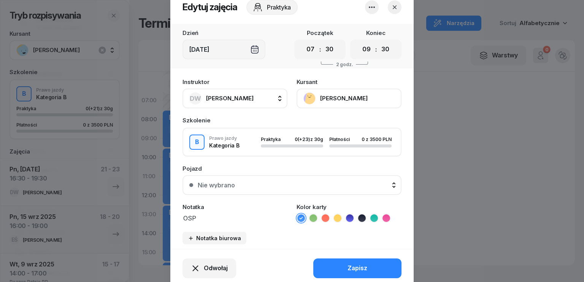
scroll to position [47, 0]
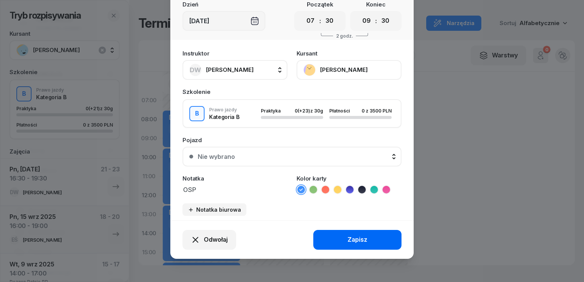
click at [378, 238] on button "Zapisz" at bounding box center [357, 240] width 88 height 20
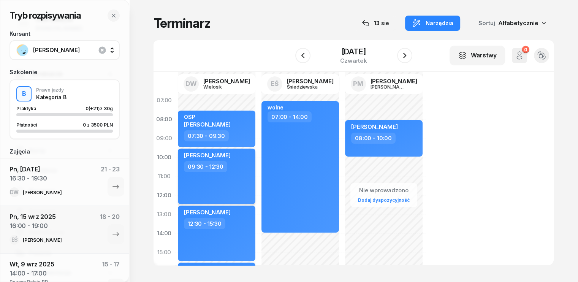
click at [227, 174] on div "[PERSON_NAME] 09:30 - 12:30" at bounding box center [217, 176] width 78 height 55
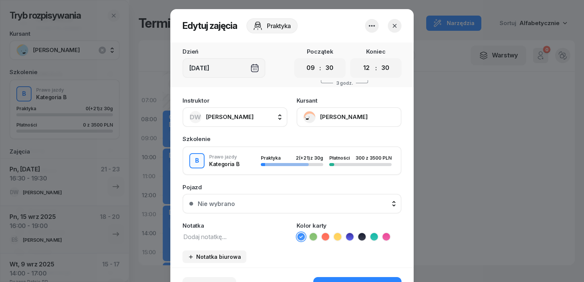
click at [216, 236] on textarea at bounding box center [234, 236] width 105 height 10
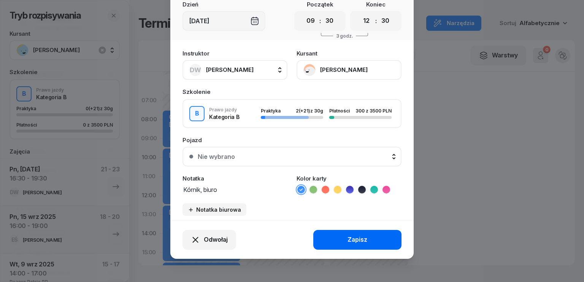
click at [377, 234] on button "Zapisz" at bounding box center [357, 240] width 88 height 20
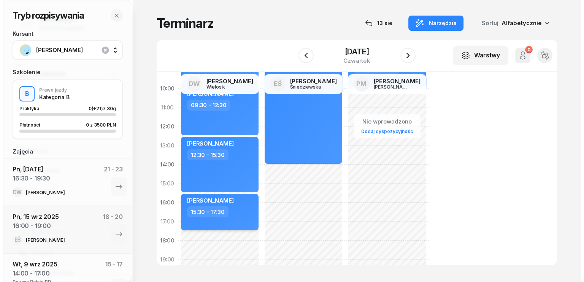
scroll to position [76, 0]
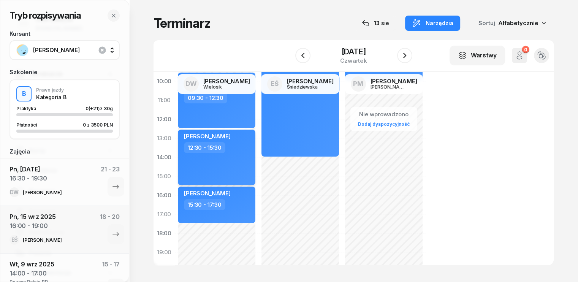
click at [233, 162] on div "[PERSON_NAME] 12:30 - 15:30" at bounding box center [217, 157] width 78 height 55
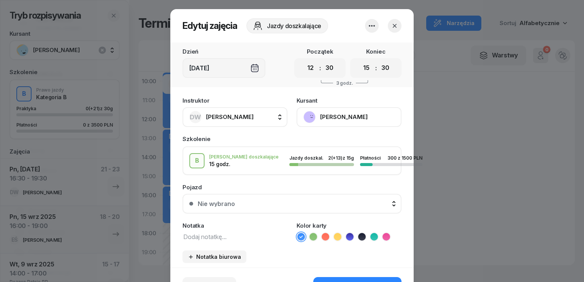
click at [225, 241] on div "Instruktor DW [PERSON_NAME] DW [PERSON_NAME] EŚ [PERSON_NAME] PM [PERSON_NAME] …" at bounding box center [291, 180] width 243 height 174
click at [207, 234] on textarea at bounding box center [234, 236] width 105 height 10
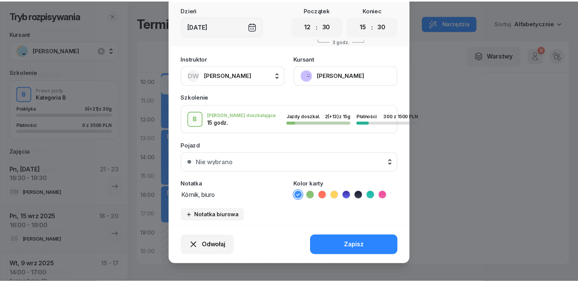
scroll to position [47, 0]
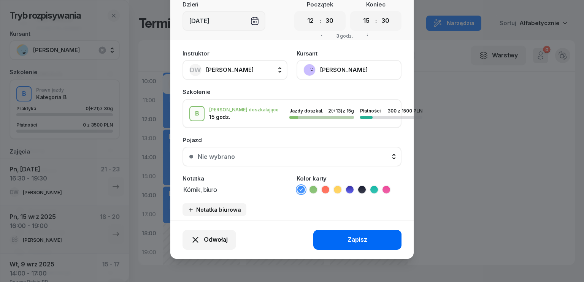
click at [359, 238] on div "Zapisz" at bounding box center [357, 240] width 20 height 10
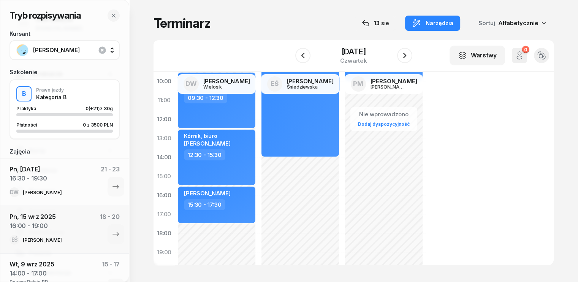
click at [258, 22] on div "Terminarz [DATE] Narzędzia Sortuj Alfabetycznie" at bounding box center [354, 23] width 400 height 16
